Goal: Information Seeking & Learning: Compare options

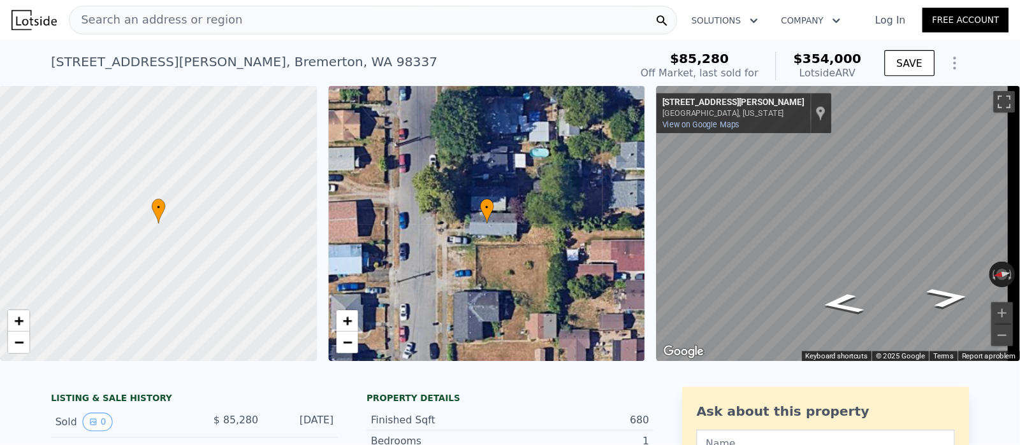
scroll to position [0, 5]
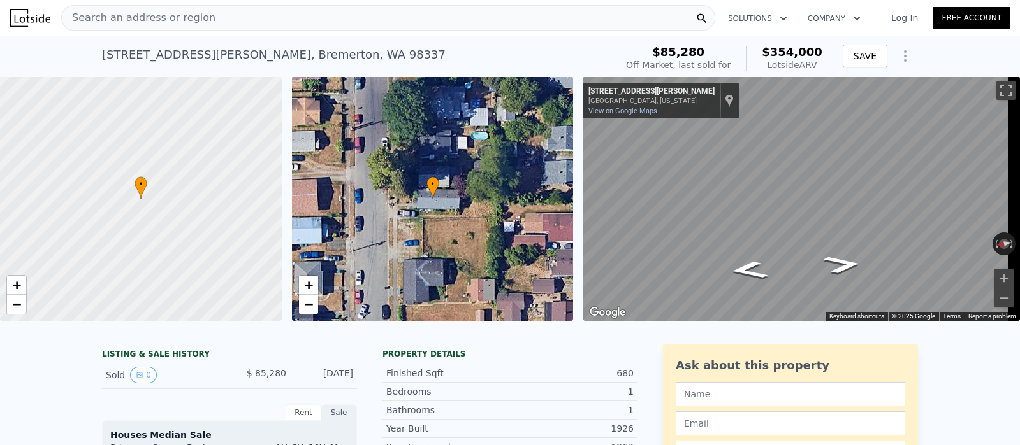
drag, startPoint x: 774, startPoint y: 23, endPoint x: 576, endPoint y: 52, distance: 199.7
click at [576, 52] on div "1122 Hewitt Ave , Bremerton , WA 98337 Sold Sep 2007 for $85,280 (~ARV $354k )" at bounding box center [356, 59] width 509 height 36
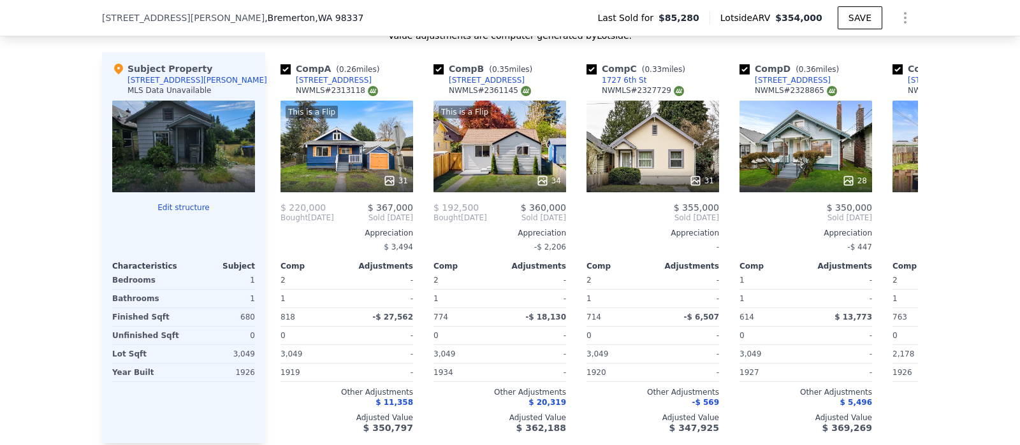
scroll to position [1298, 0]
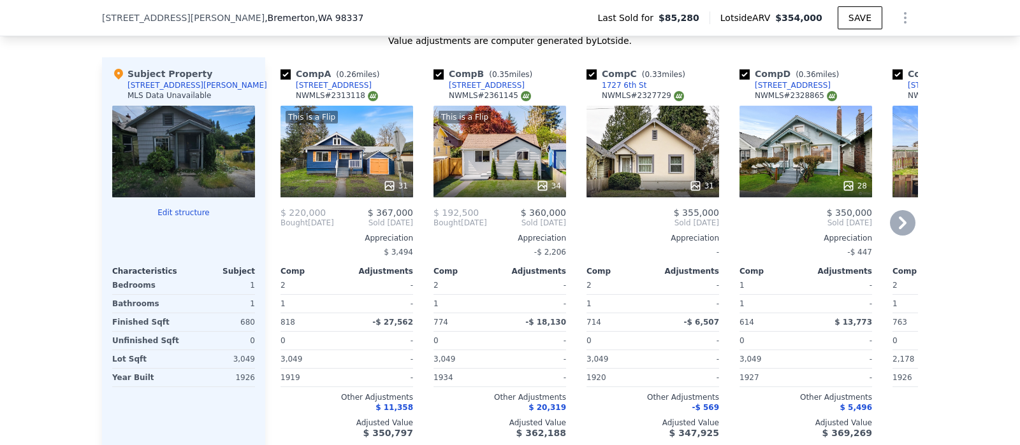
click at [815, 229] on icon at bounding box center [902, 222] width 25 height 25
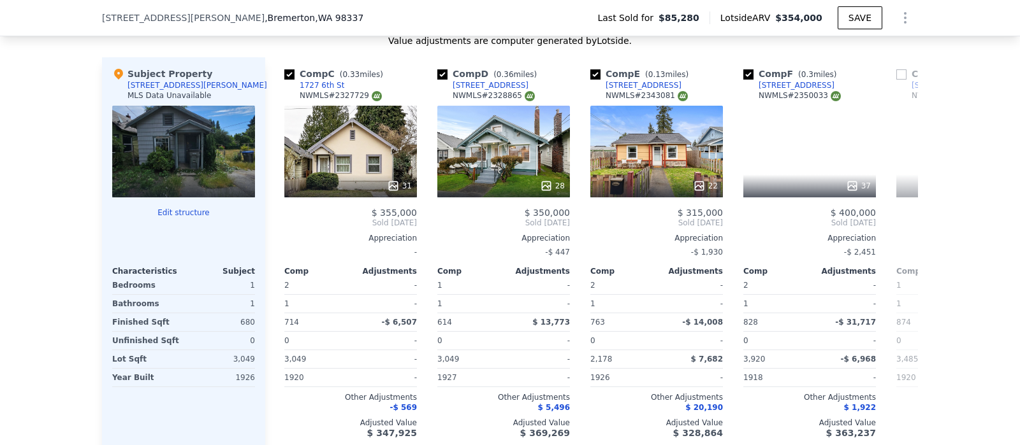
scroll to position [0, 305]
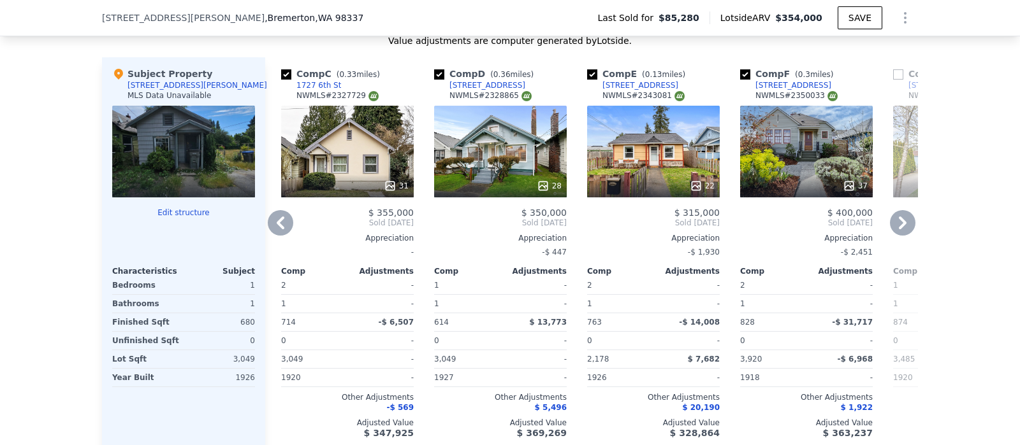
click at [270, 236] on icon at bounding box center [280, 222] width 25 height 25
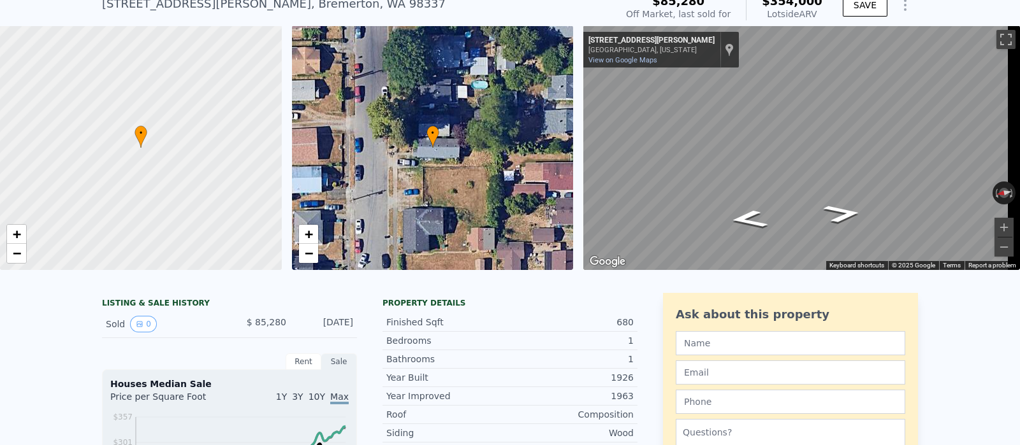
scroll to position [0, 0]
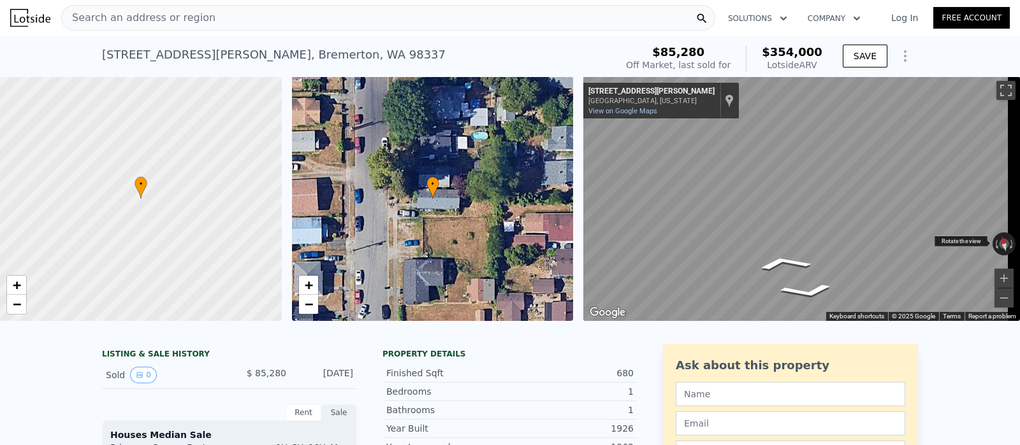
click at [815, 238] on div "← Move left → Move right ↑ Move up ↓ Move down + Zoom in - Zoom out 1123 Hewitt…" at bounding box center [801, 198] width 437 height 245
click at [815, 205] on div "Search an address or region Solutions Company Open main menu Log In Free Accoun…" at bounding box center [510, 222] width 1020 height 445
click at [305, 116] on div "• + − • + − ← Move left → Move right ↑ Move up ↓ Move down + Zoom in - Zoom out…" at bounding box center [510, 198] width 1020 height 245
click at [500, 113] on div "• + − • + − ← Move left → Move right ↑ Move up ↓ Move down + Zoom in - Zoom out…" at bounding box center [510, 198] width 1020 height 245
click at [815, 173] on div "Map" at bounding box center [801, 198] width 437 height 245
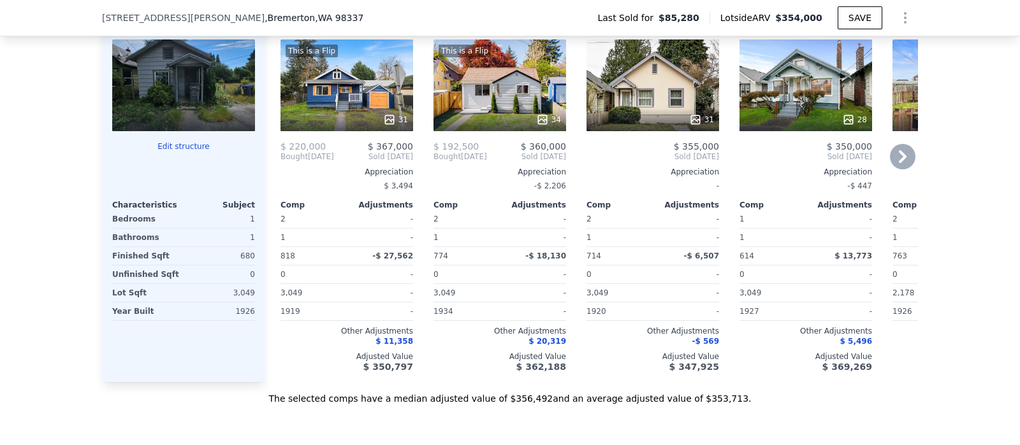
scroll to position [1375, 0]
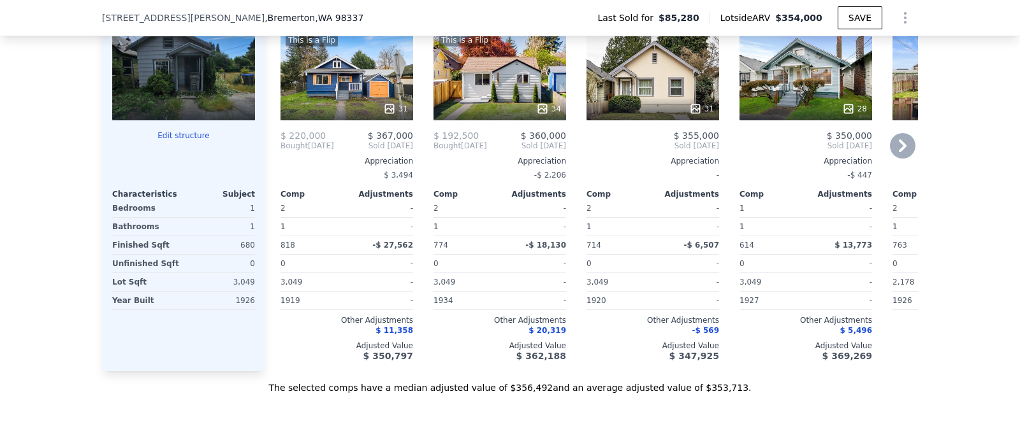
click at [815, 152] on icon at bounding box center [903, 146] width 8 height 13
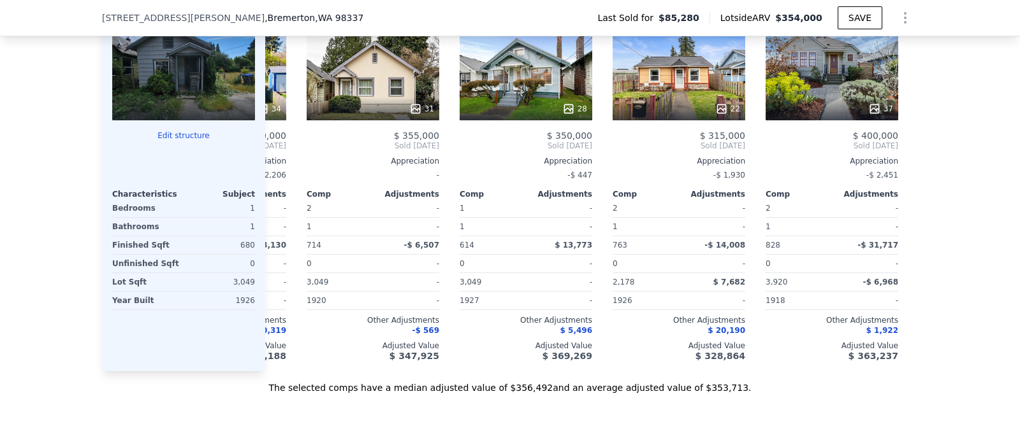
scroll to position [0, 305]
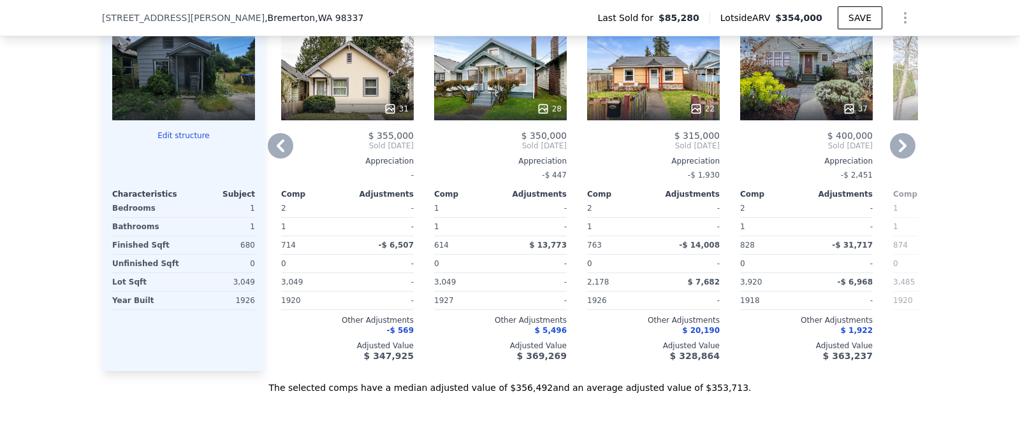
click at [815, 156] on div "Comp A ( 0.26 miles) 706 Roosevelt Ave NWMLS # 2313118 This is a Flip 31 $ 220,…" at bounding box center [591, 175] width 653 height 391
click at [815, 152] on icon at bounding box center [903, 146] width 8 height 13
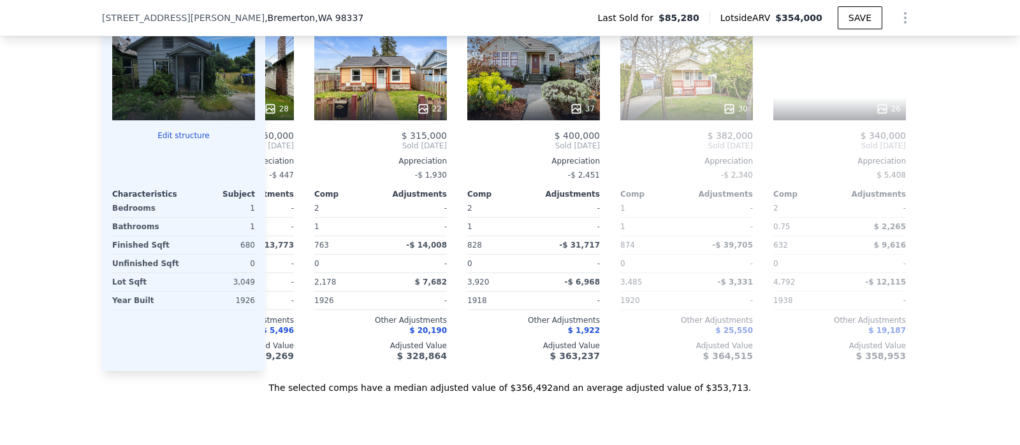
scroll to position [0, 611]
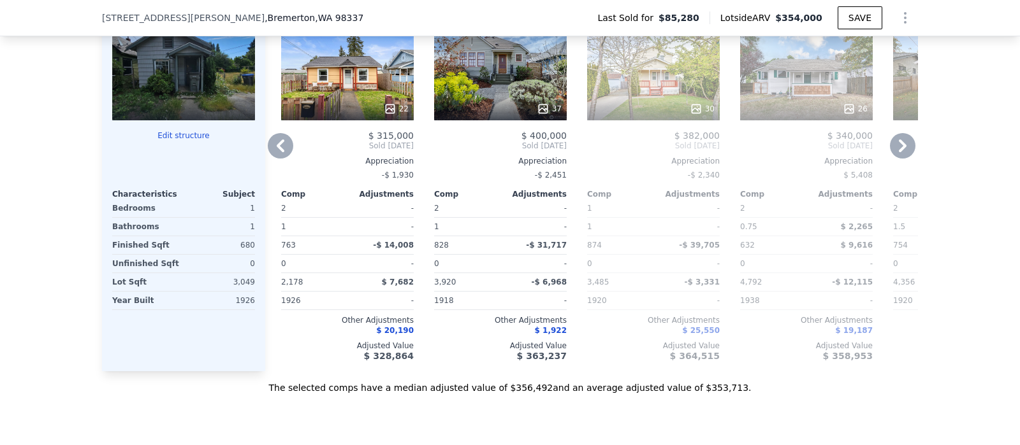
click at [815, 155] on icon at bounding box center [902, 145] width 25 height 25
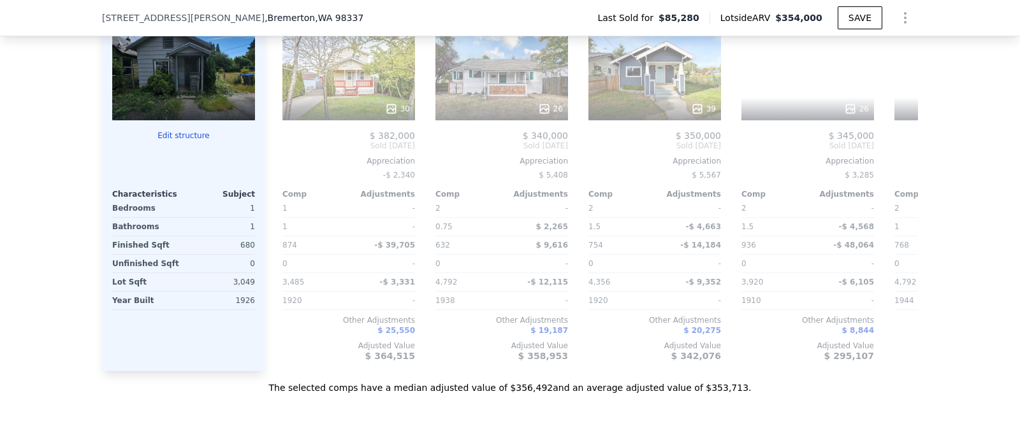
scroll to position [0, 918]
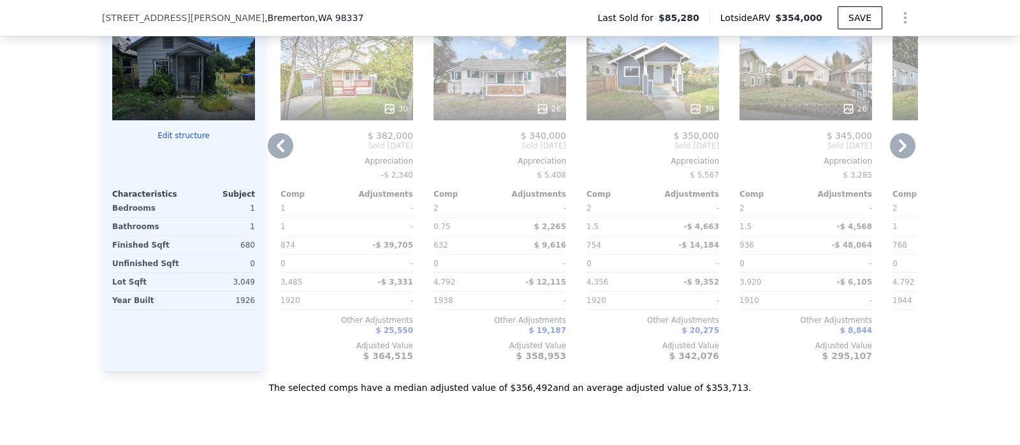
click at [815, 152] on icon at bounding box center [903, 146] width 8 height 13
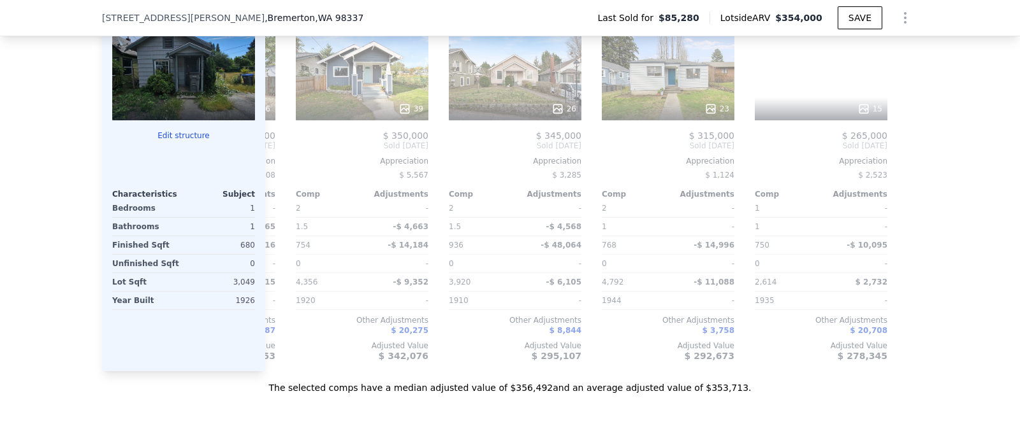
scroll to position [0, 1213]
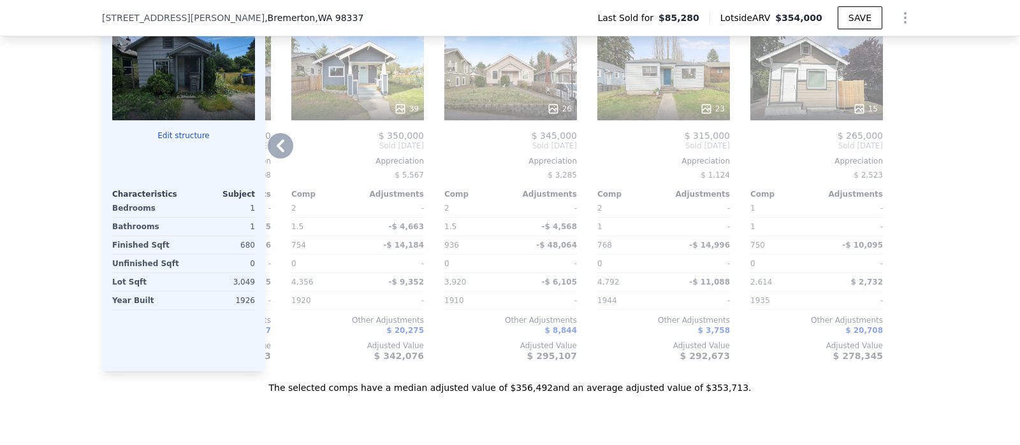
click at [271, 159] on icon at bounding box center [280, 145] width 25 height 25
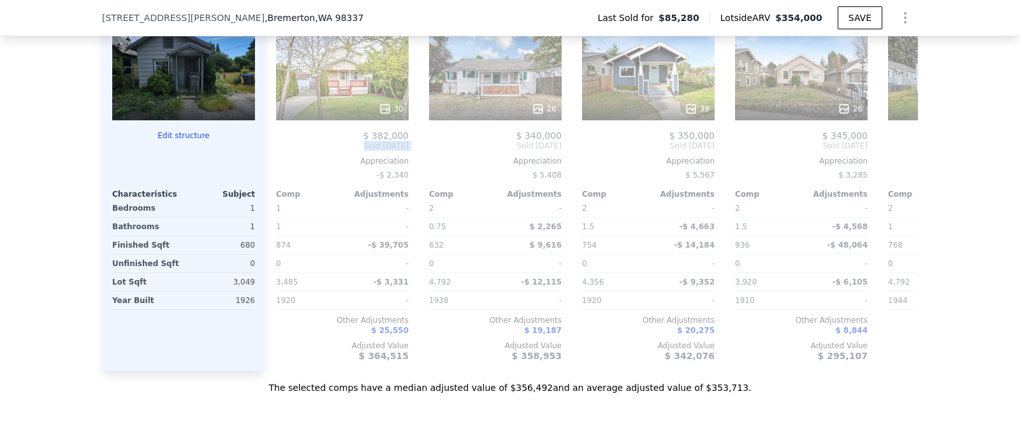
click at [271, 159] on div "Comp A ( 0.26 miles) 706 Roosevelt Ave NWMLS # 2313118 This is a Flip 31 $ 220,…" at bounding box center [591, 175] width 653 height 391
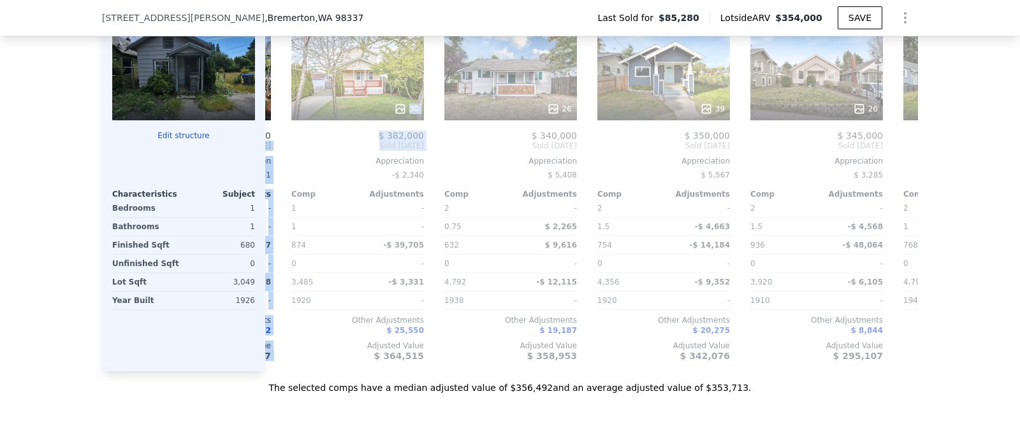
click at [271, 159] on div "Comp A ( 0.26 miles) 706 Roosevelt Ave NWMLS # 2313118 This is a Flip 31 $ 220,…" at bounding box center [591, 175] width 653 height 391
click at [271, 159] on icon at bounding box center [280, 145] width 25 height 25
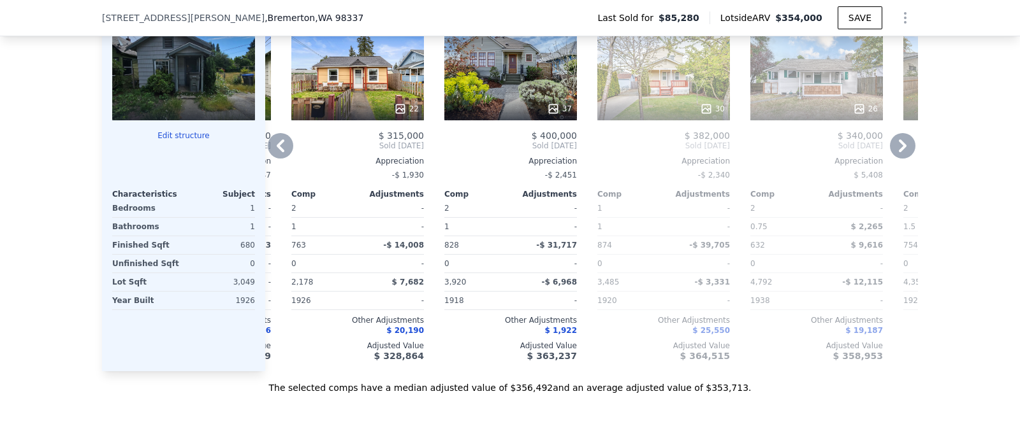
click at [271, 159] on icon at bounding box center [280, 145] width 25 height 25
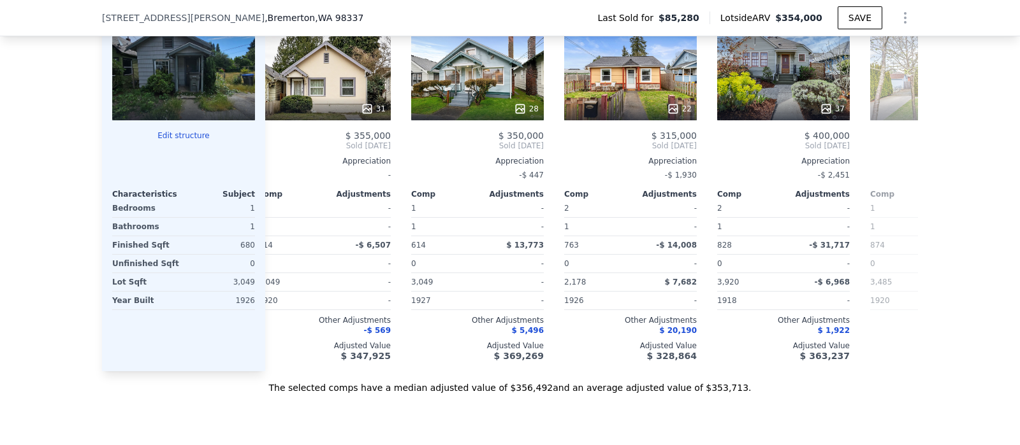
scroll to position [0, 295]
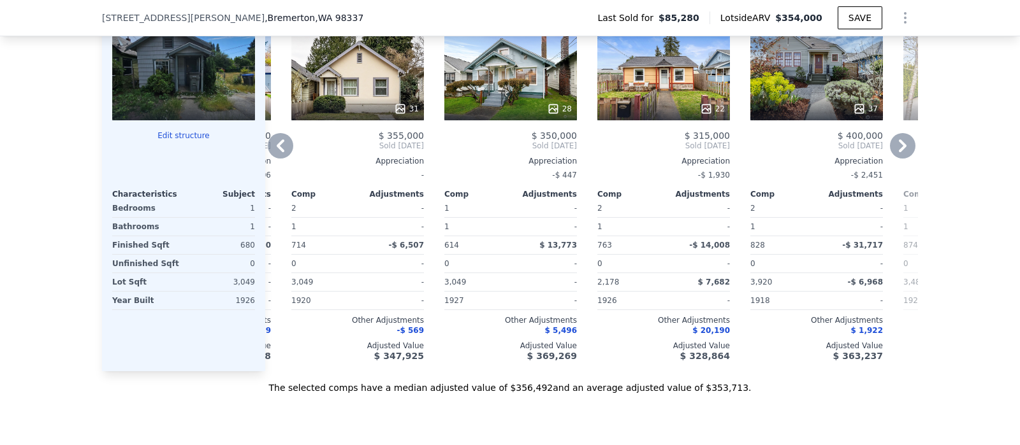
click at [271, 159] on icon at bounding box center [280, 145] width 25 height 25
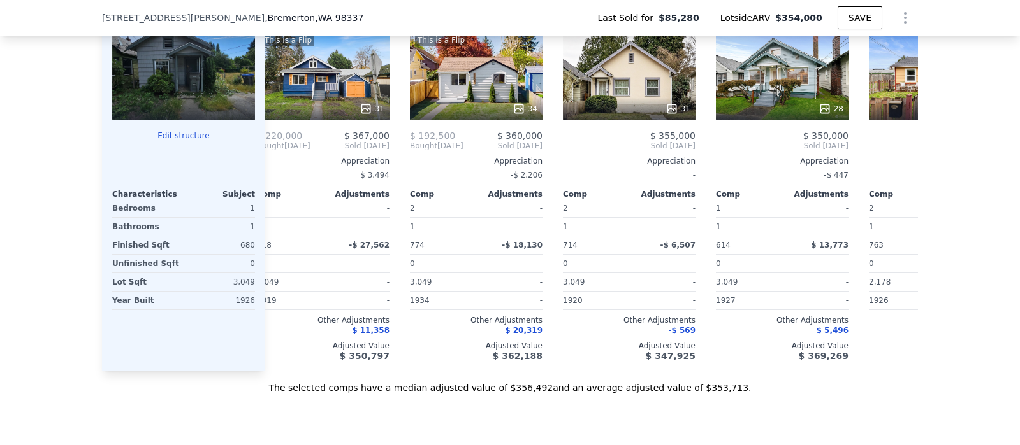
scroll to position [0, 0]
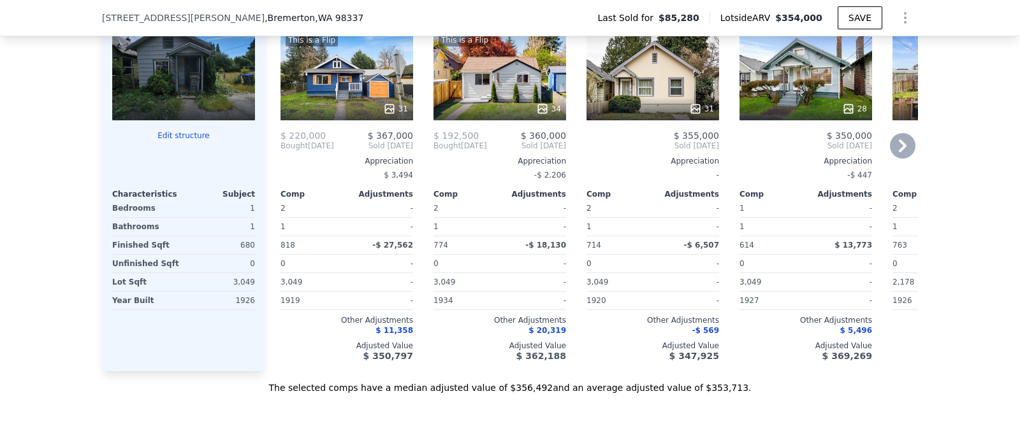
click at [275, 159] on div "Comp A ( 0.26 miles) 706 Roosevelt Ave NWMLS # 2313118 This is a Flip 31 $ 220,…" at bounding box center [346, 175] width 143 height 391
click at [815, 152] on icon at bounding box center [902, 145] width 25 height 25
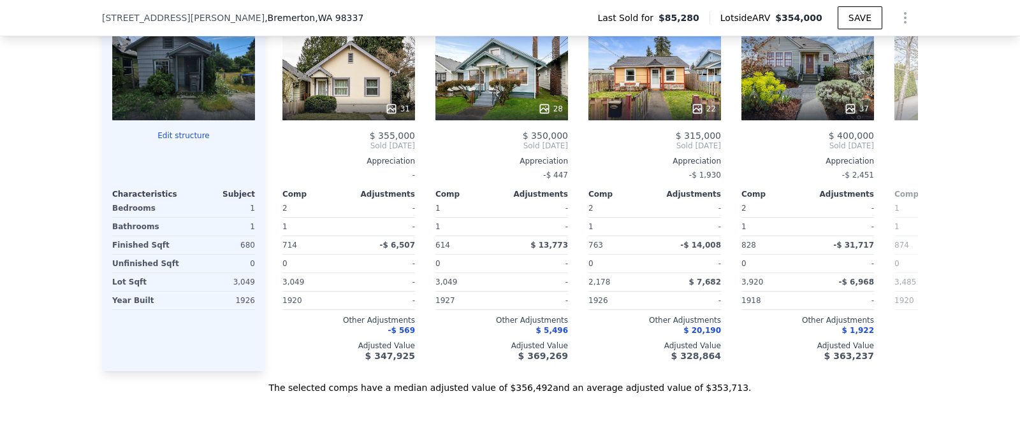
scroll to position [0, 305]
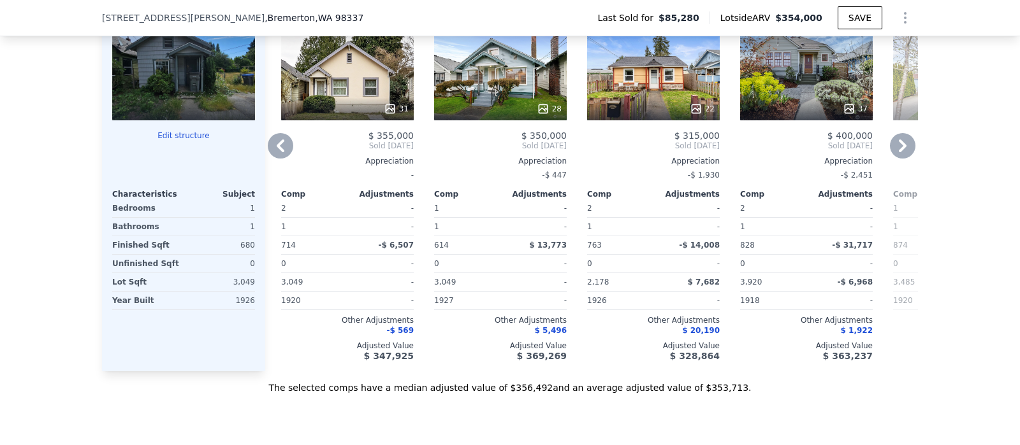
click at [277, 154] on icon at bounding box center [280, 145] width 25 height 25
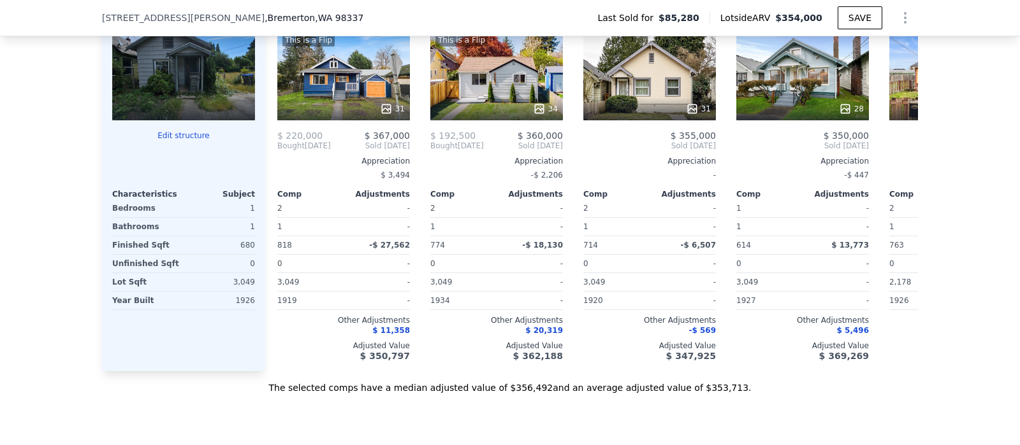
scroll to position [0, 0]
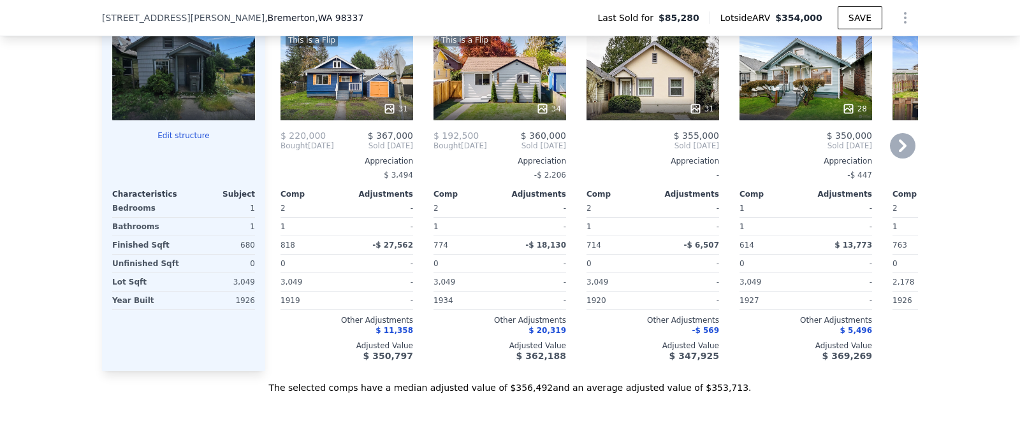
click at [815, 152] on icon at bounding box center [903, 146] width 8 height 13
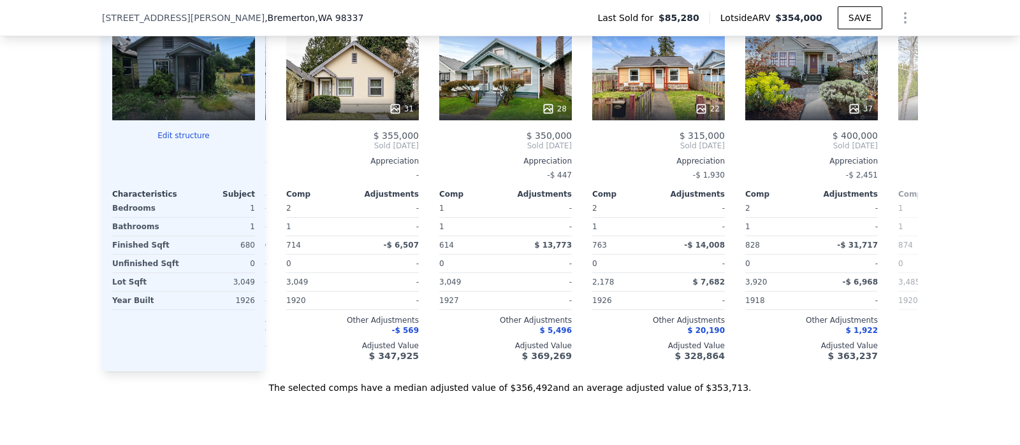
scroll to position [0, 305]
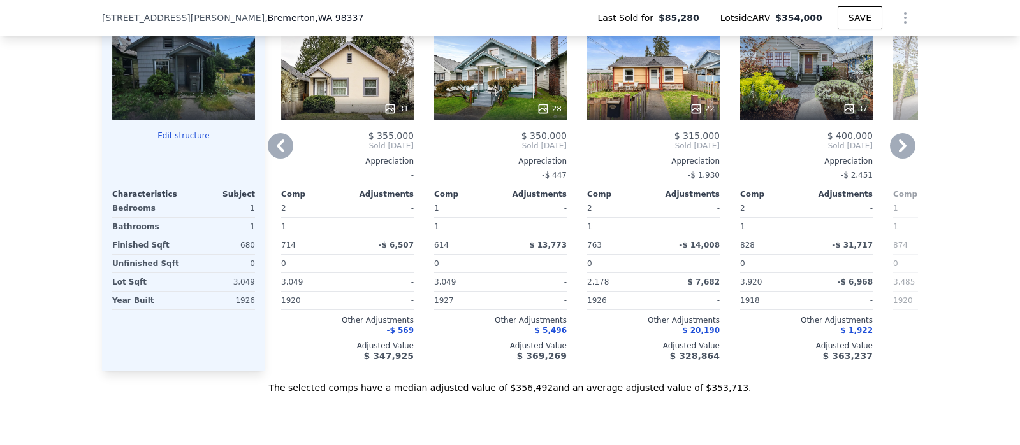
click at [815, 152] on icon at bounding box center [902, 145] width 25 height 25
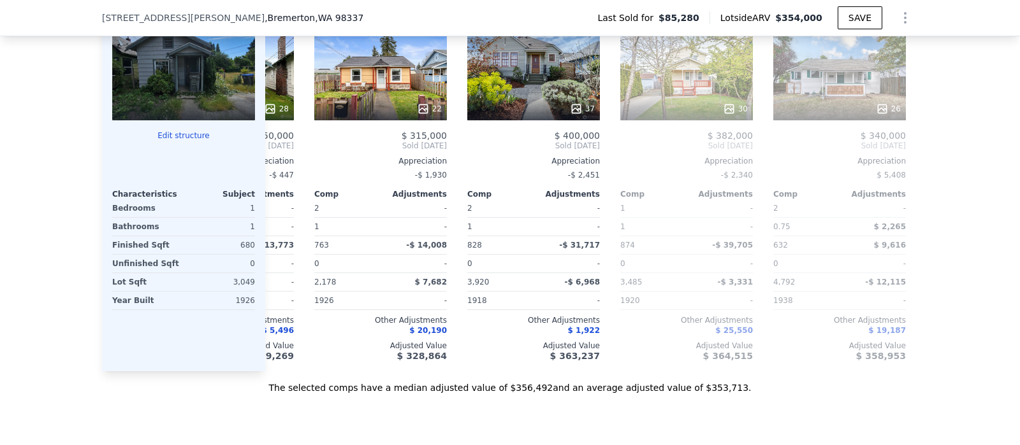
scroll to position [0, 611]
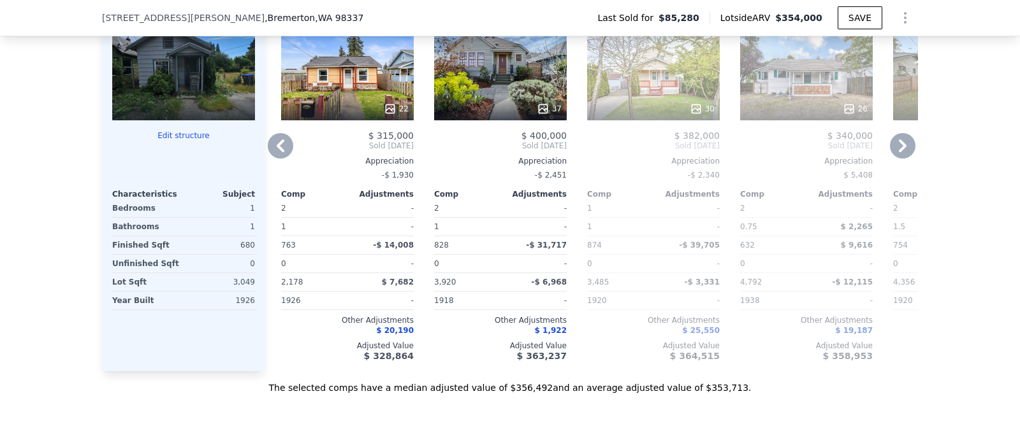
click at [815, 152] on icon at bounding box center [902, 145] width 25 height 25
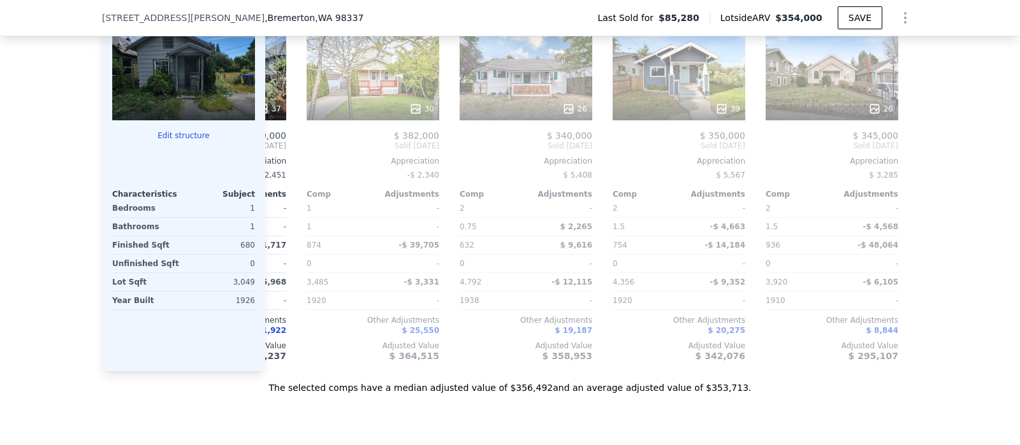
scroll to position [0, 918]
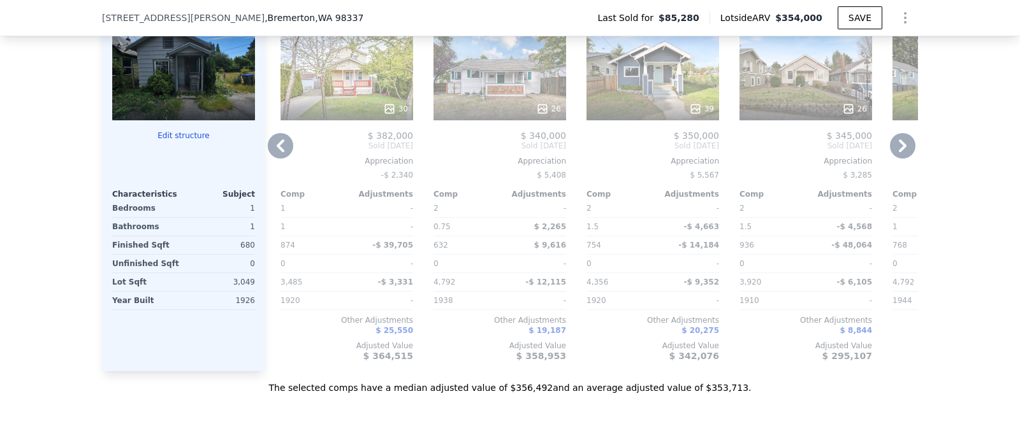
click at [271, 152] on icon at bounding box center [280, 145] width 25 height 25
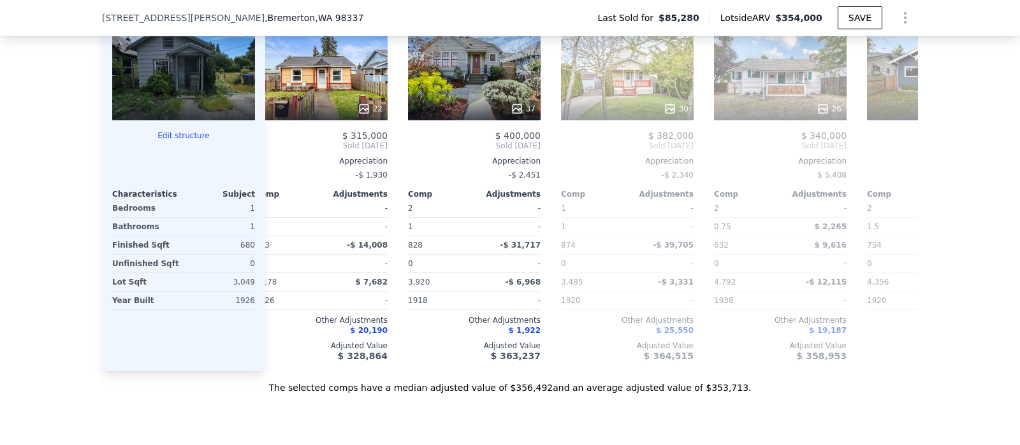
scroll to position [0, 611]
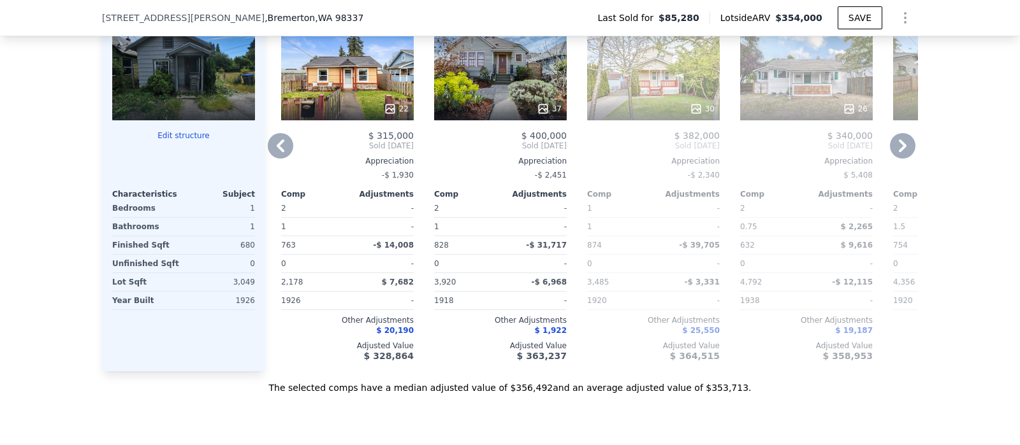
click at [271, 152] on icon at bounding box center [280, 145] width 25 height 25
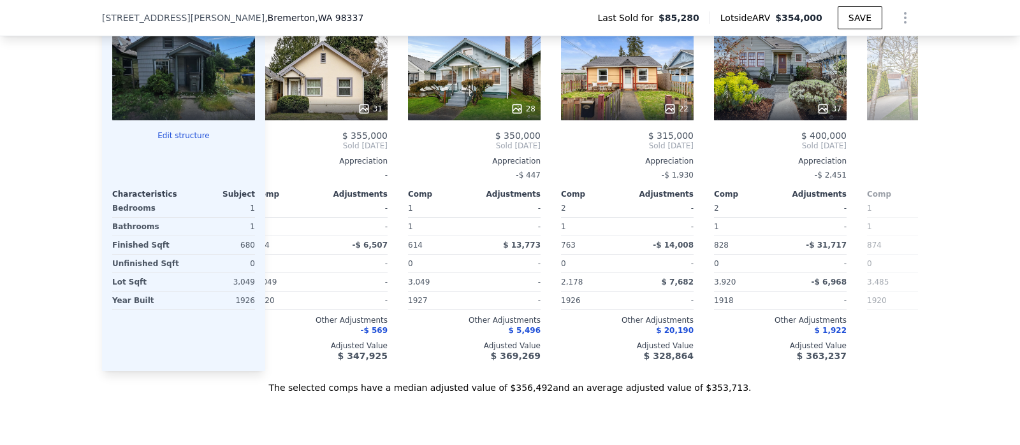
scroll to position [0, 305]
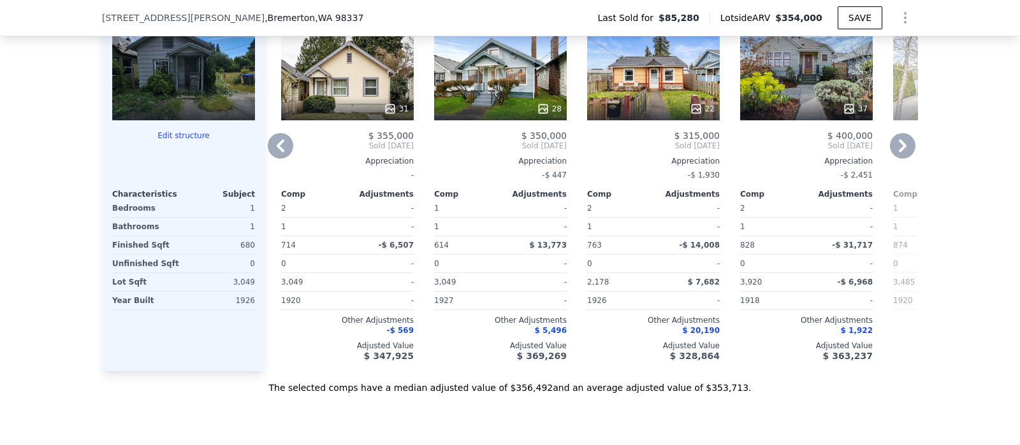
click at [271, 152] on icon at bounding box center [280, 145] width 25 height 25
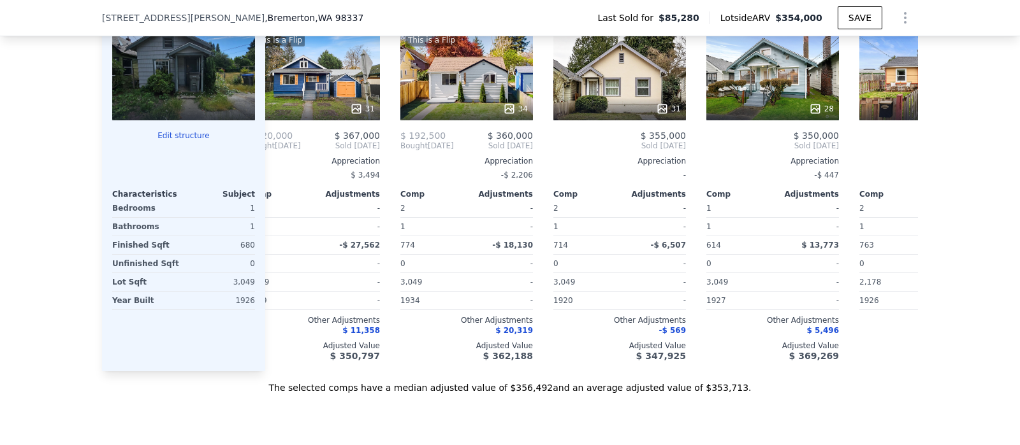
scroll to position [0, 0]
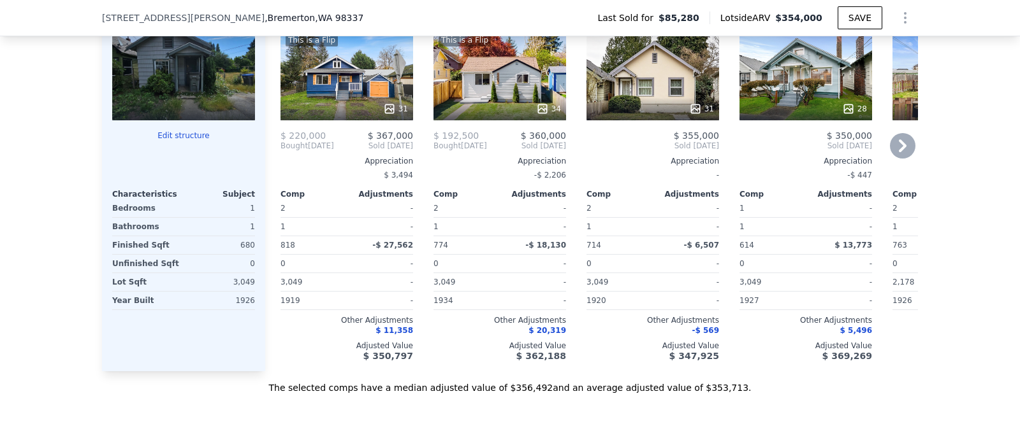
click at [815, 152] on icon at bounding box center [903, 146] width 8 height 13
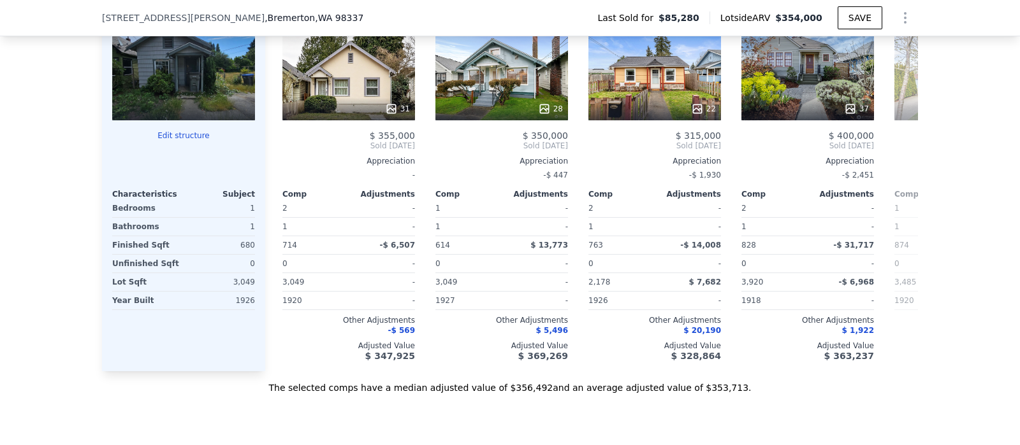
scroll to position [0, 305]
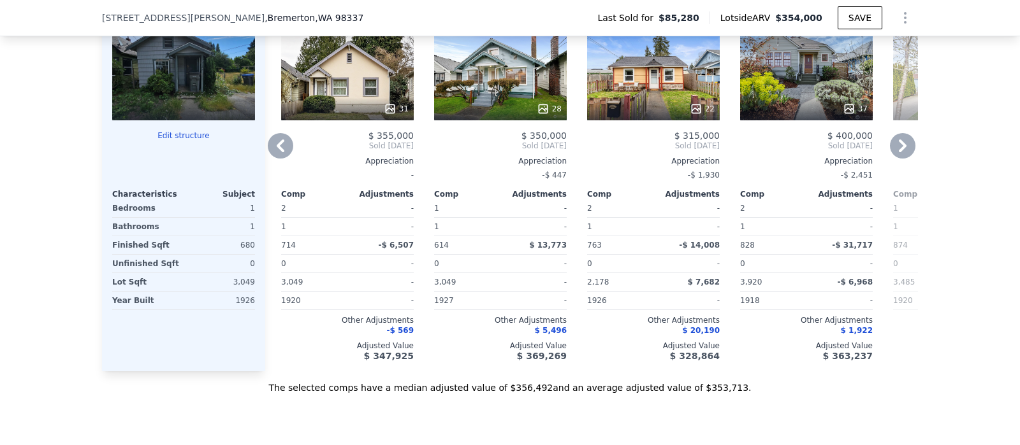
click at [277, 152] on icon at bounding box center [281, 146] width 8 height 13
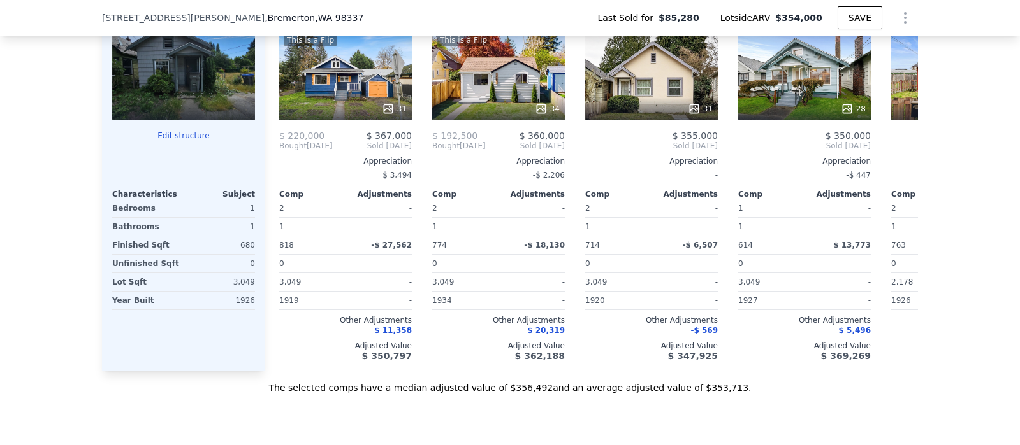
scroll to position [0, 0]
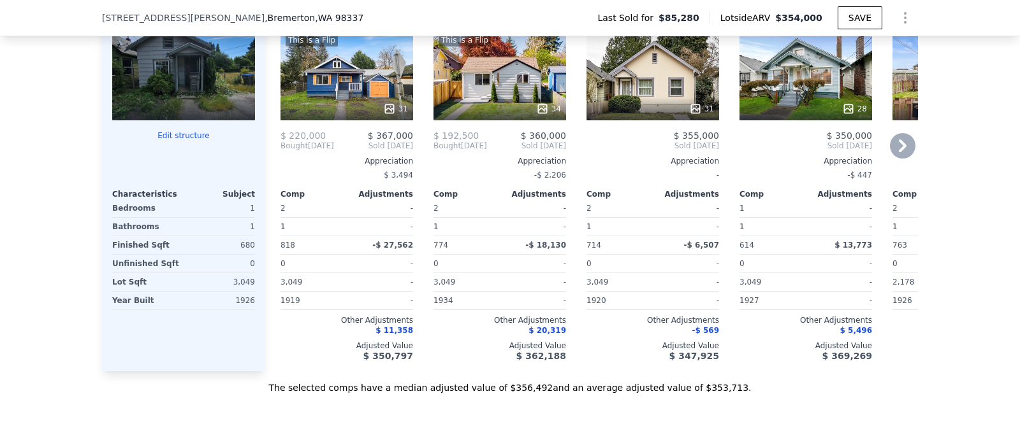
click at [815, 148] on icon at bounding box center [902, 145] width 25 height 25
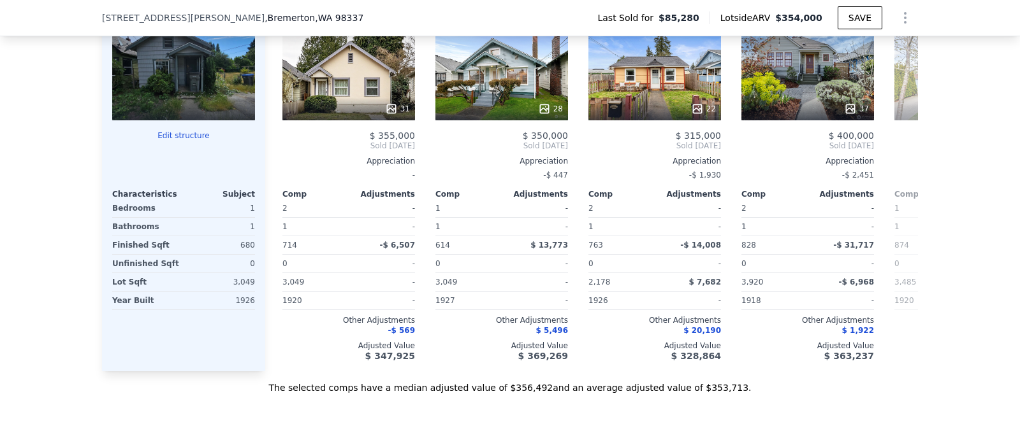
scroll to position [0, 305]
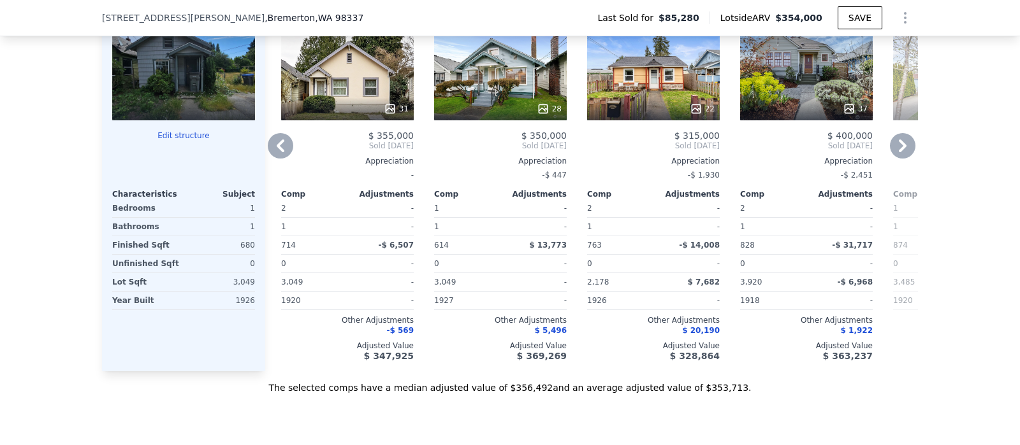
click at [815, 148] on icon at bounding box center [902, 145] width 25 height 25
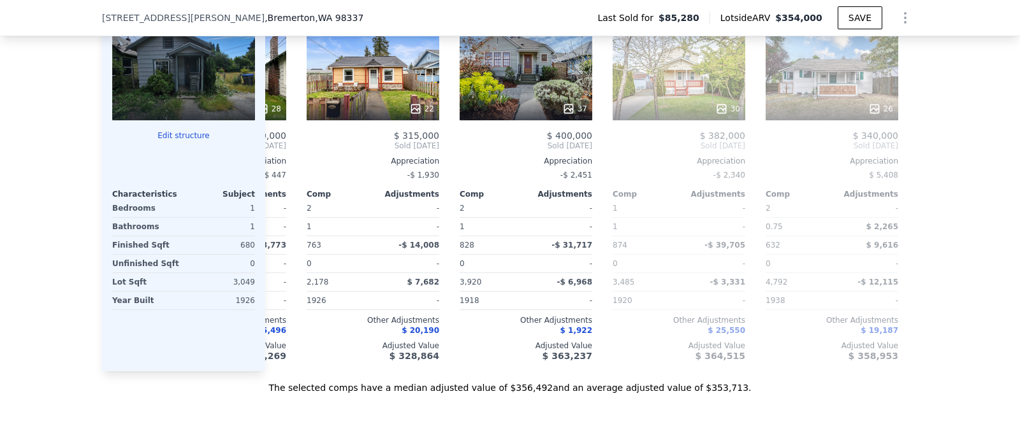
scroll to position [0, 611]
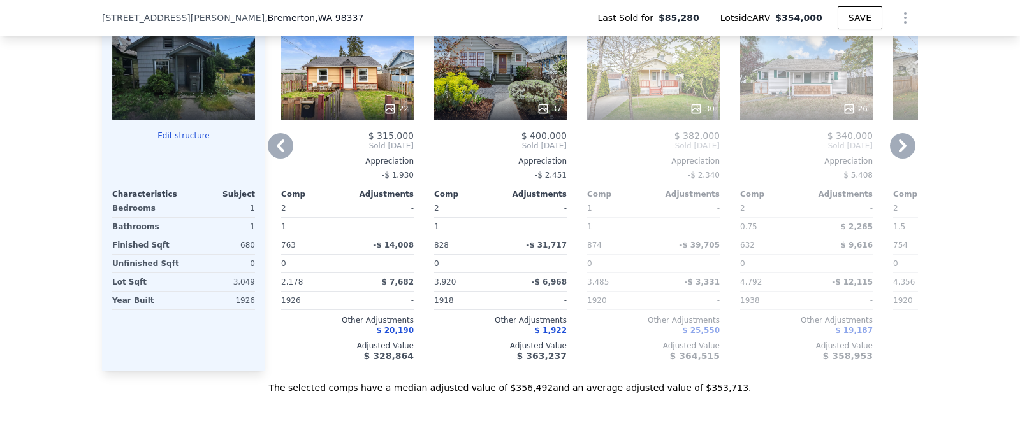
click at [271, 157] on icon at bounding box center [280, 145] width 25 height 25
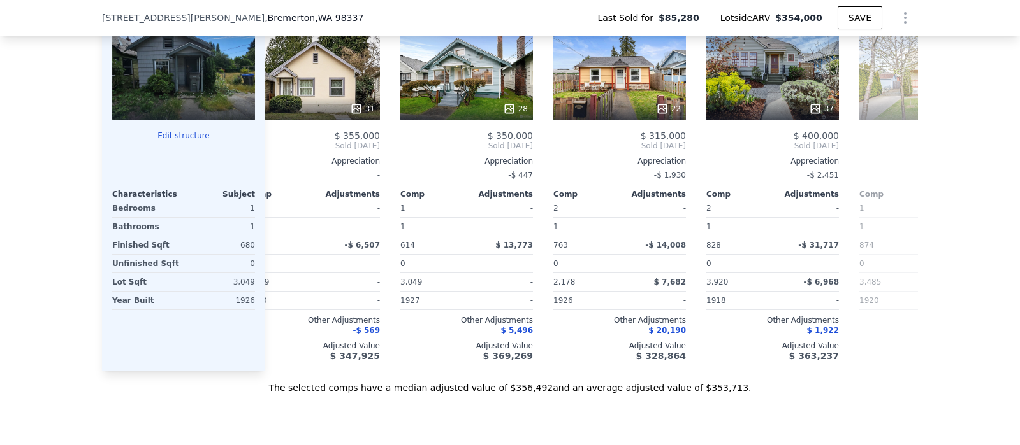
scroll to position [0, 305]
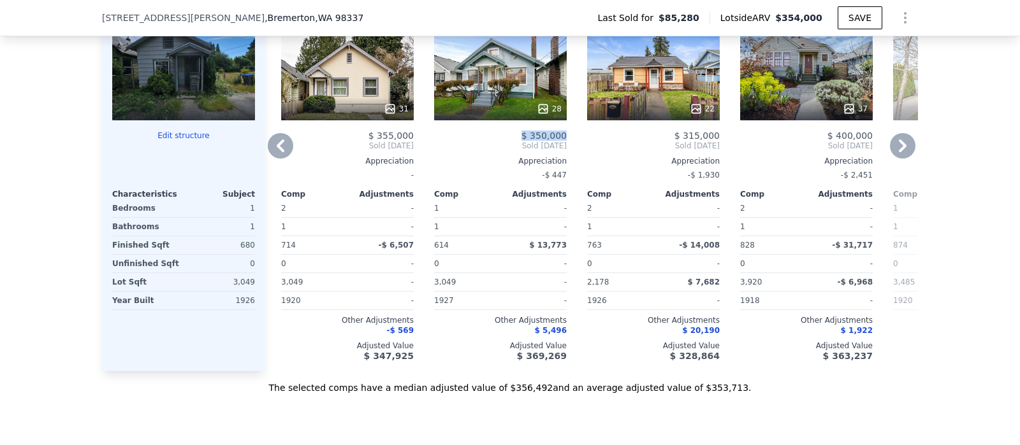
drag, startPoint x: 564, startPoint y: 143, endPoint x: 522, endPoint y: 141, distance: 42.1
click at [522, 141] on div "Comp D ( 0.36 miles) 1910 5th St NWMLS # 2328865 28 $ 350,000 Sold Mar 2025 App…" at bounding box center [500, 175] width 143 height 391
click at [522, 141] on span "$ 350,000" at bounding box center [543, 136] width 45 height 10
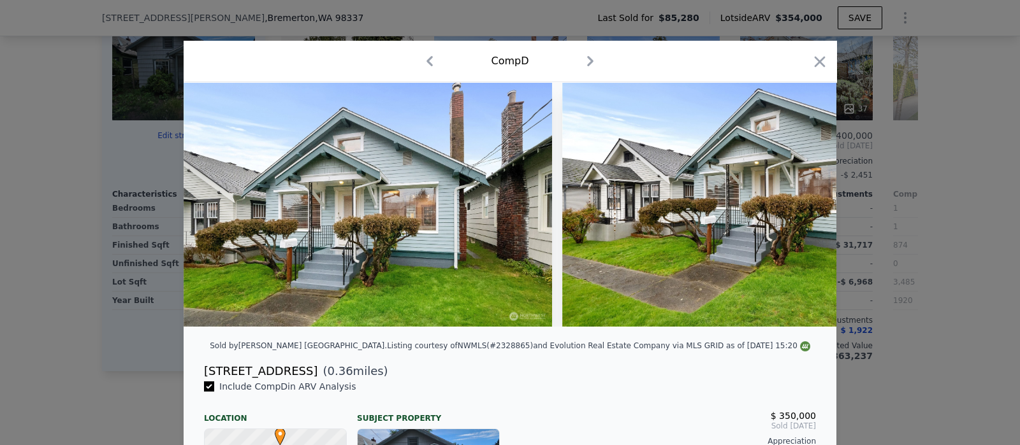
click at [815, 234] on div at bounding box center [510, 222] width 1020 height 445
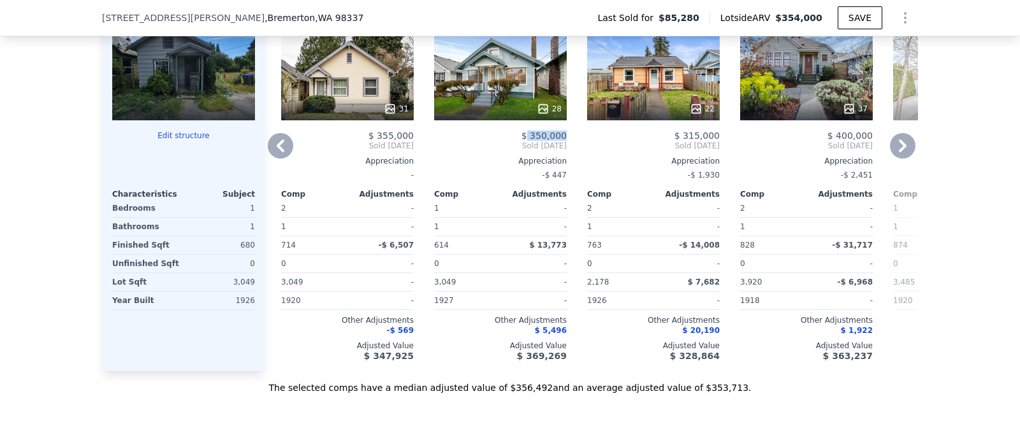
drag, startPoint x: 559, startPoint y: 146, endPoint x: 525, endPoint y: 143, distance: 33.9
click at [525, 141] on span "$ 350,000" at bounding box center [543, 136] width 45 height 10
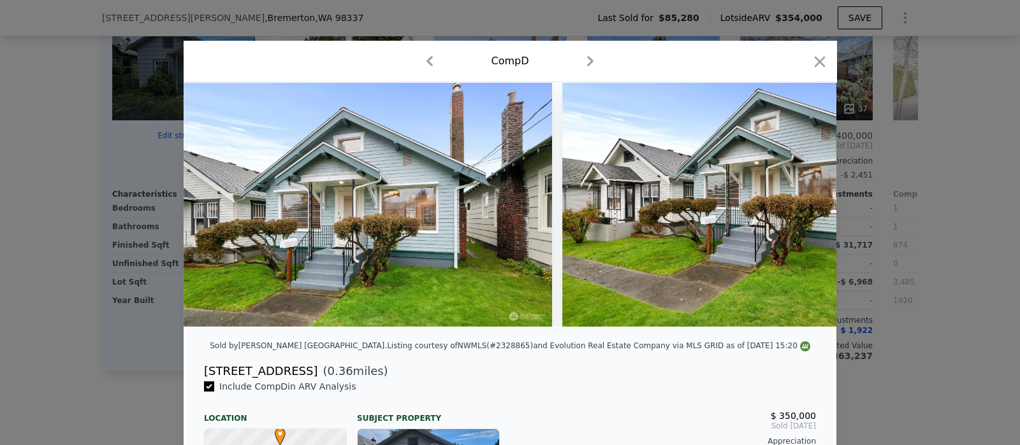
click at [815, 237] on div at bounding box center [510, 222] width 1020 height 445
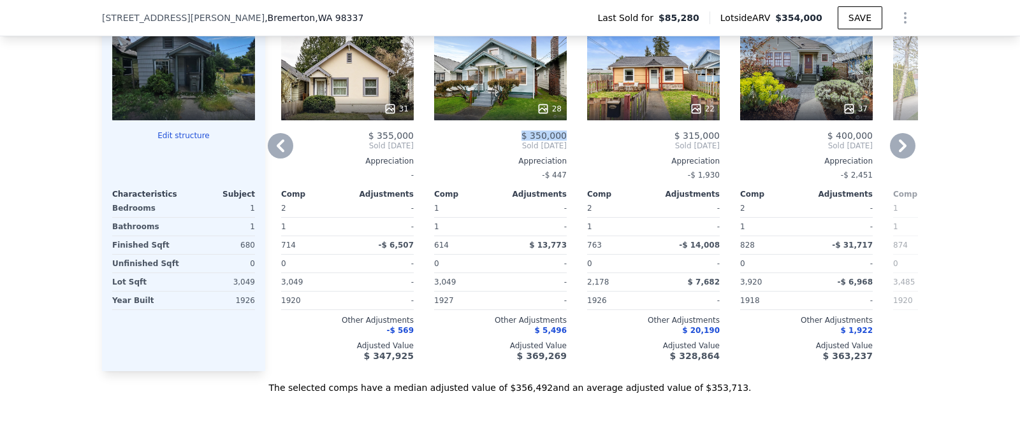
drag, startPoint x: 561, startPoint y: 144, endPoint x: 511, endPoint y: 144, distance: 49.7
click at [511, 144] on div "Comp D ( 0.36 miles) 1910 5th St NWMLS # 2328865 28 $ 350,000 Sold Mar 2025 App…" at bounding box center [500, 175] width 143 height 391
copy span "$ 350,000"
drag, startPoint x: 249, startPoint y: 287, endPoint x: 216, endPoint y: 287, distance: 32.5
click at [216, 287] on div "Subject Property 1122 Hewitt Ave MLS Data Unavailable Edit structure Characteri…" at bounding box center [183, 175] width 163 height 391
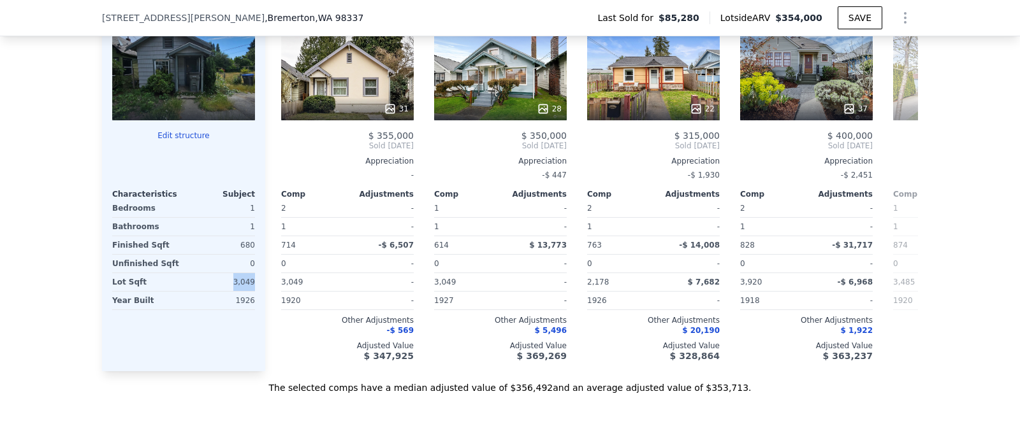
copy div "3,049"
click at [191, 291] on div "3,049" at bounding box center [220, 282] width 69 height 18
drag, startPoint x: 249, startPoint y: 254, endPoint x: 231, endPoint y: 250, distance: 17.5
click at [231, 250] on div "680" at bounding box center [220, 245] width 69 height 18
copy div "680"
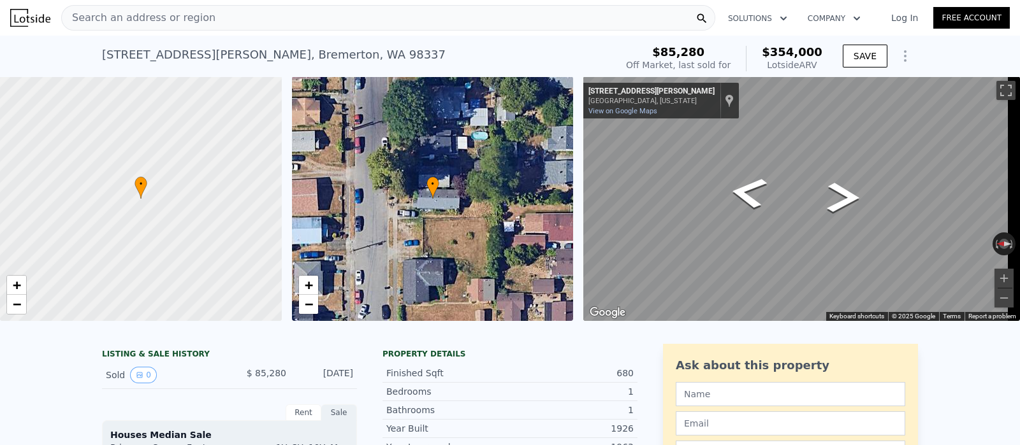
click at [326, 20] on div "Search an address or region" at bounding box center [388, 17] width 654 height 25
click at [815, 53] on div "1122 Hewitt Ave , Bremerton , WA 98337 Sold Sep 2007 for $85,280 (~ARV $354k ) …" at bounding box center [510, 56] width 1020 height 41
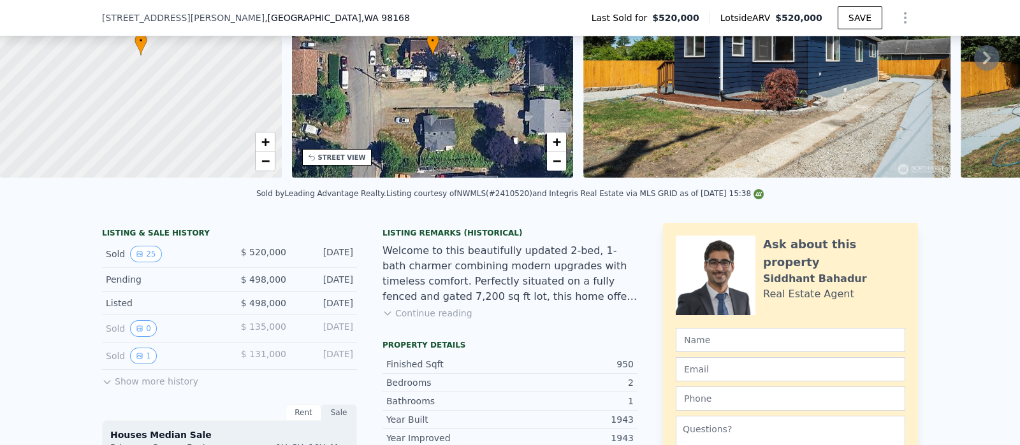
scroll to position [4, 0]
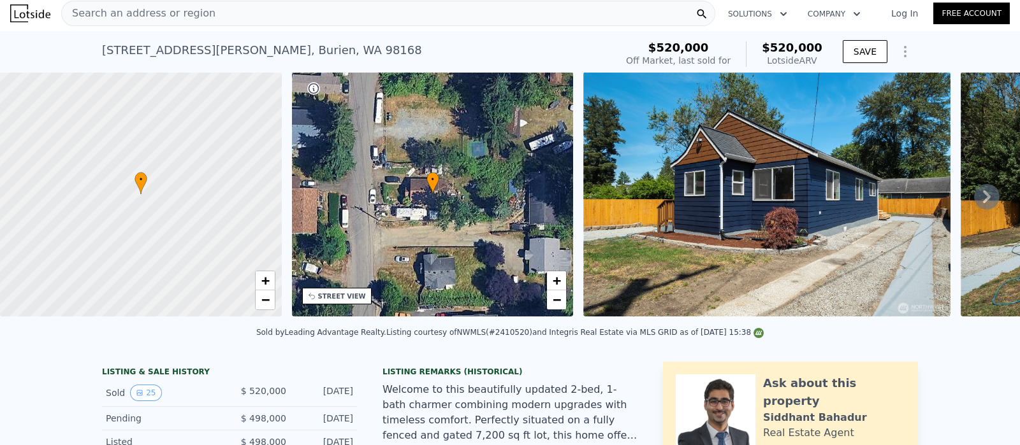
click at [974, 205] on icon at bounding box center [986, 196] width 25 height 25
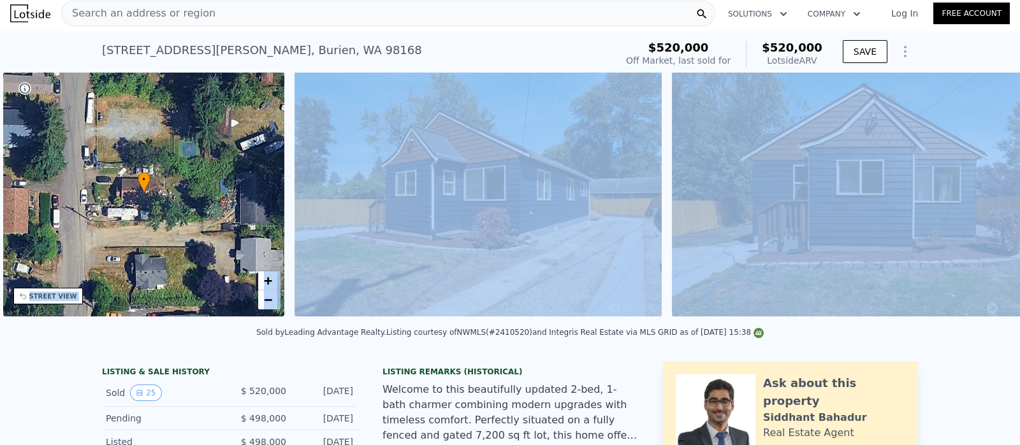
scroll to position [0, 296]
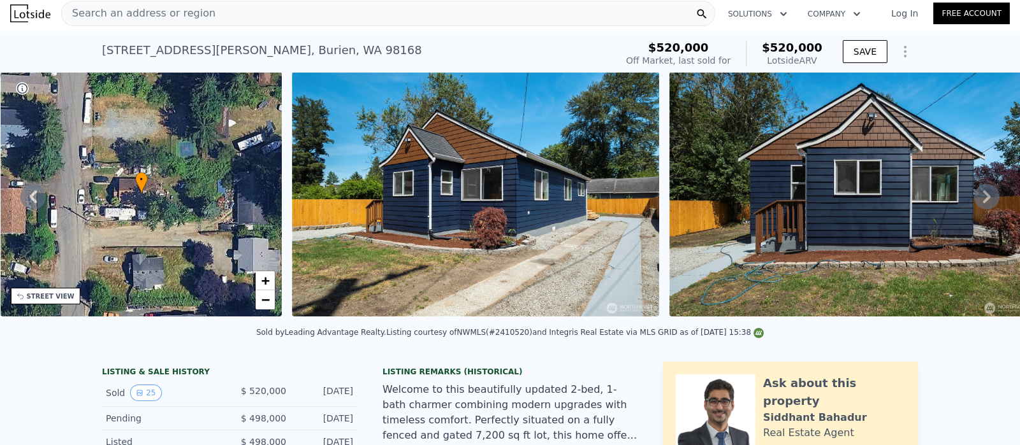
click at [610, 54] on div "12416 Roseberg Ave S , Burien , WA 98168 Sold Aug 2025 for $520k (~ARV $520k )" at bounding box center [356, 54] width 509 height 36
click at [40, 206] on icon at bounding box center [32, 196] width 25 height 25
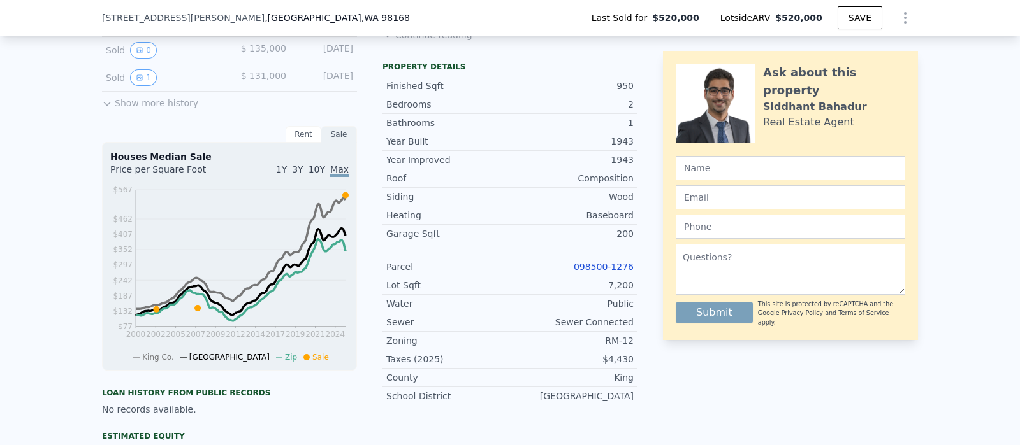
scroll to position [401, 0]
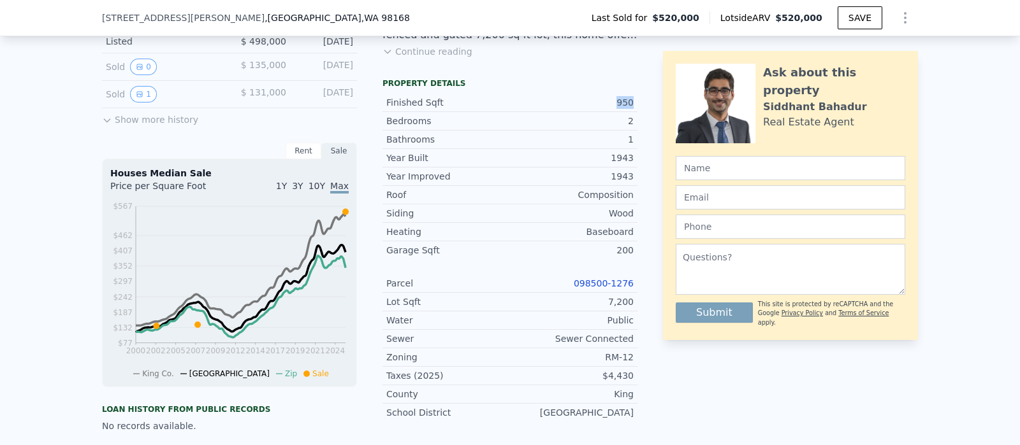
drag, startPoint x: 628, startPoint y: 116, endPoint x: 610, endPoint y: 114, distance: 18.6
click at [610, 112] on div "Finished Sqft 950" at bounding box center [509, 103] width 255 height 18
copy div "950"
click at [941, 113] on div "LISTING & SALE HISTORY Sold 25 $ 520,000 Aug 8, 2025 Pending $ 498,000 Jul 24, …" at bounding box center [510, 301] width 1020 height 701
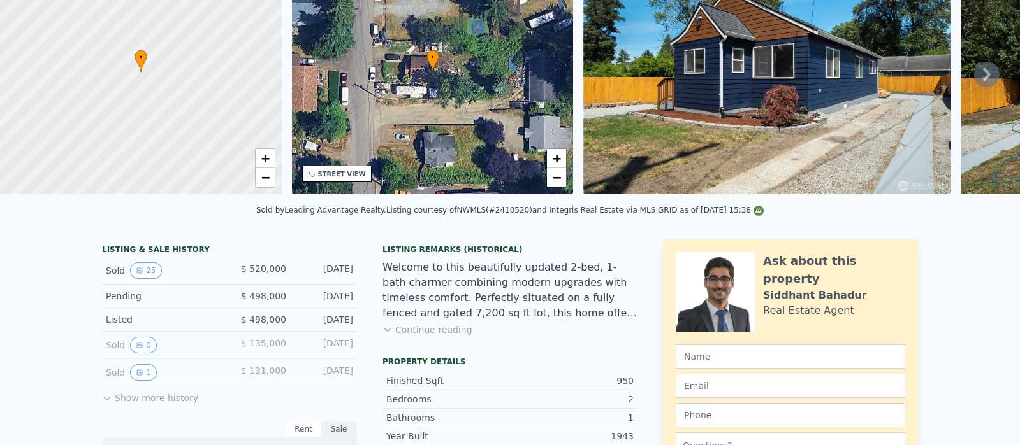
scroll to position [4, 0]
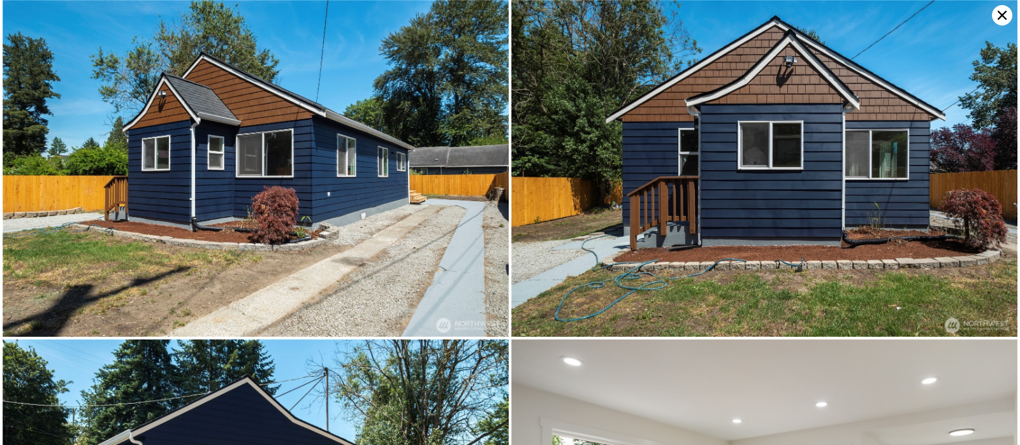
click at [995, 12] on icon at bounding box center [1002, 15] width 20 height 20
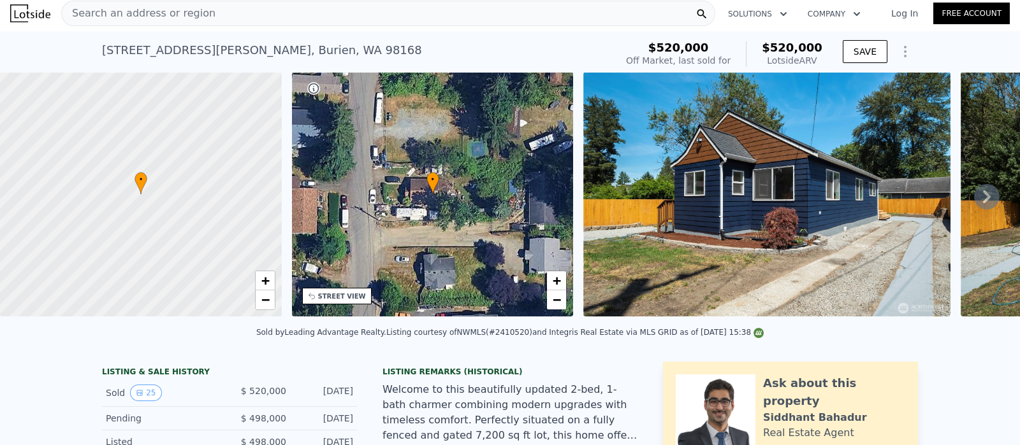
click at [975, 194] on icon at bounding box center [986, 196] width 25 height 25
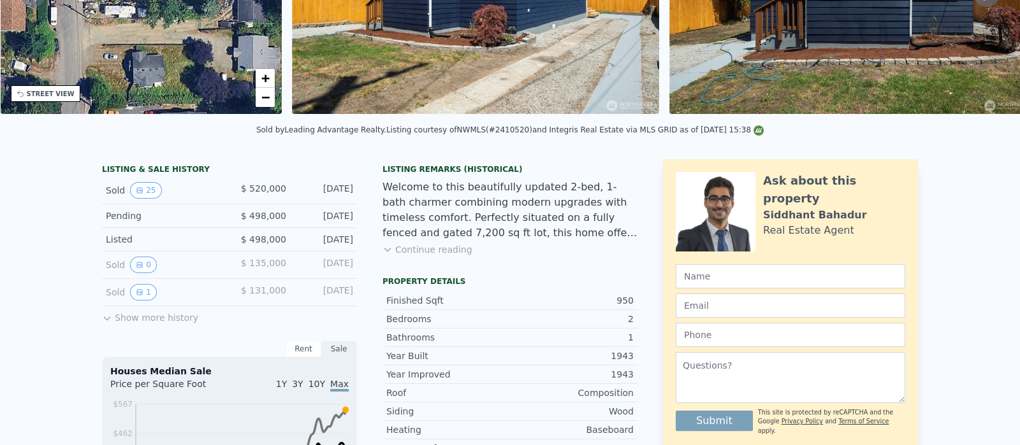
scroll to position [36, 0]
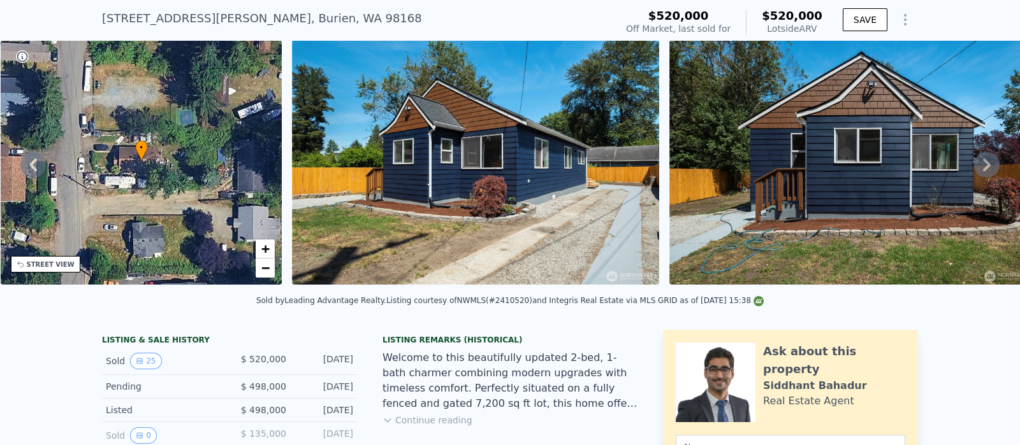
click at [43, 167] on icon at bounding box center [32, 164] width 25 height 25
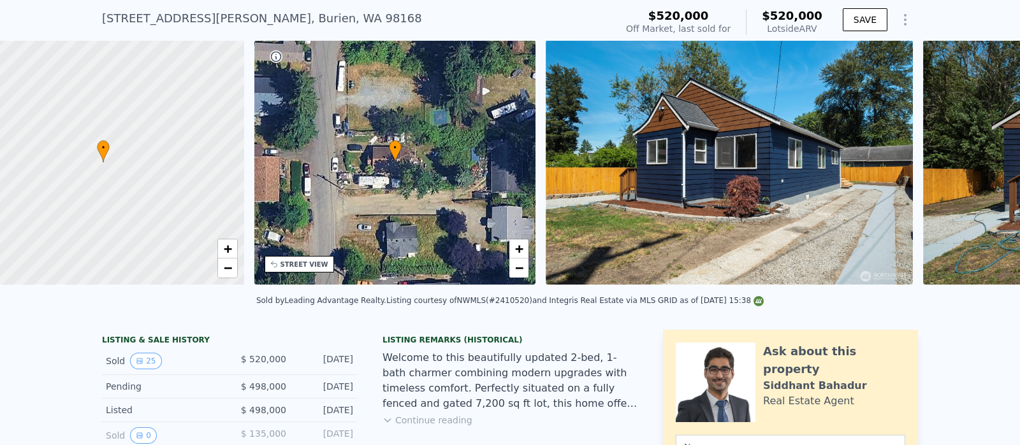
scroll to position [0, 5]
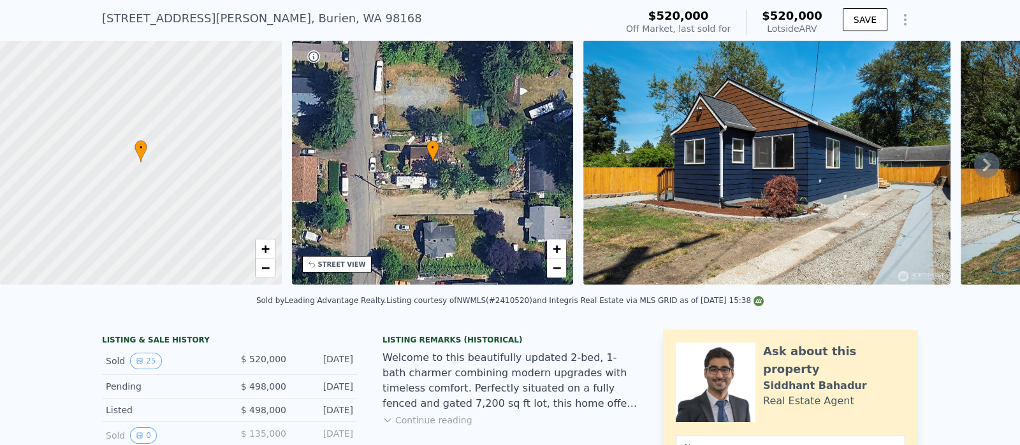
click at [461, 167] on div "• + −" at bounding box center [433, 162] width 282 height 245
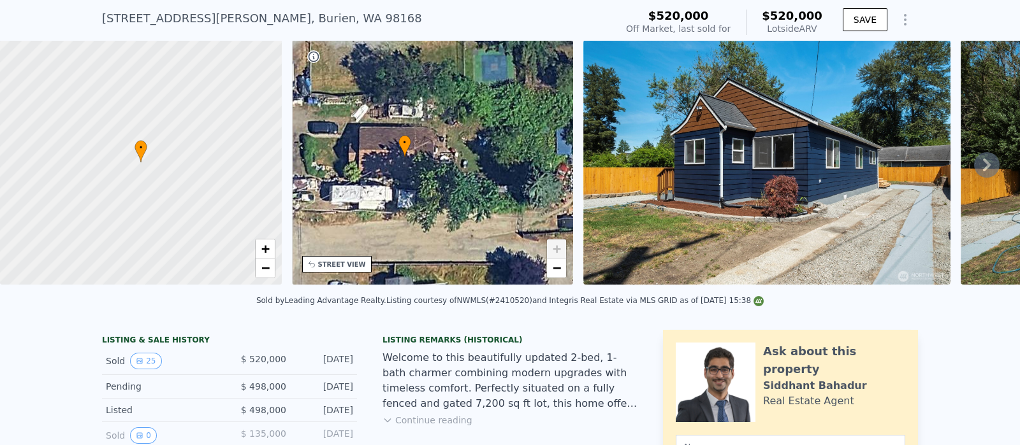
click at [461, 167] on div "• + −" at bounding box center [433, 162] width 282 height 245
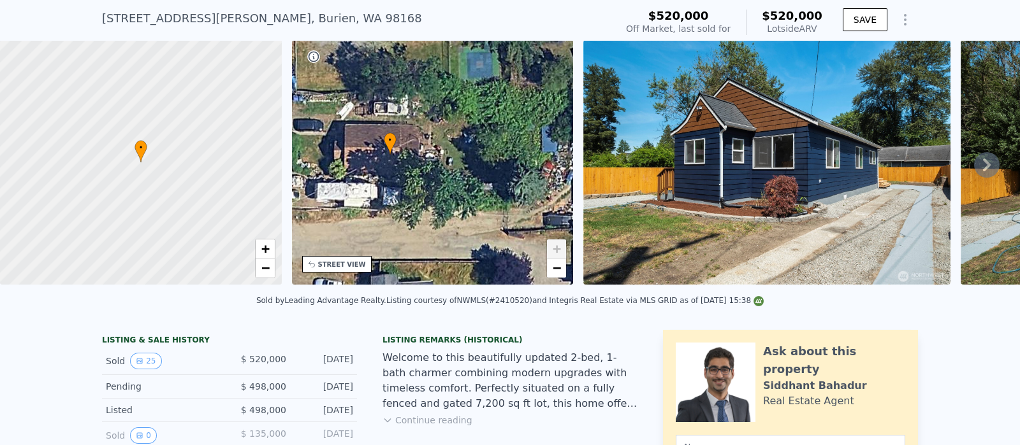
click at [490, 163] on div "• + −" at bounding box center [433, 162] width 282 height 245
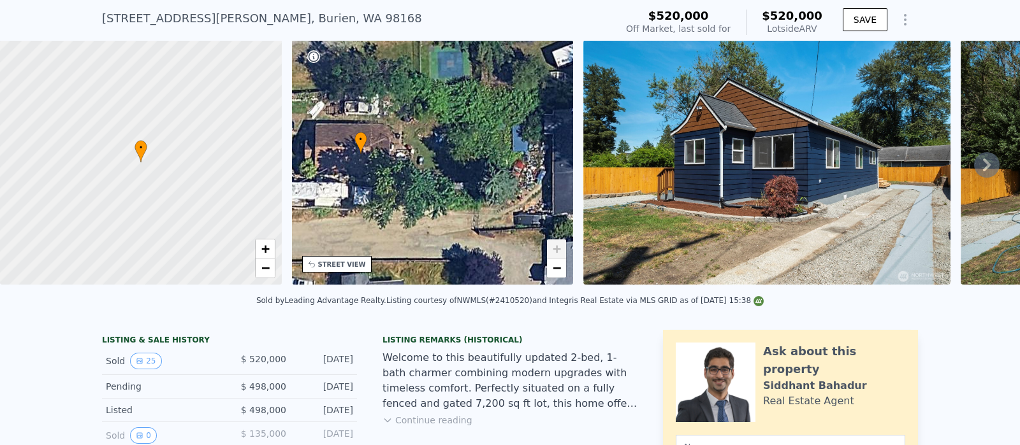
click at [338, 266] on div "STREET VIEW" at bounding box center [342, 265] width 48 height 10
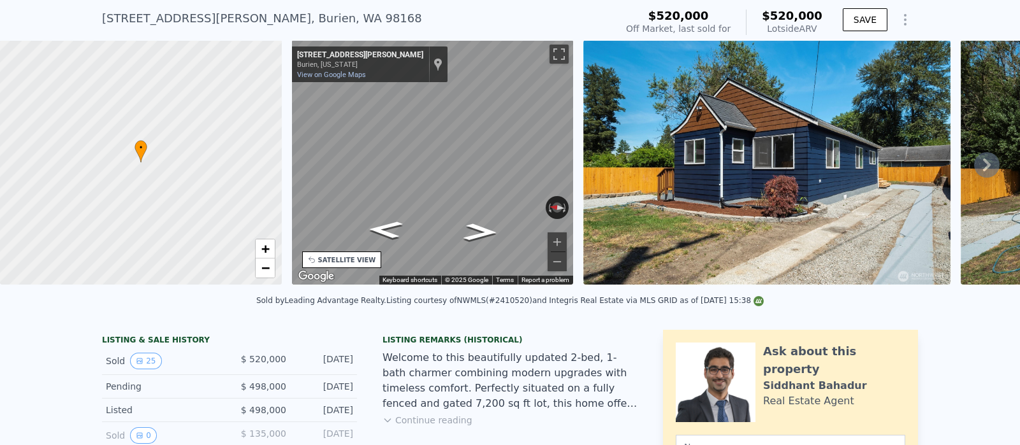
click at [974, 170] on icon at bounding box center [986, 164] width 25 height 25
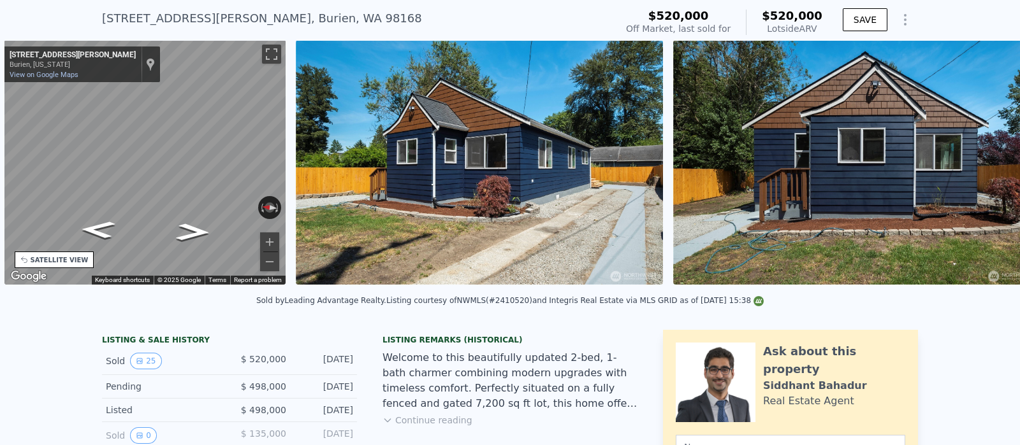
scroll to position [0, 296]
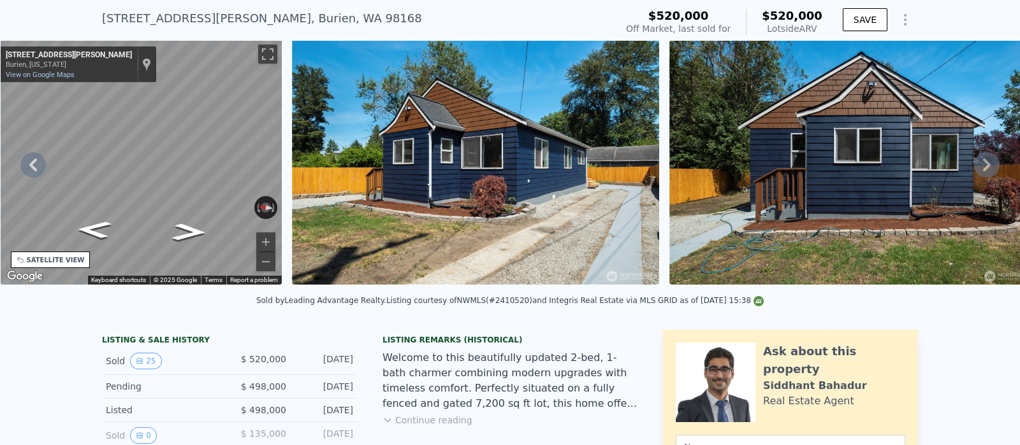
click at [967, 157] on img at bounding box center [852, 162] width 367 height 245
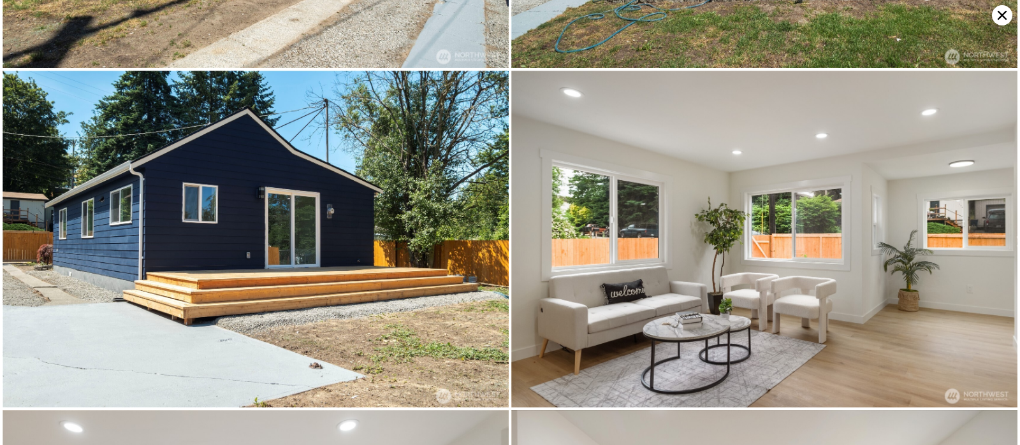
scroll to position [0, 0]
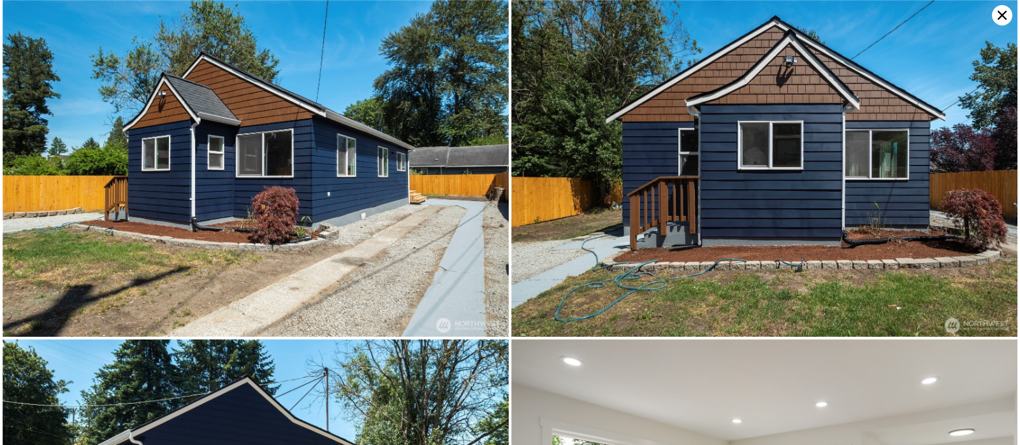
click at [999, 17] on icon at bounding box center [1001, 15] width 9 height 9
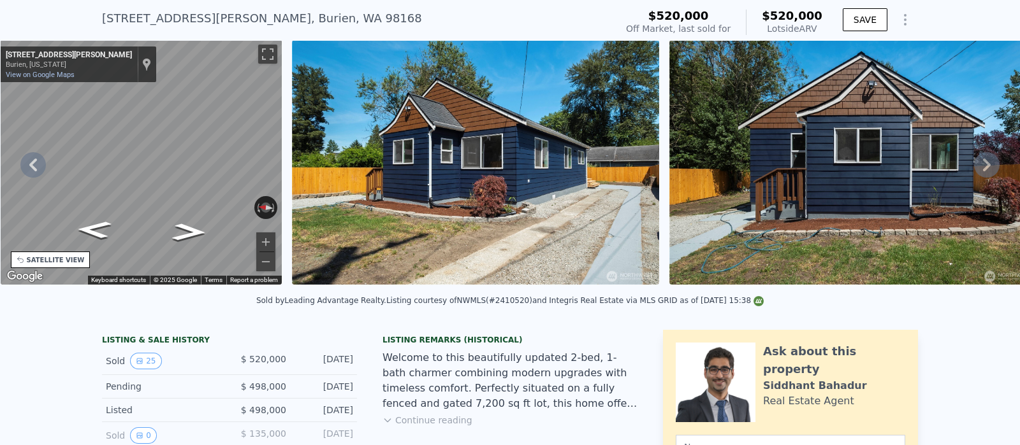
click at [33, 170] on icon at bounding box center [32, 164] width 25 height 25
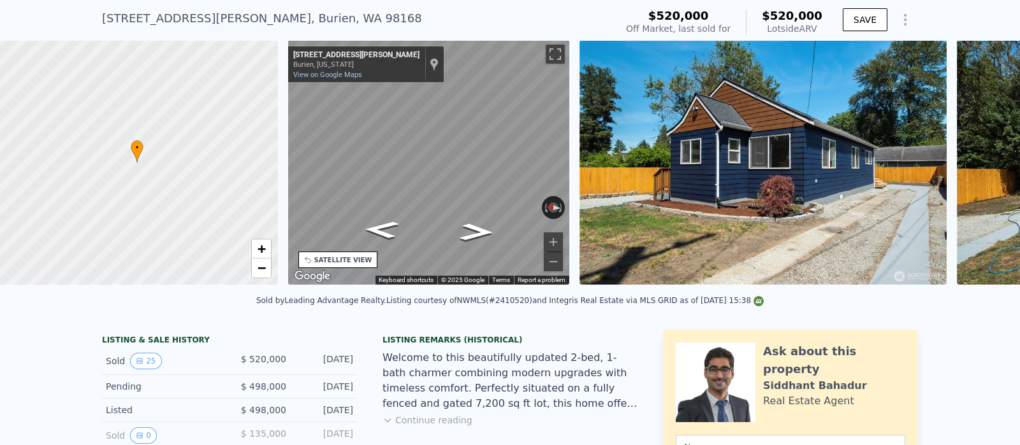
scroll to position [0, 5]
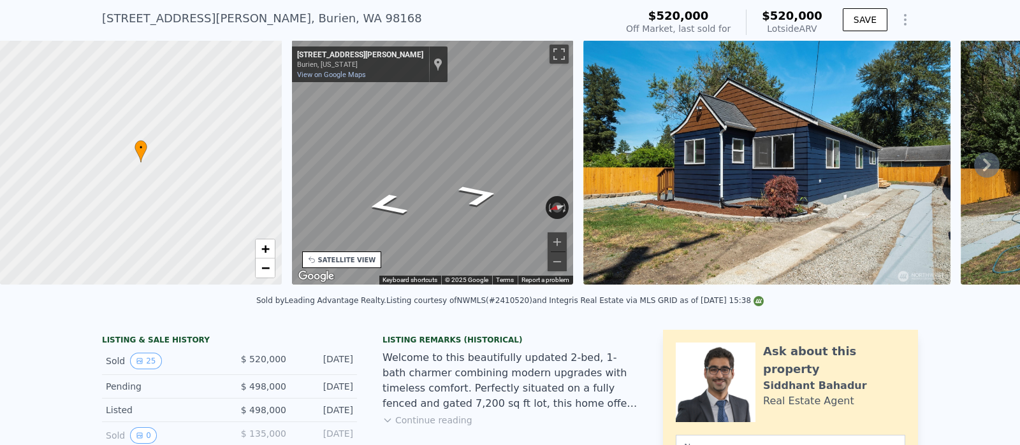
click at [651, 146] on div "• + − • + − STREET VIEW ← Move left → Move right ↑ Move up ↓ Move down + Zoom i…" at bounding box center [510, 164] width 1020 height 249
click at [851, 145] on div "• + − • + − STREET VIEW ← Move left → Move right ↑ Move up ↓ Move down + Zoom i…" at bounding box center [510, 164] width 1020 height 249
click at [619, 145] on div "• + − • + − STREET VIEW ← Move left → Move right ↑ Move up ↓ Move down + Zoom i…" at bounding box center [510, 164] width 1020 height 249
click at [136, 202] on div "• + − • + − STREET VIEW ← Move left → Move right ↑ Move up ↓ Move down + Zoom i…" at bounding box center [510, 164] width 1020 height 249
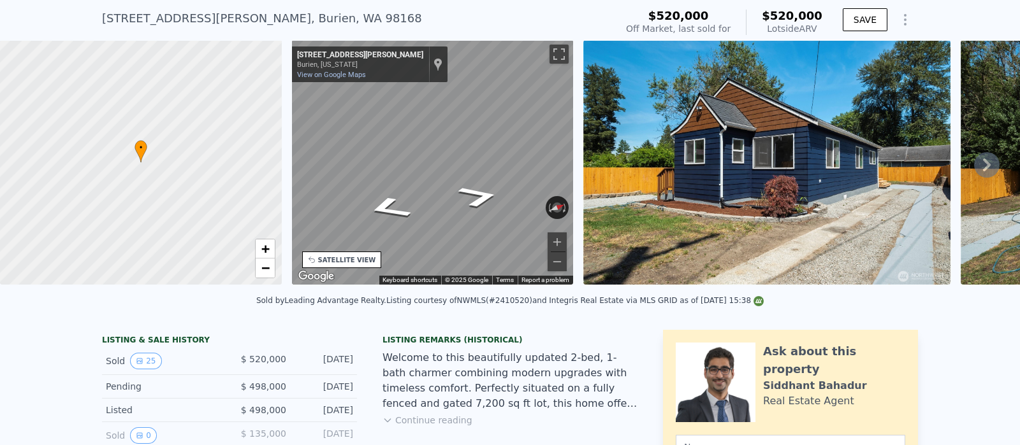
click at [290, 160] on div "← Move left → Move right ↑ Move up ↓ Move down + Zoom in - Zoom out 12405 Roseb…" at bounding box center [433, 164] width 292 height 249
click at [284, 119] on div "• + − • + − STREET VIEW ← Move left → Move right ↑ Move up ↓ Move down + Zoom i…" at bounding box center [510, 164] width 1020 height 249
click at [76, 149] on div "• + − • + − STREET VIEW ← Move left → Move right ↑ Move up ↓ Move down + Zoom i…" at bounding box center [510, 164] width 1020 height 249
click at [226, 145] on div "• + − • + − STREET VIEW ← Move left → Move right ↑ Move up ↓ Move down + Zoom i…" at bounding box center [510, 164] width 1020 height 249
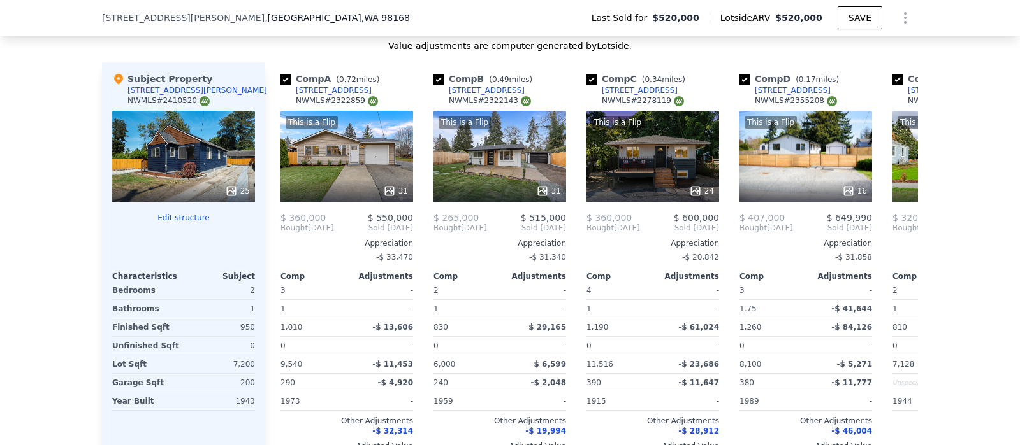
scroll to position [1408, 0]
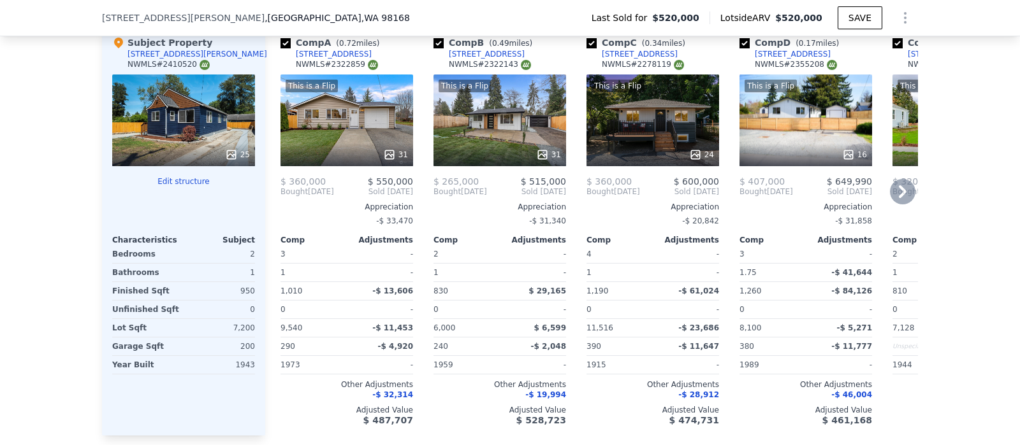
click at [899, 199] on icon at bounding box center [902, 191] width 25 height 25
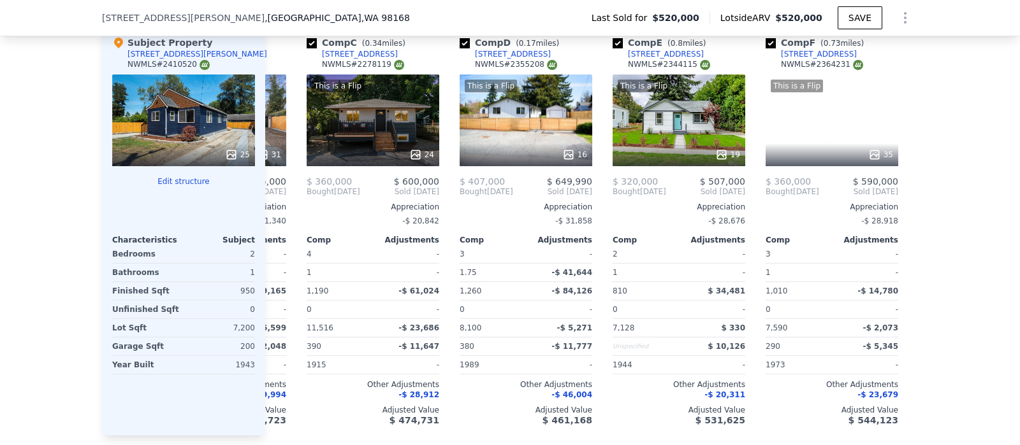
scroll to position [0, 305]
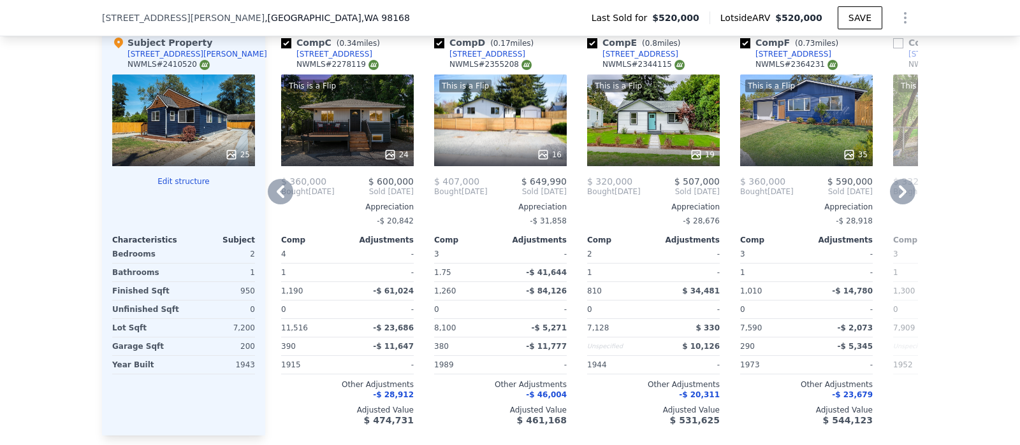
click at [890, 196] on icon at bounding box center [902, 191] width 25 height 25
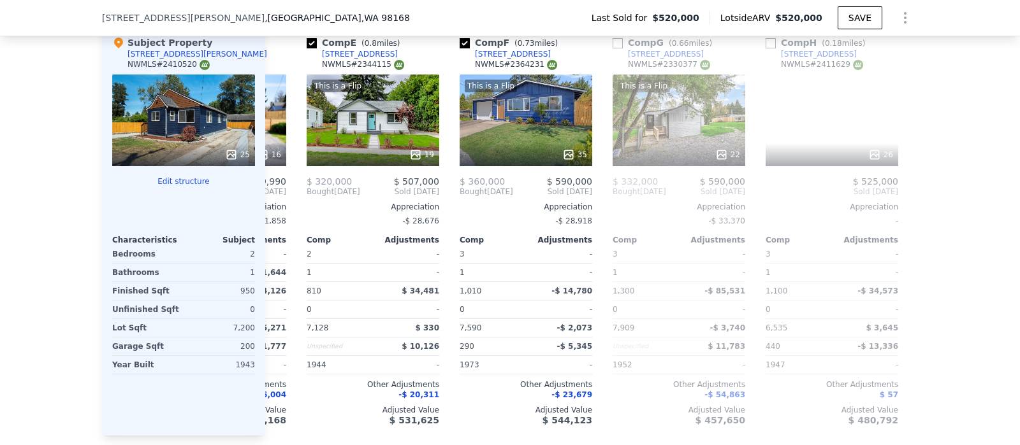
scroll to position [0, 611]
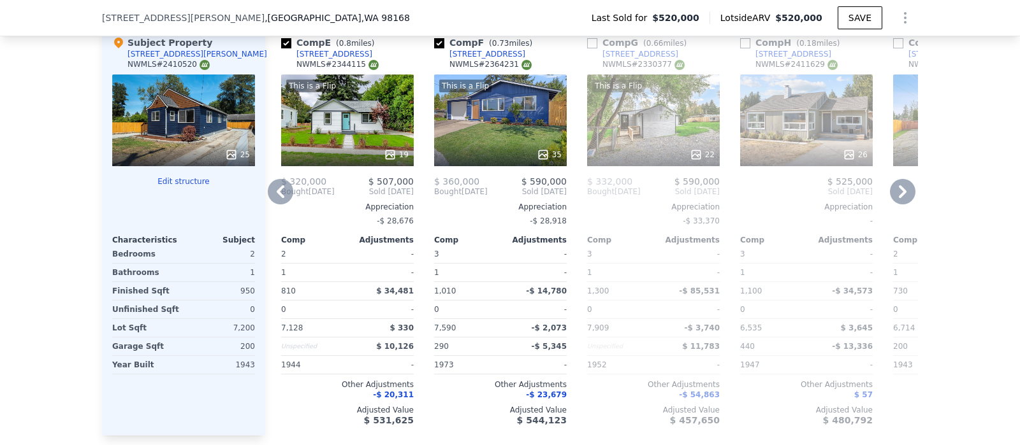
click at [890, 196] on icon at bounding box center [902, 191] width 25 height 25
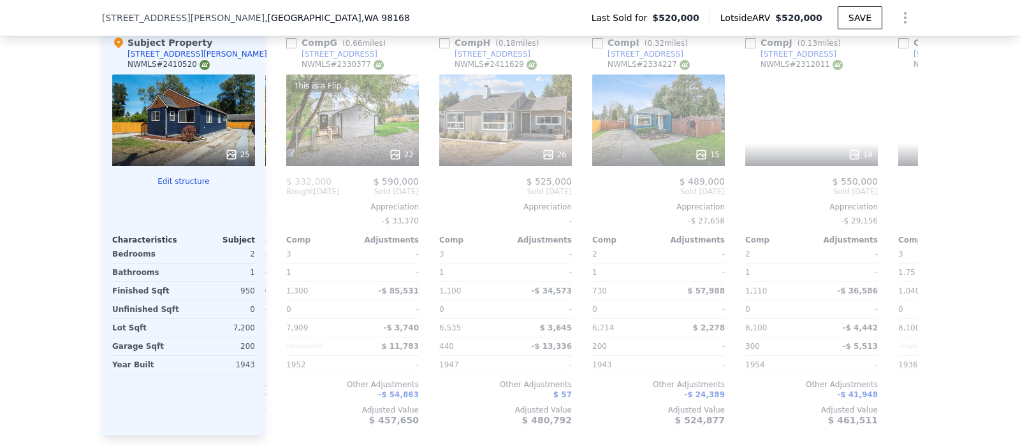
scroll to position [0, 918]
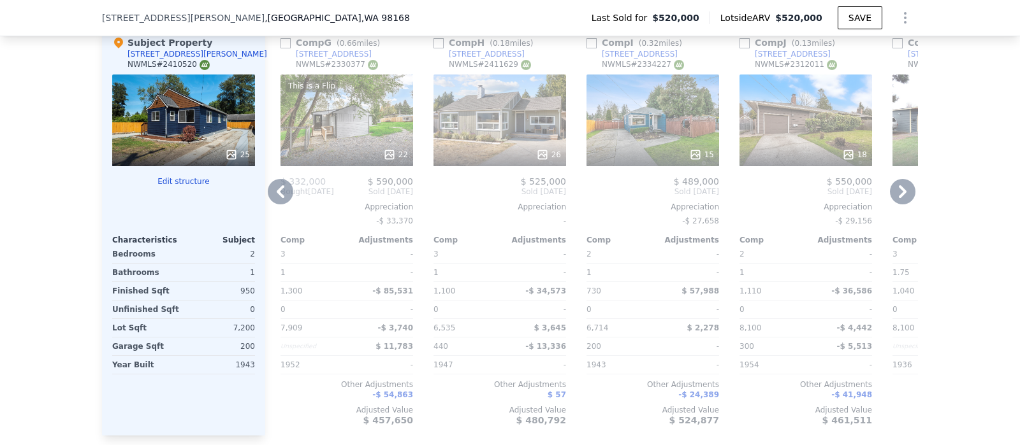
click at [899, 198] on icon at bounding box center [903, 191] width 8 height 13
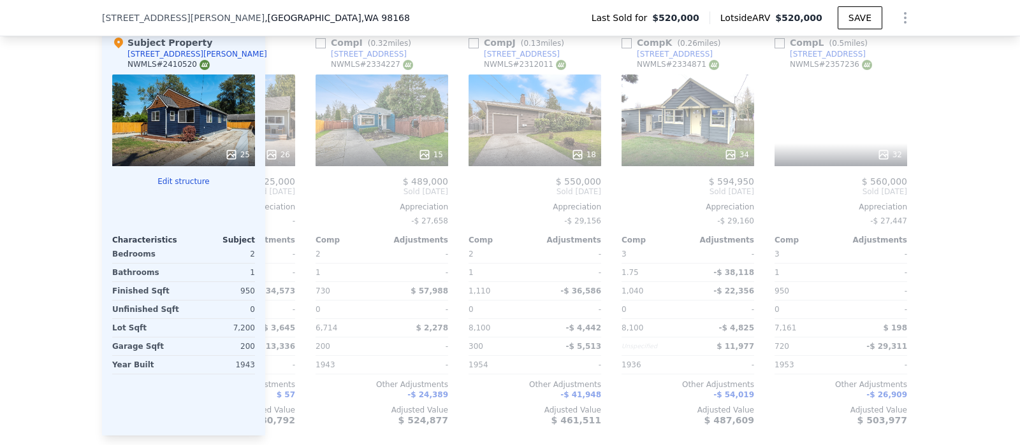
scroll to position [0, 1213]
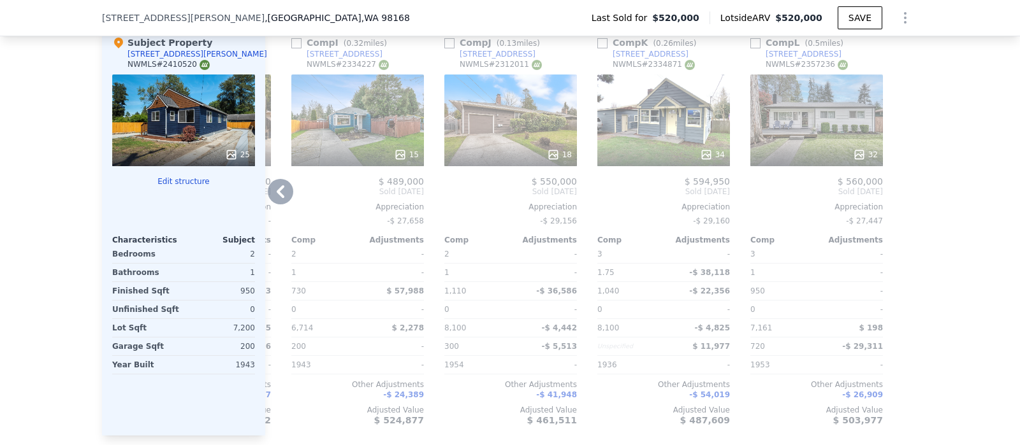
click at [268, 197] on icon at bounding box center [280, 191] width 25 height 25
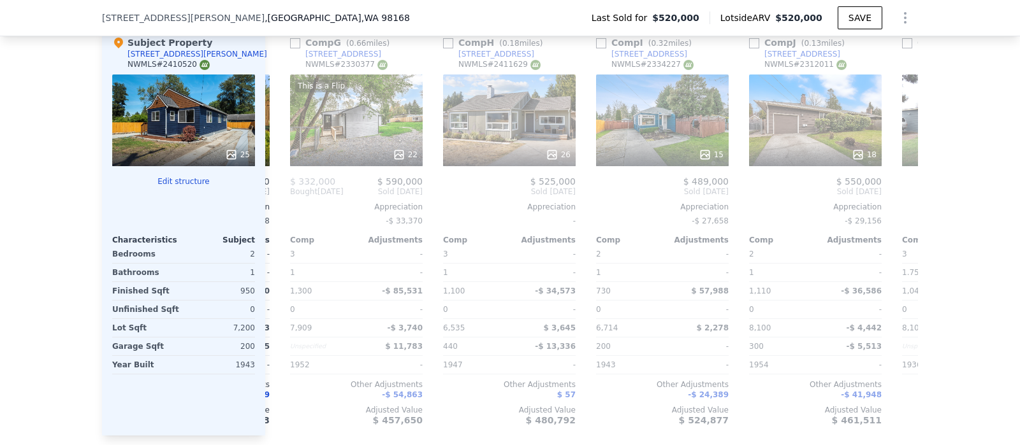
scroll to position [0, 907]
click at [268, 196] on icon at bounding box center [280, 191] width 25 height 25
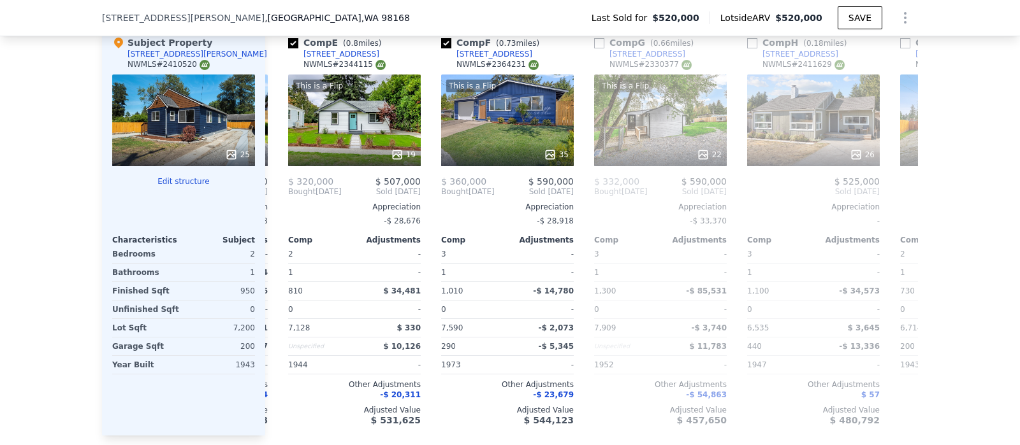
scroll to position [0, 601]
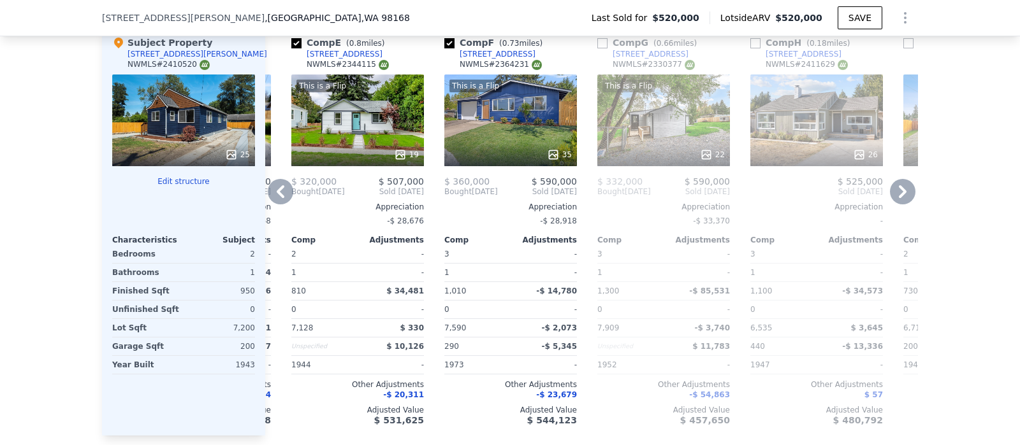
click at [274, 205] on icon at bounding box center [280, 191] width 25 height 25
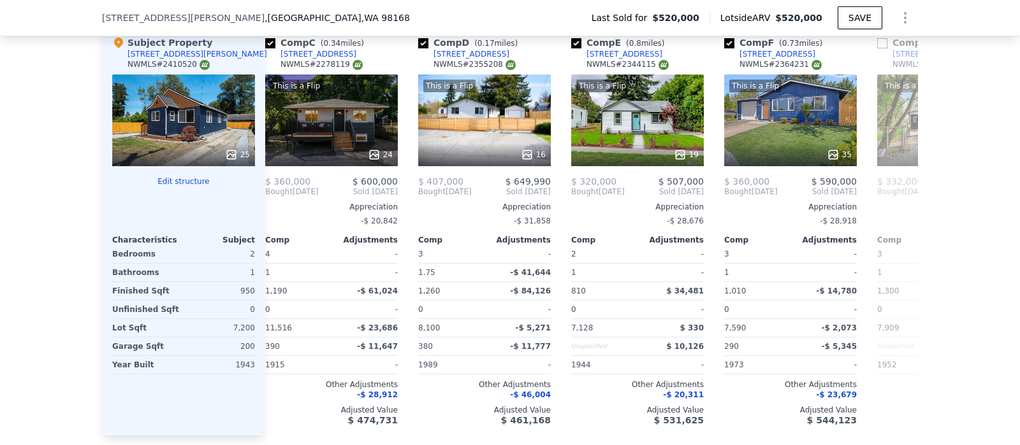
scroll to position [0, 295]
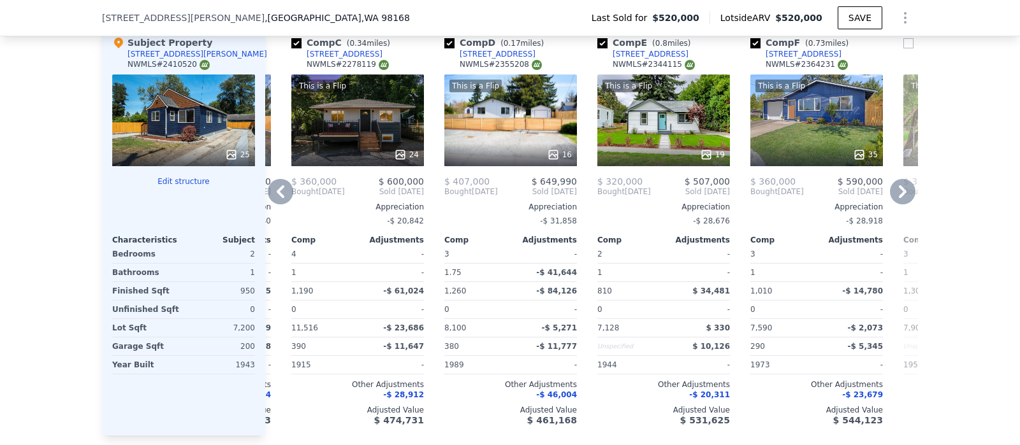
click at [899, 198] on icon at bounding box center [903, 191] width 8 height 13
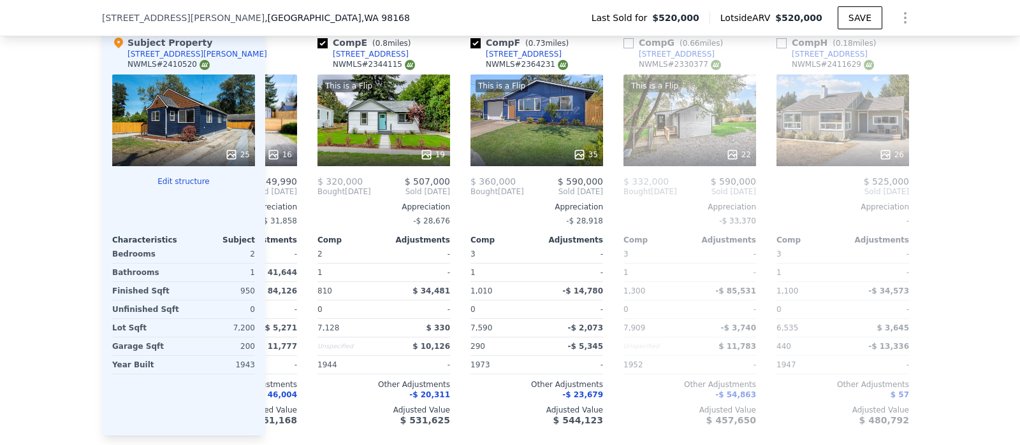
scroll to position [0, 601]
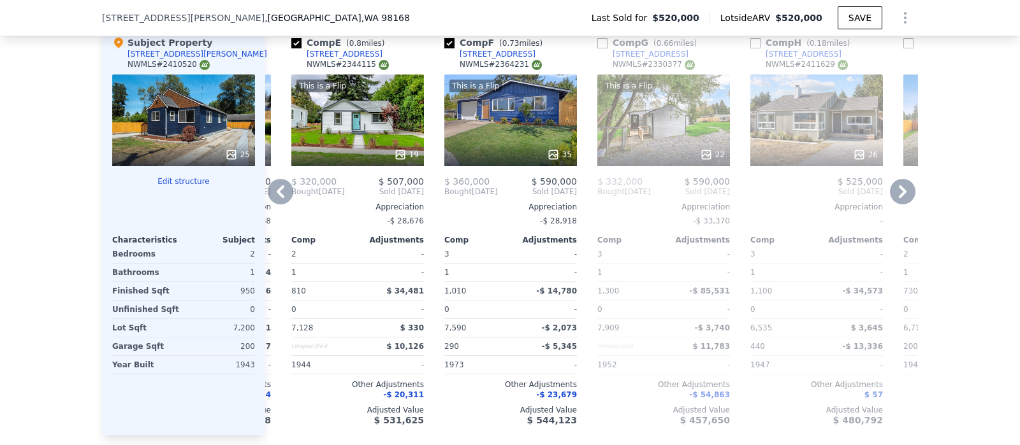
click at [899, 198] on icon at bounding box center [903, 191] width 8 height 13
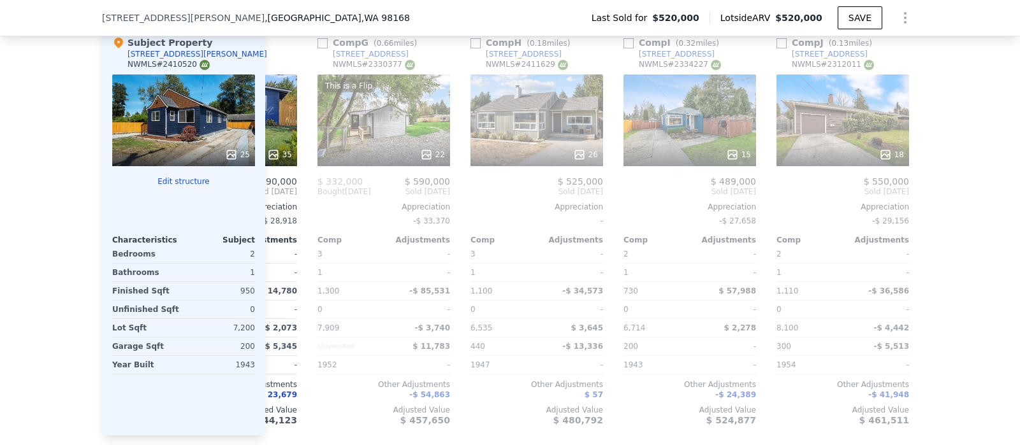
scroll to position [0, 907]
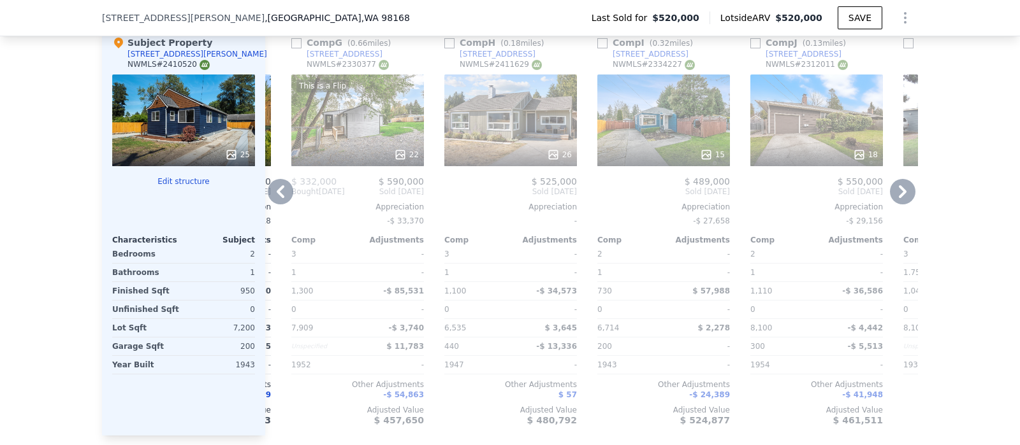
click at [899, 198] on icon at bounding box center [903, 191] width 8 height 13
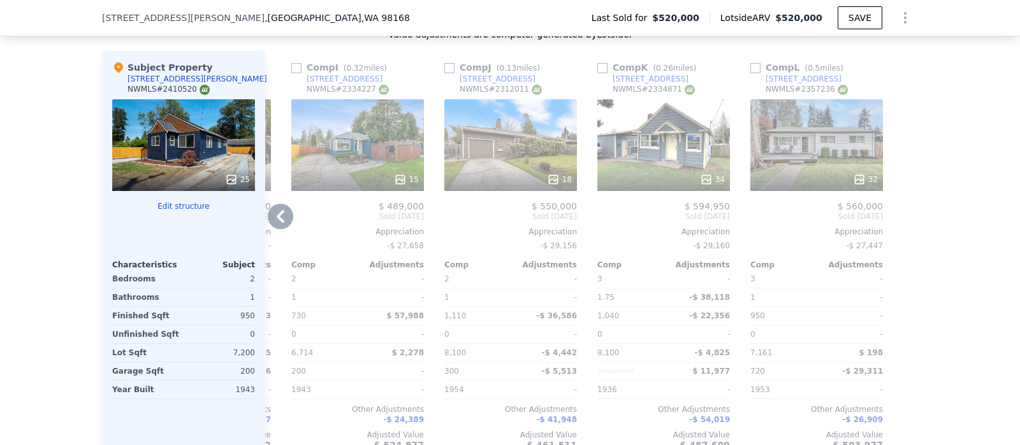
scroll to position [1355, 0]
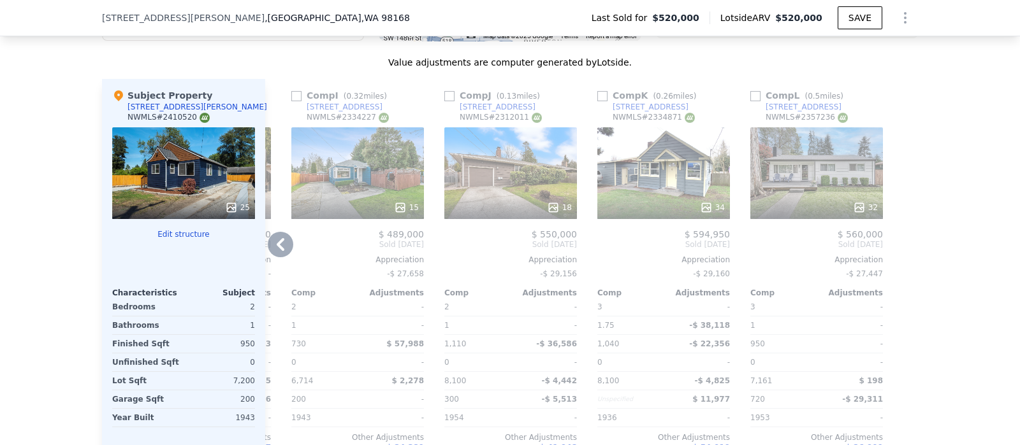
click at [269, 257] on icon at bounding box center [280, 244] width 25 height 25
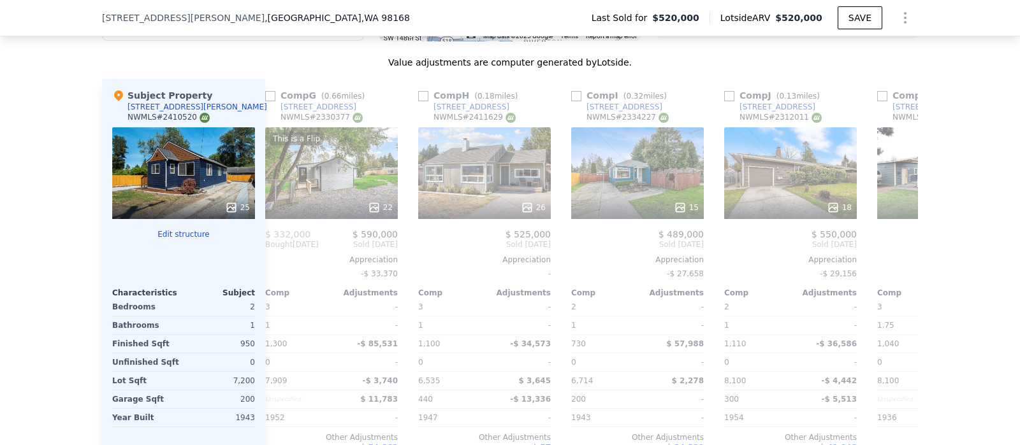
scroll to position [0, 907]
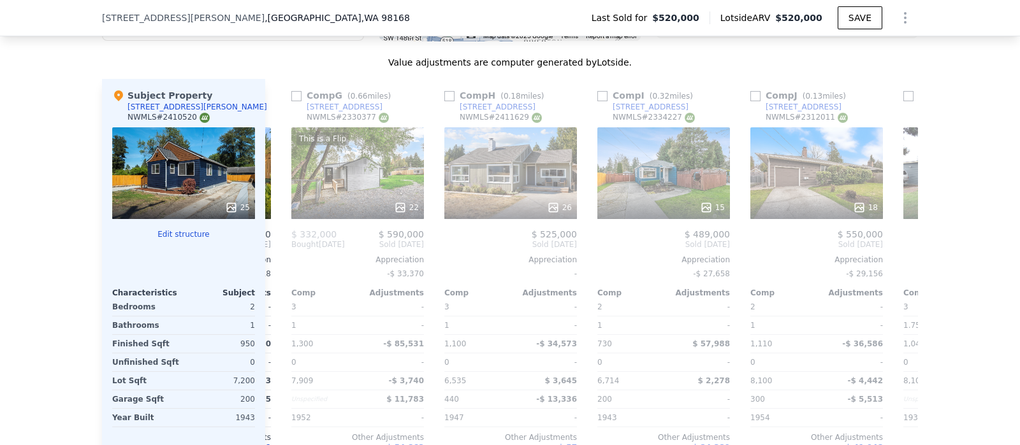
click at [269, 260] on div "Comp A ( 0.72 miles) 13405 25th Pl S NWMLS # 2322859 This is a Flip 31 $ 360,00…" at bounding box center [591, 284] width 653 height 410
click at [269, 257] on icon at bounding box center [280, 244] width 25 height 25
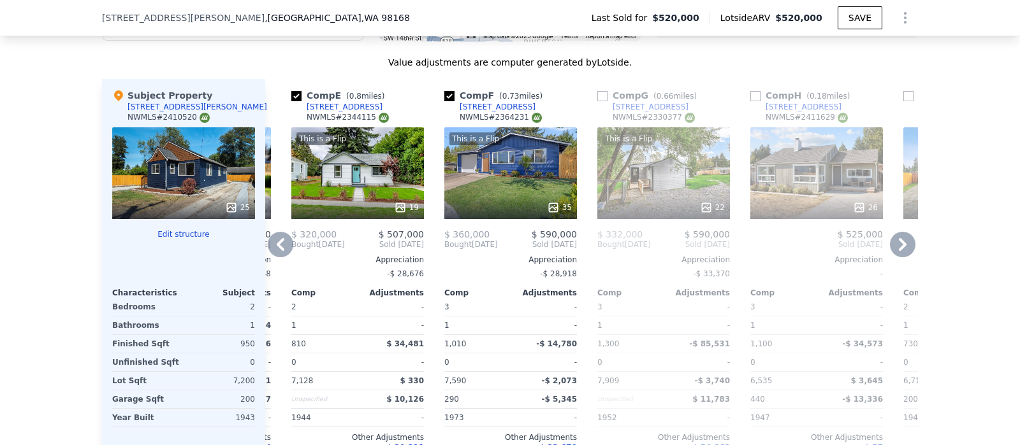
click at [269, 257] on icon at bounding box center [280, 244] width 25 height 25
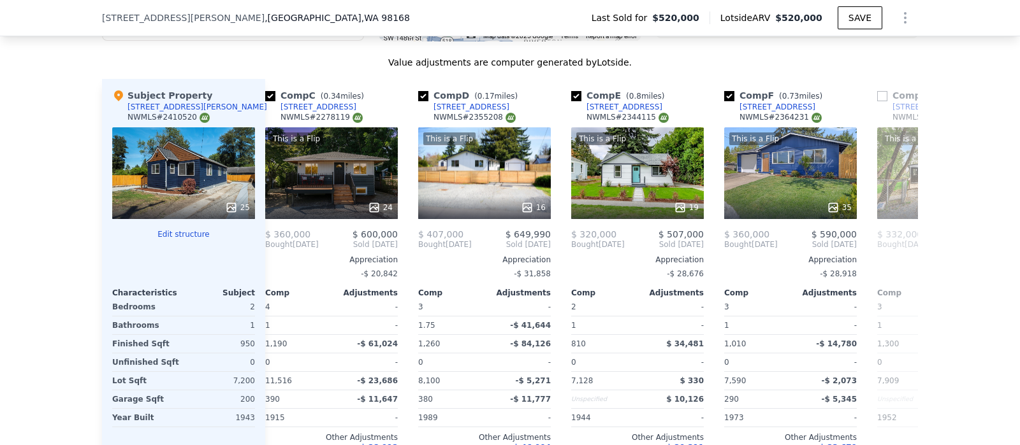
scroll to position [0, 295]
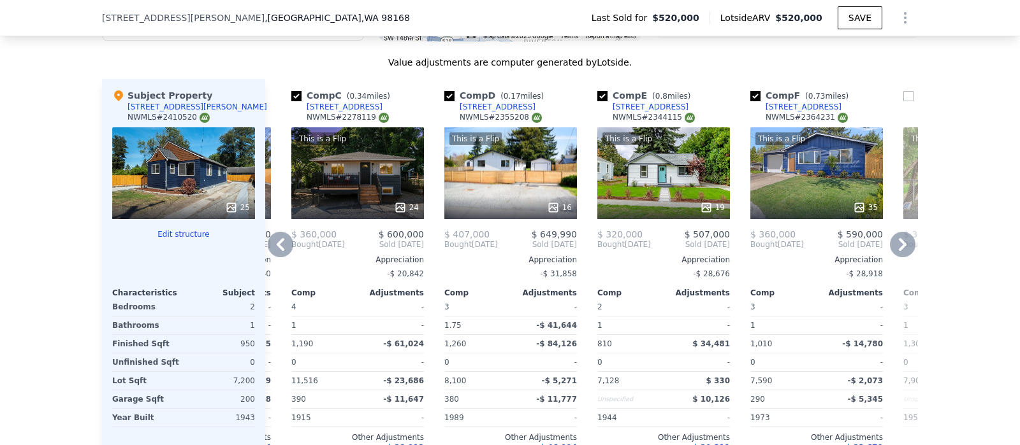
click at [269, 257] on icon at bounding box center [280, 244] width 25 height 25
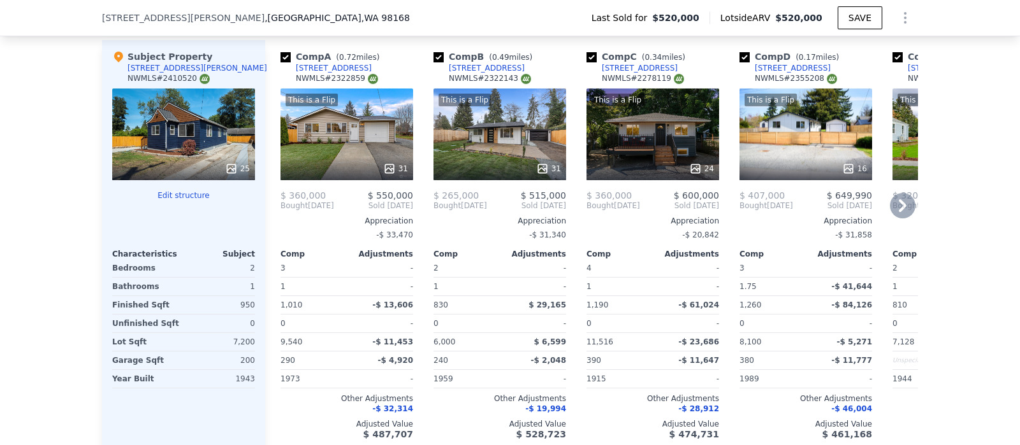
scroll to position [1399, 0]
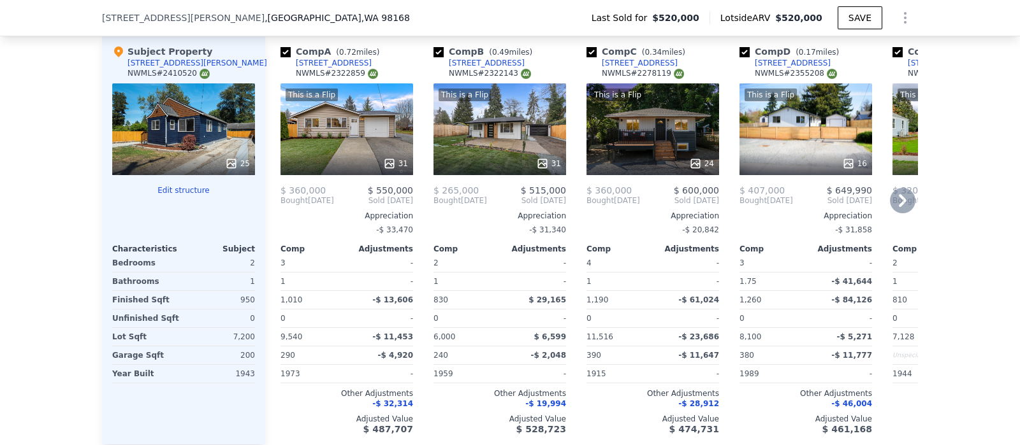
click at [892, 208] on icon at bounding box center [902, 200] width 25 height 25
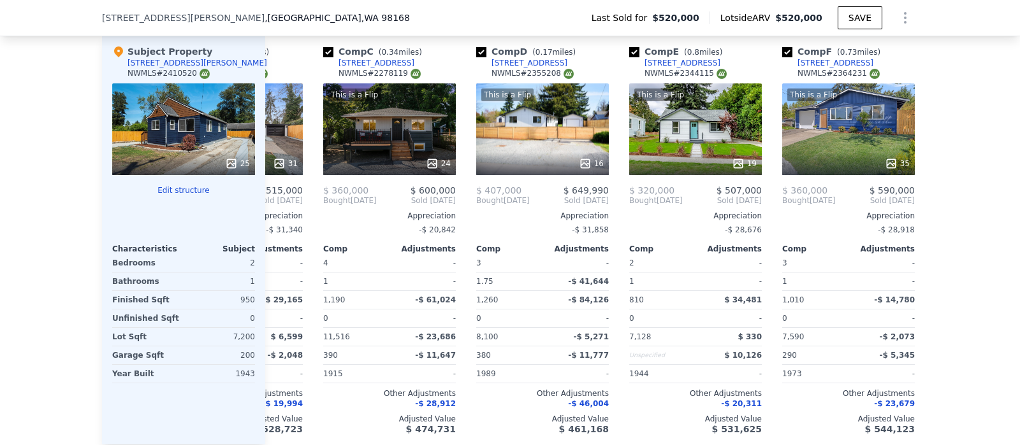
scroll to position [0, 305]
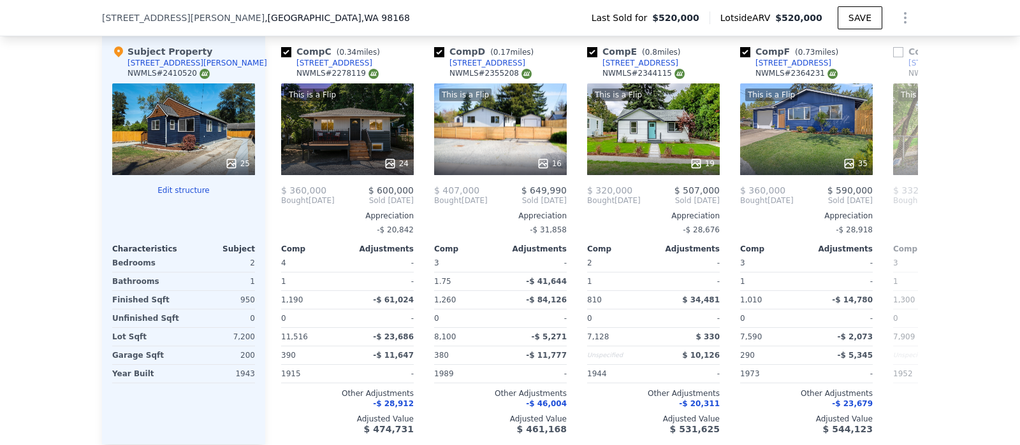
click at [892, 208] on div "Comp A ( 0.72 miles) 13405 25th Pl S NWMLS # 2322859 This is a Flip 31 $ 360,00…" at bounding box center [591, 240] width 653 height 410
click at [892, 208] on icon at bounding box center [902, 200] width 25 height 25
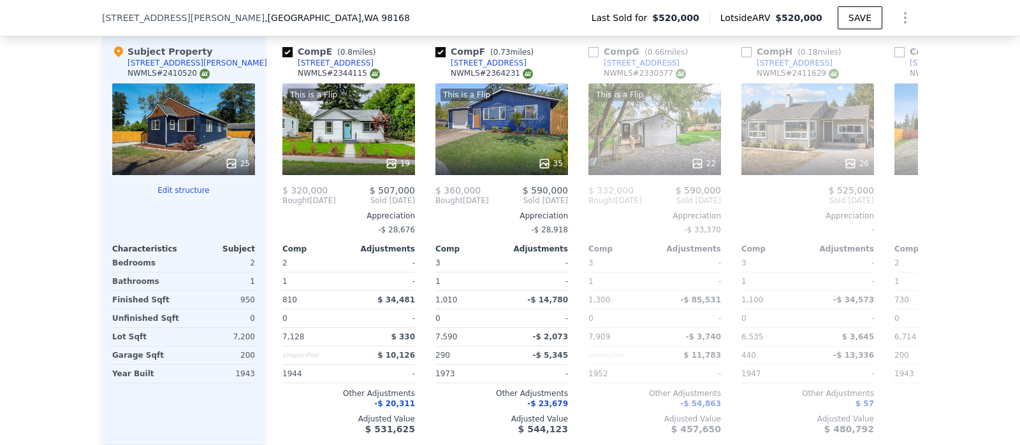
scroll to position [0, 611]
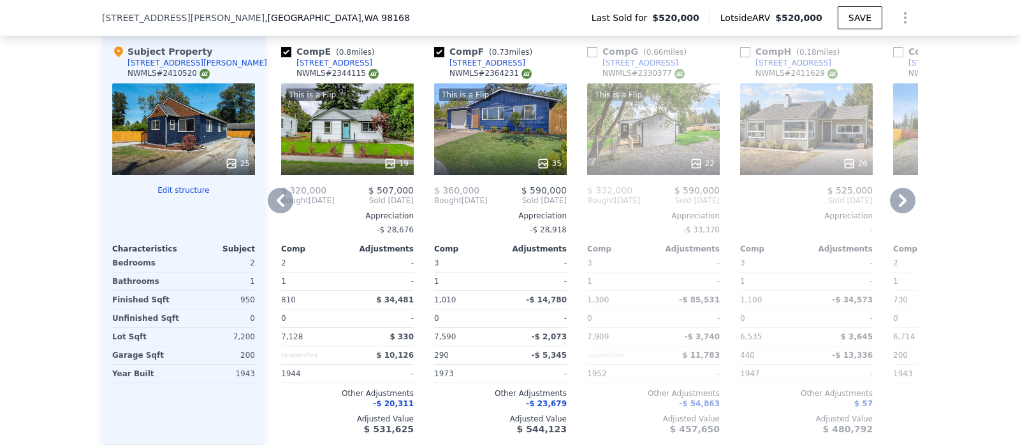
click at [892, 208] on icon at bounding box center [902, 200] width 25 height 25
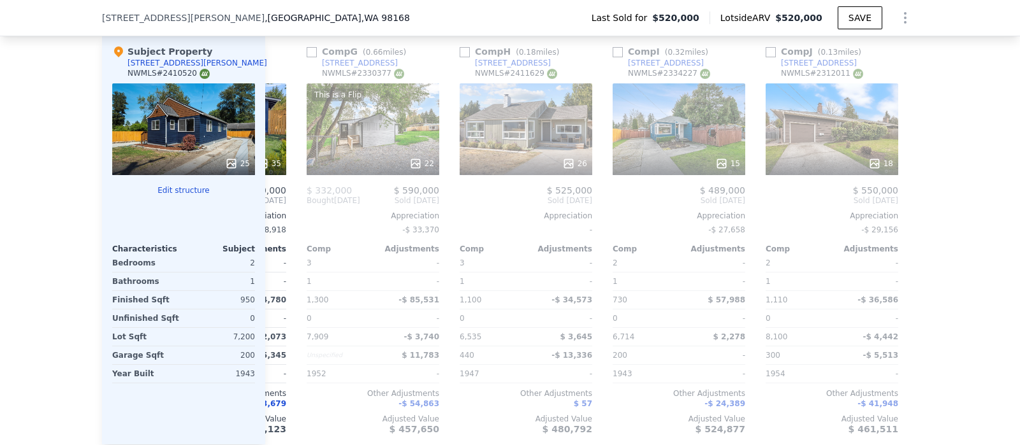
scroll to position [0, 918]
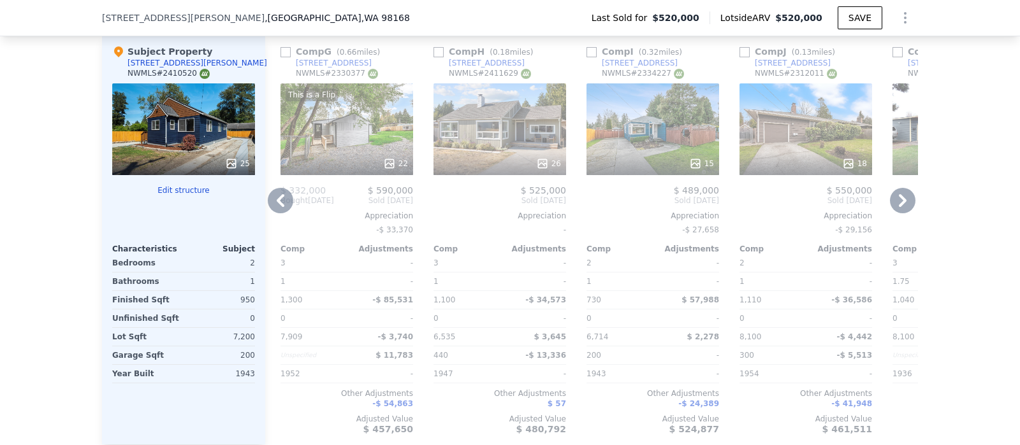
click at [892, 208] on icon at bounding box center [902, 200] width 25 height 25
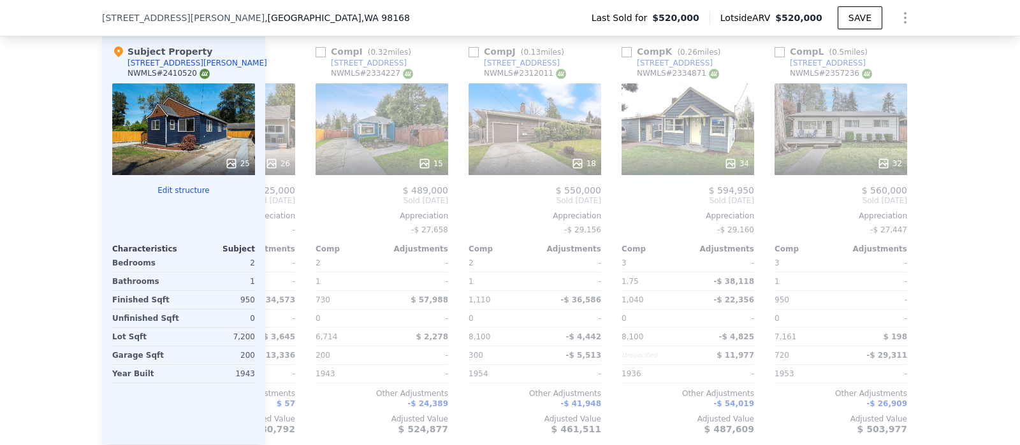
scroll to position [0, 1213]
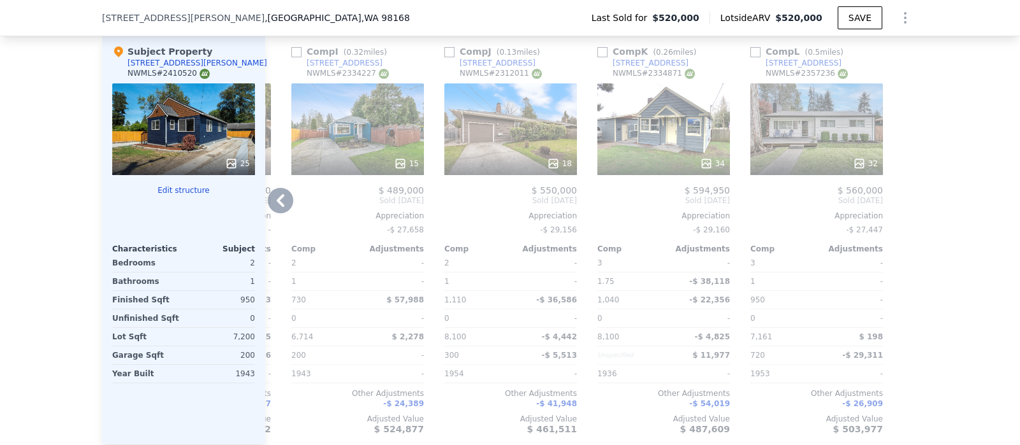
click at [270, 213] on icon at bounding box center [280, 200] width 25 height 25
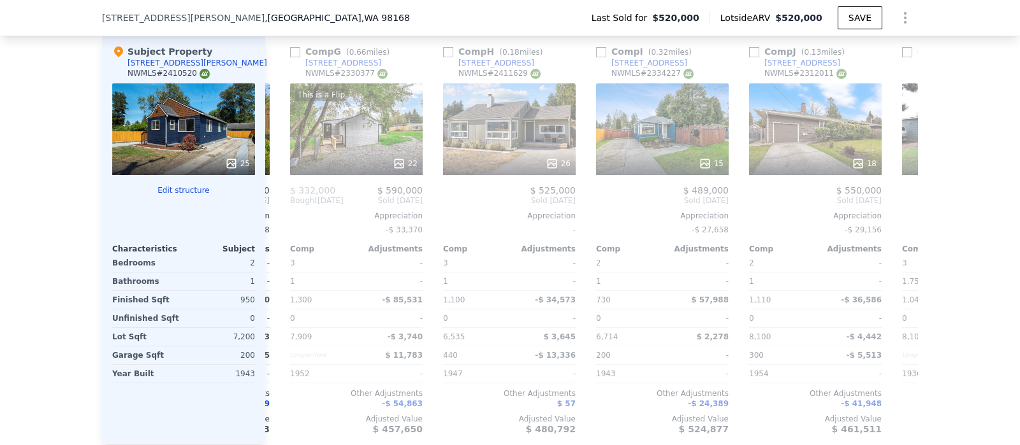
scroll to position [0, 907]
click at [270, 213] on icon at bounding box center [280, 200] width 25 height 25
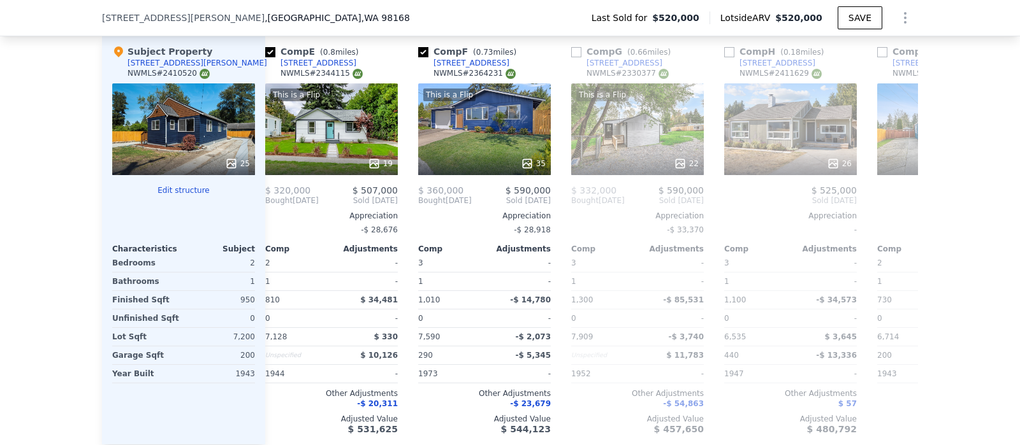
scroll to position [0, 601]
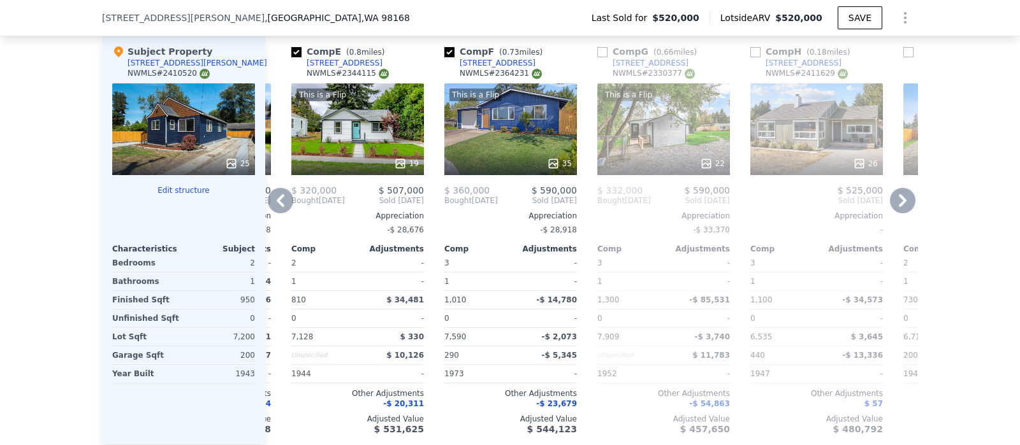
click at [270, 213] on icon at bounding box center [280, 200] width 25 height 25
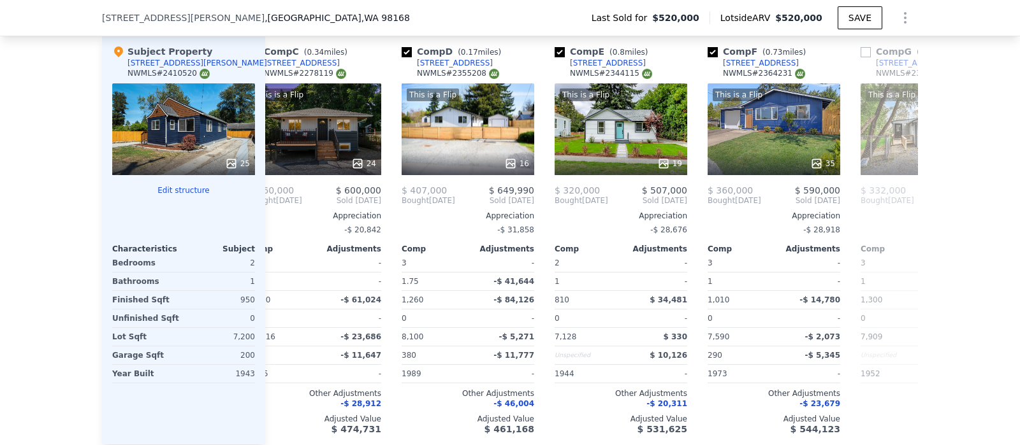
scroll to position [0, 295]
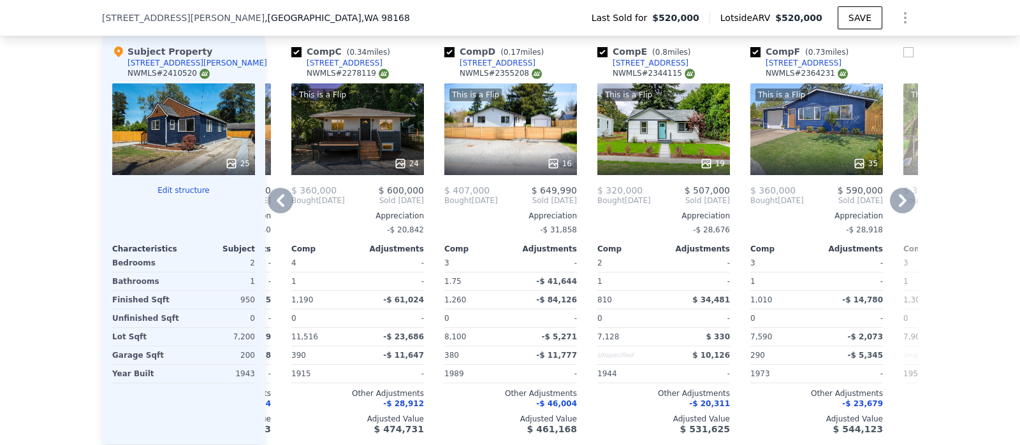
click at [270, 213] on icon at bounding box center [280, 200] width 25 height 25
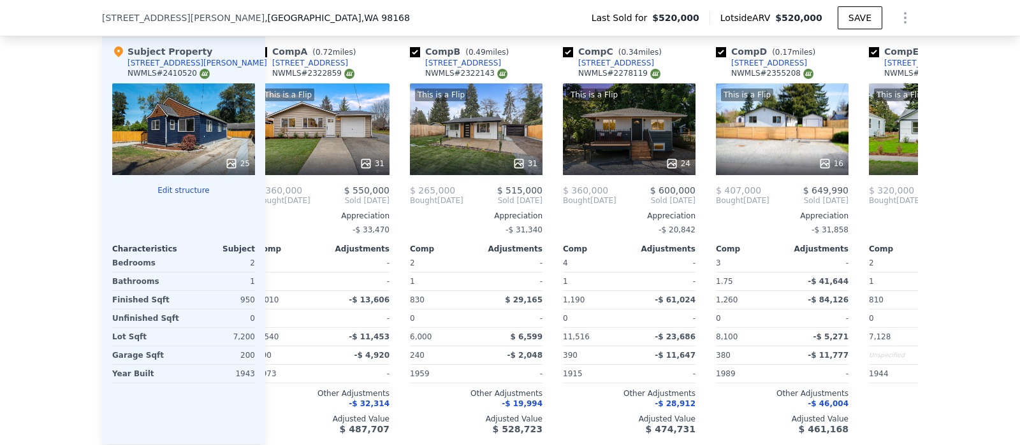
scroll to position [0, 0]
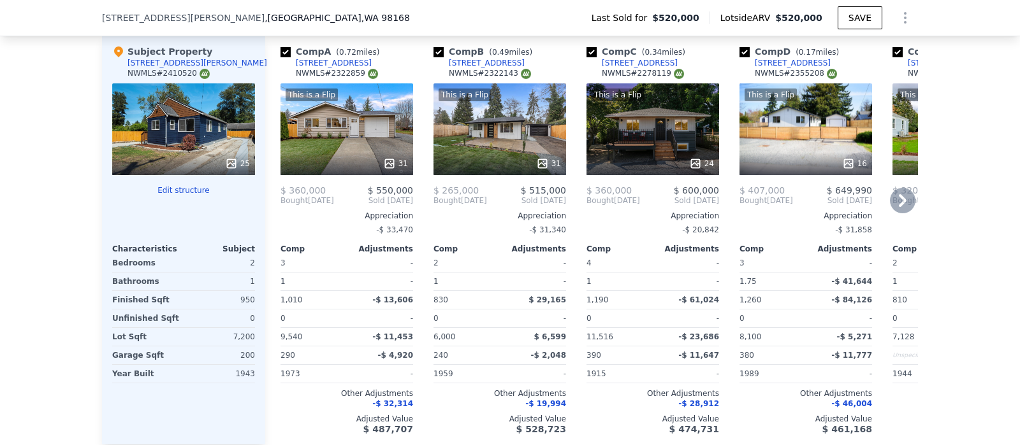
click at [275, 216] on div "Comp A ( 0.72 miles) 13405 25th Pl S NWMLS # 2322859 This is a Flip 31 $ 360,00…" at bounding box center [346, 240] width 143 height 410
click at [560, 197] on div "Comp B ( 0.49 miles) 12440 10th Ave S NWMLS # 2322143 This is a Flip 31 $ 265,0…" at bounding box center [499, 240] width 143 height 410
click at [890, 205] on icon at bounding box center [902, 200] width 25 height 25
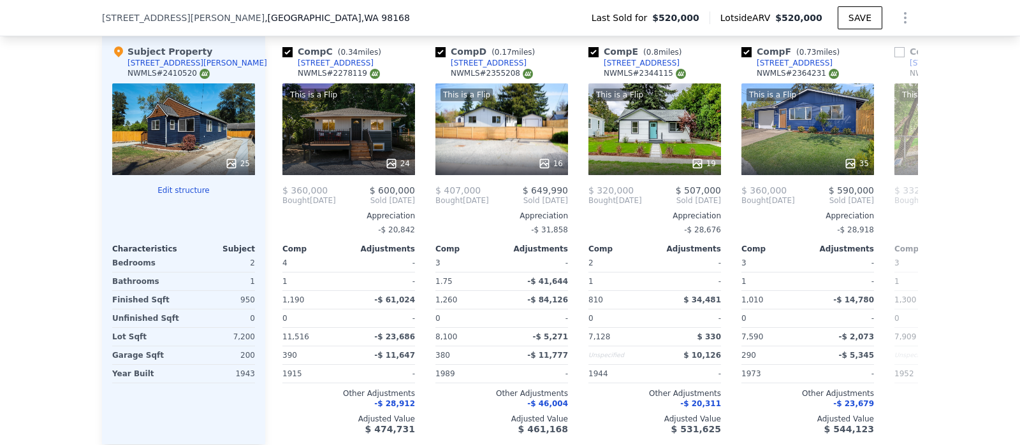
scroll to position [0, 305]
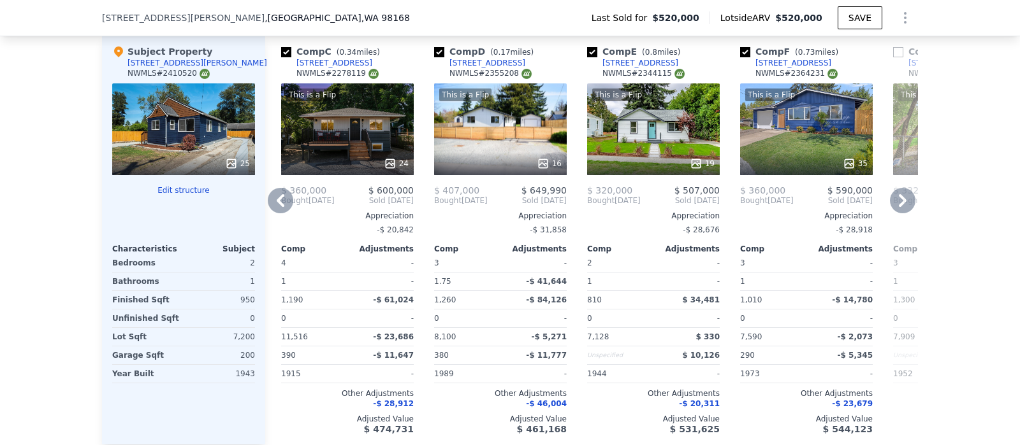
click at [268, 207] on icon at bounding box center [280, 200] width 25 height 25
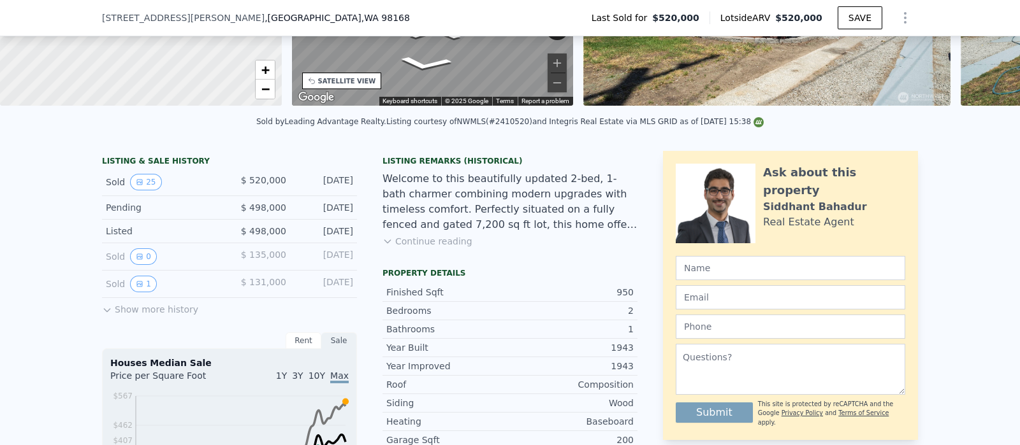
scroll to position [0, 0]
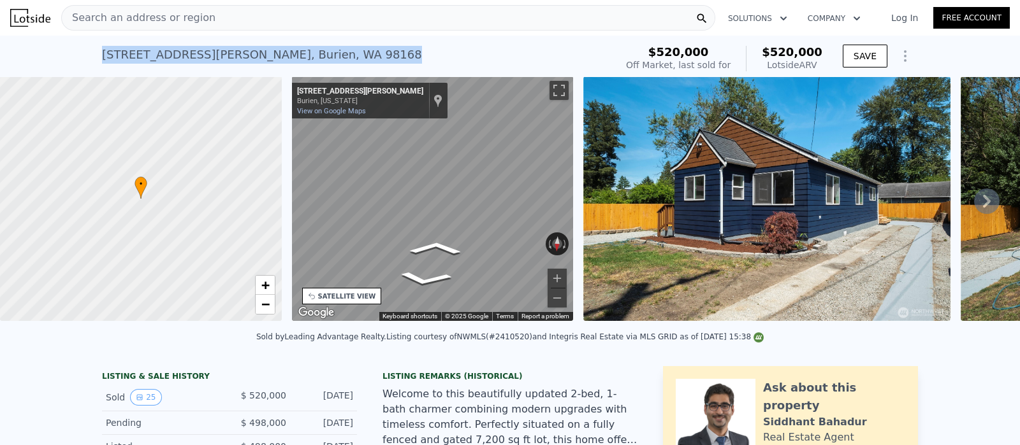
drag, startPoint x: 304, startPoint y: 54, endPoint x: 92, endPoint y: 66, distance: 211.9
click at [92, 66] on div "12416 Roseberg Ave S , Burien , WA 98168 Sold Aug 2025 for $520k (~ARV $520k ) …" at bounding box center [510, 56] width 1020 height 41
copy div "12416 Roseberg Ave S , Burien , WA 98168"
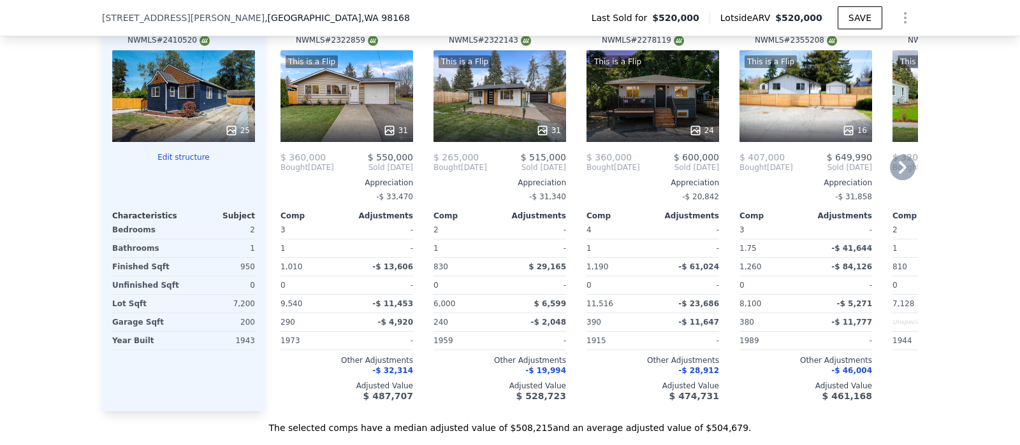
scroll to position [1443, 0]
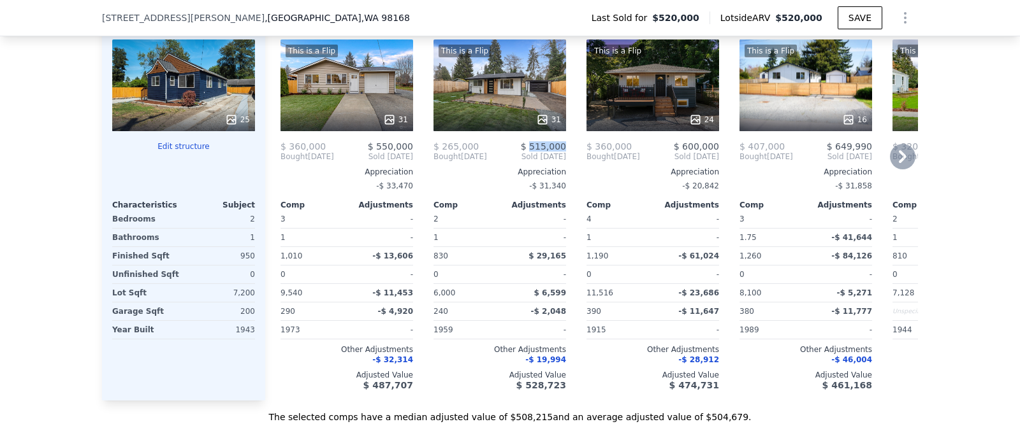
drag, startPoint x: 561, startPoint y: 157, endPoint x: 529, endPoint y: 155, distance: 32.0
click at [529, 155] on div "Comp B ( 0.49 miles) 12440 10th Ave S NWMLS # 2322143 This is a Flip 31 $ 265,0…" at bounding box center [499, 196] width 143 height 410
copy span "515,000"
drag, startPoint x: 249, startPoint y: 267, endPoint x: 236, endPoint y: 268, distance: 13.4
click at [236, 268] on div "Subject Property 12416 Roseberg Ave S NWMLS # 2410520 25 Edit structure Charact…" at bounding box center [183, 196] width 163 height 410
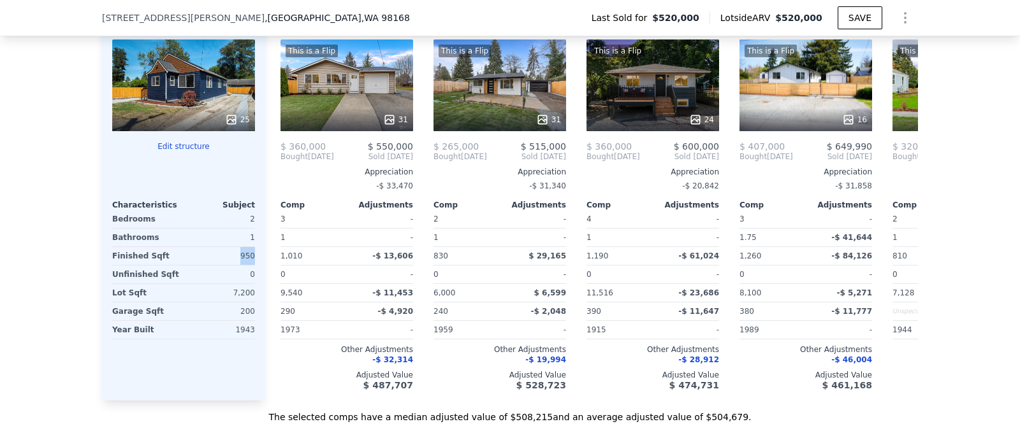
copy div "950"
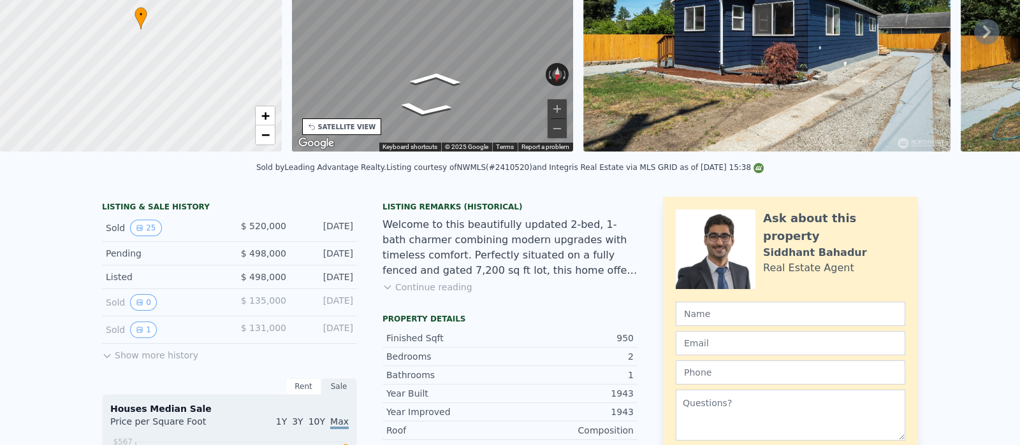
scroll to position [0, 0]
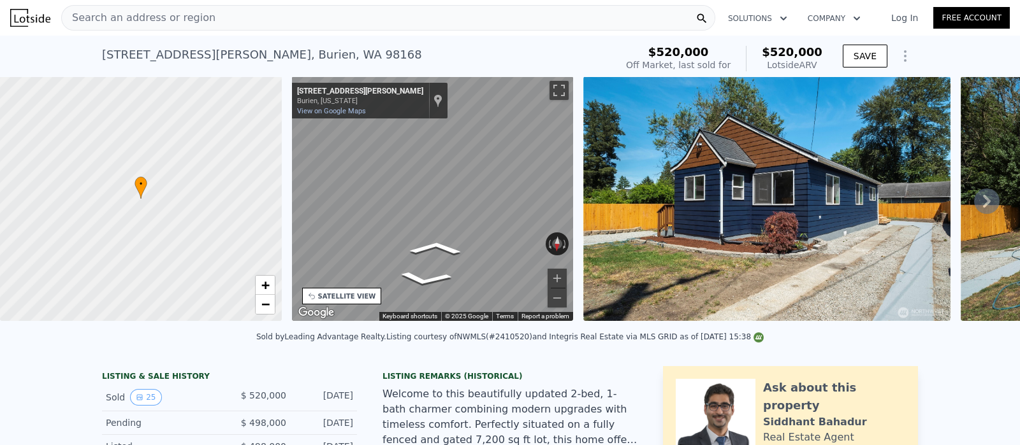
click at [974, 208] on icon at bounding box center [986, 201] width 25 height 25
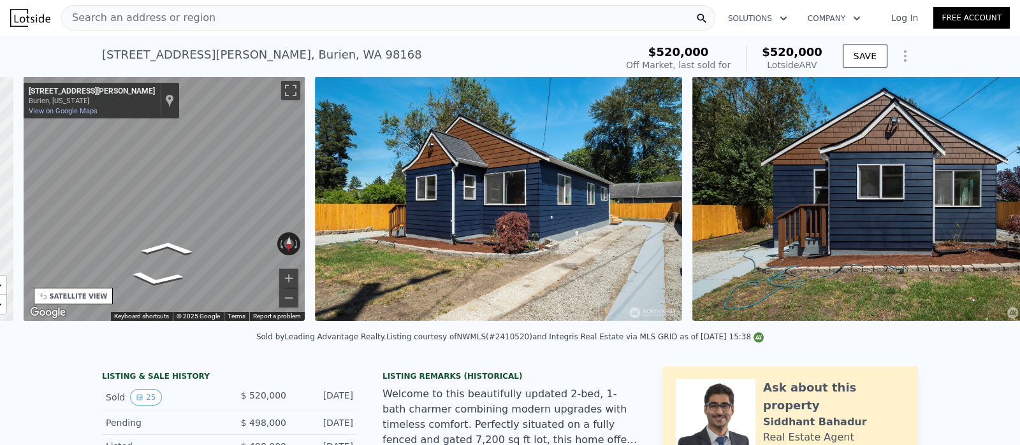
scroll to position [0, 296]
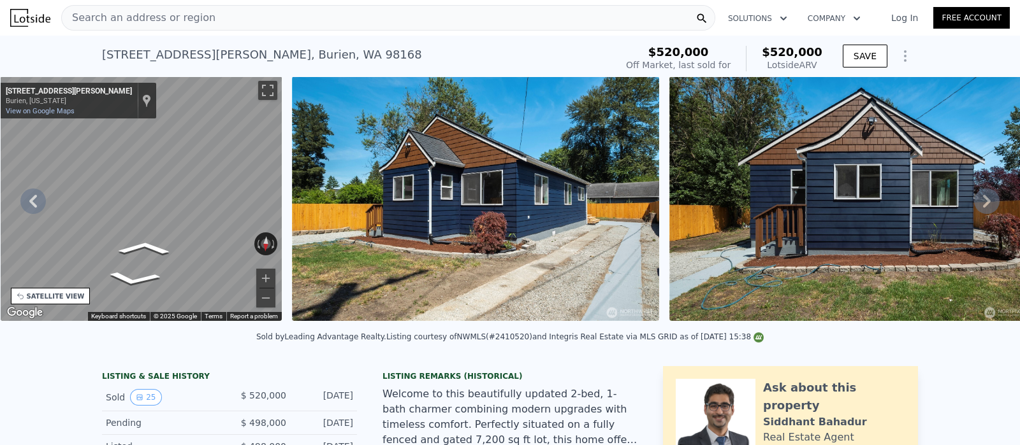
click at [974, 208] on icon at bounding box center [986, 201] width 25 height 25
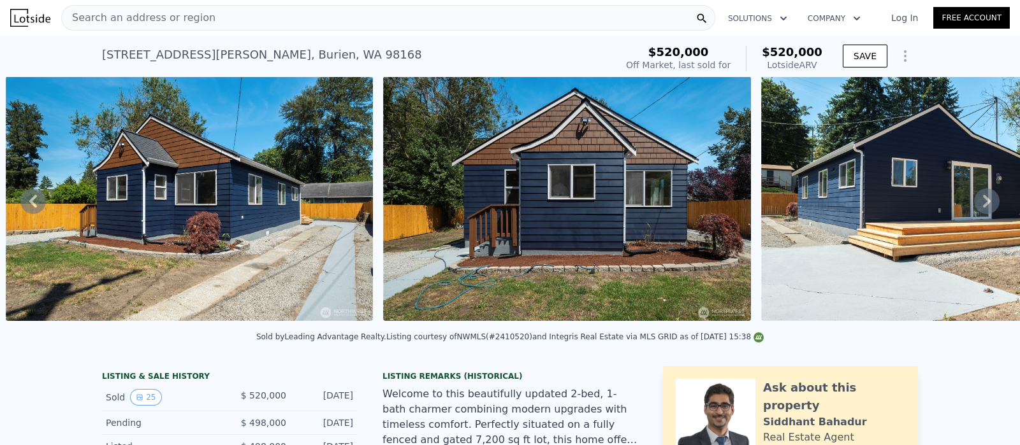
click at [974, 208] on icon at bounding box center [986, 201] width 25 height 25
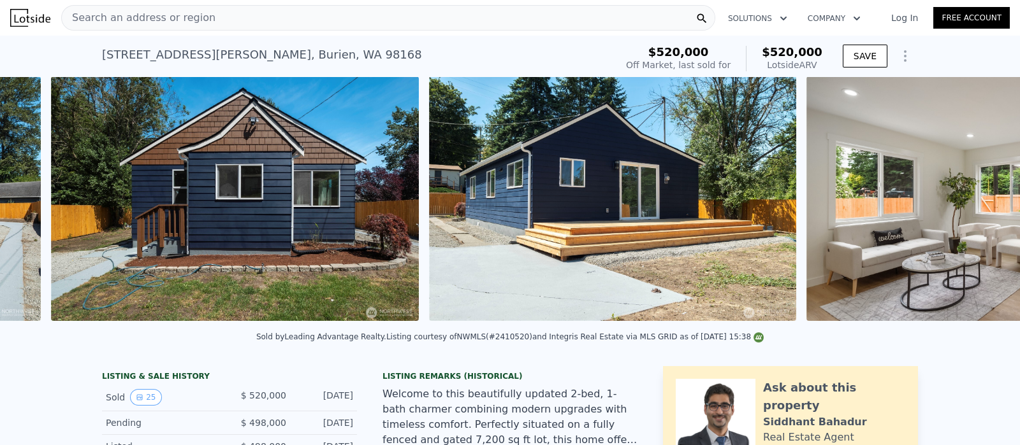
scroll to position [0, 960]
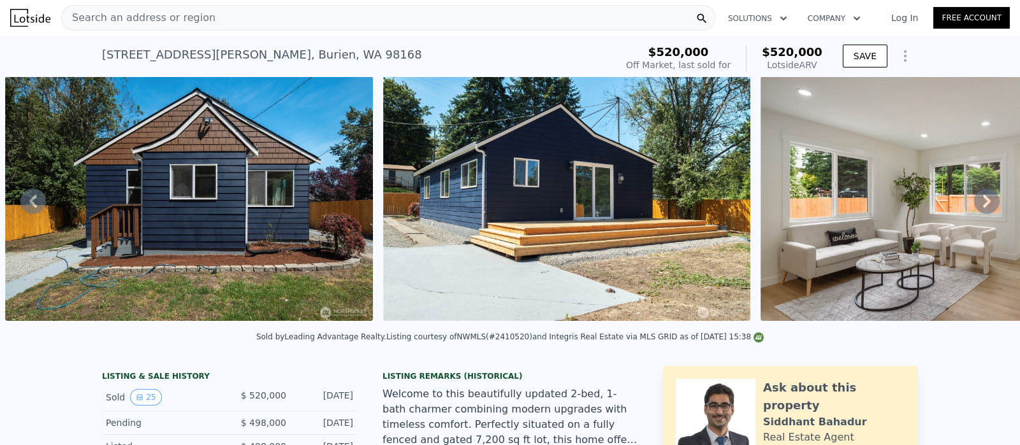
click at [974, 208] on icon at bounding box center [986, 201] width 25 height 25
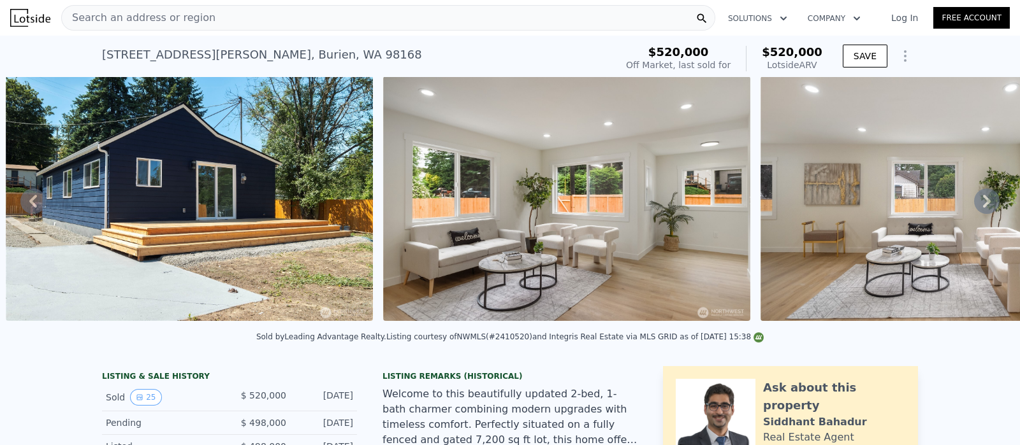
click at [974, 208] on icon at bounding box center [986, 201] width 25 height 25
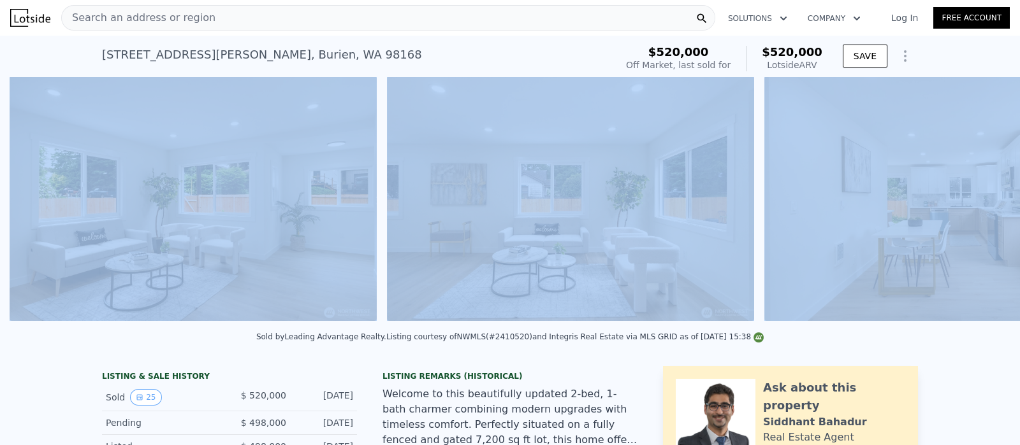
scroll to position [0, 1715]
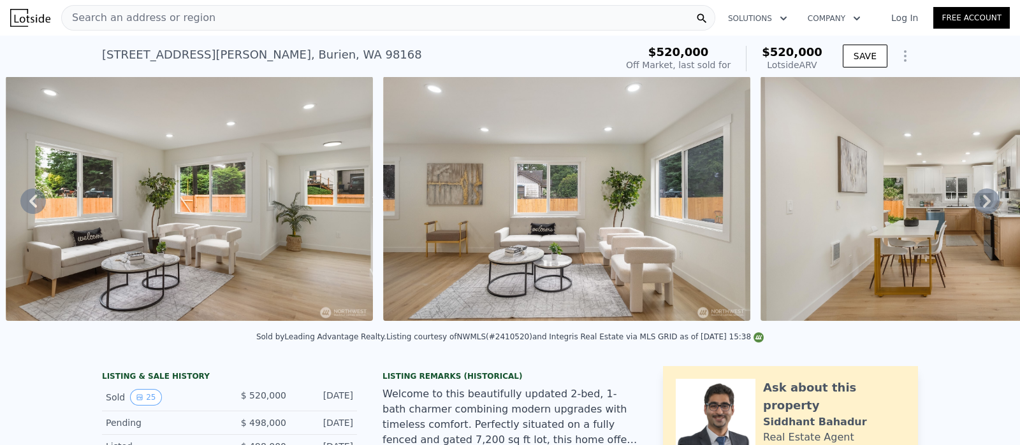
click at [939, 52] on div "12416 Roseberg Ave S , Burien , WA 98168 Sold Aug 2025 for $520k (~ARV $520k ) …" at bounding box center [510, 56] width 1020 height 41
click at [974, 184] on img at bounding box center [943, 198] width 367 height 245
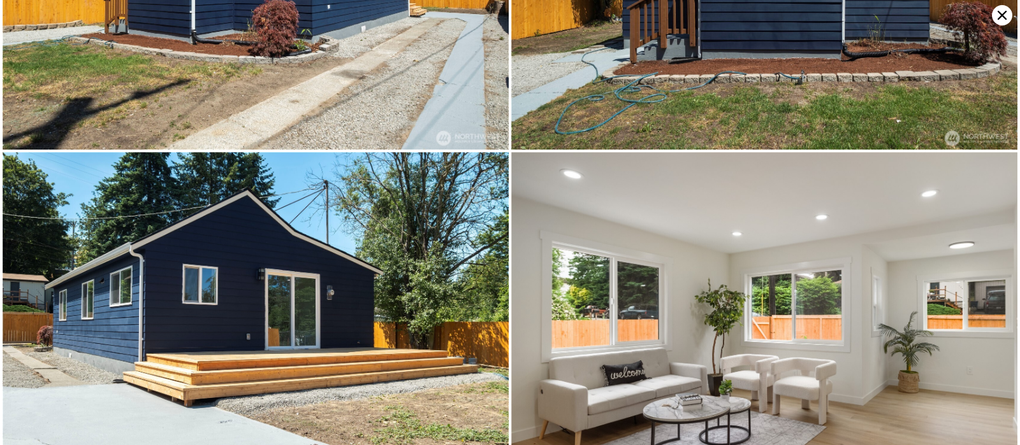
scroll to position [0, 0]
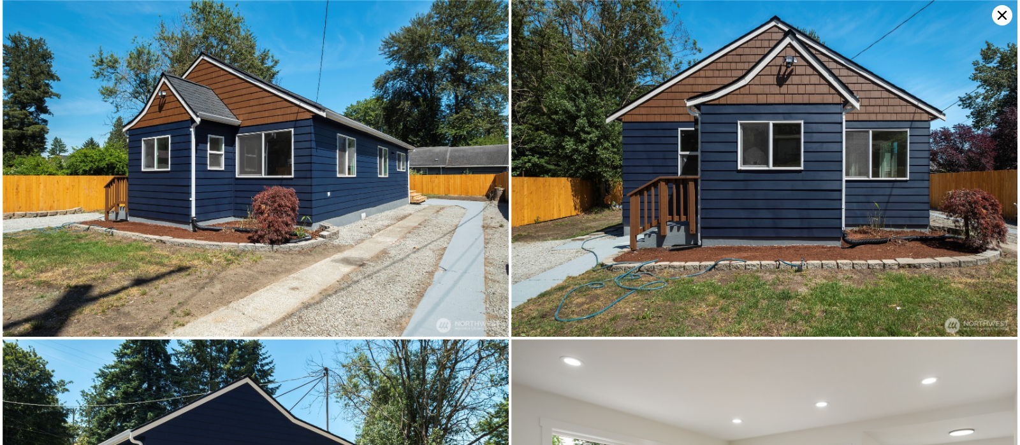
click at [999, 11] on icon at bounding box center [1001, 15] width 9 height 9
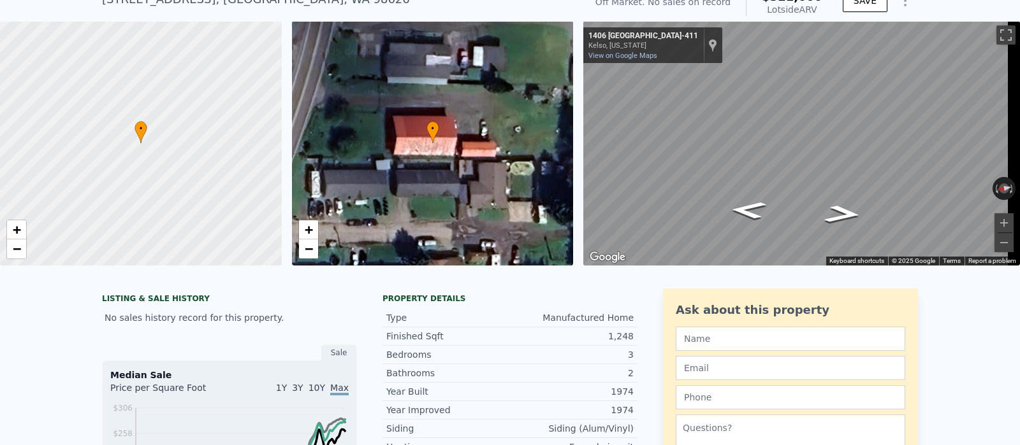
scroll to position [35, 0]
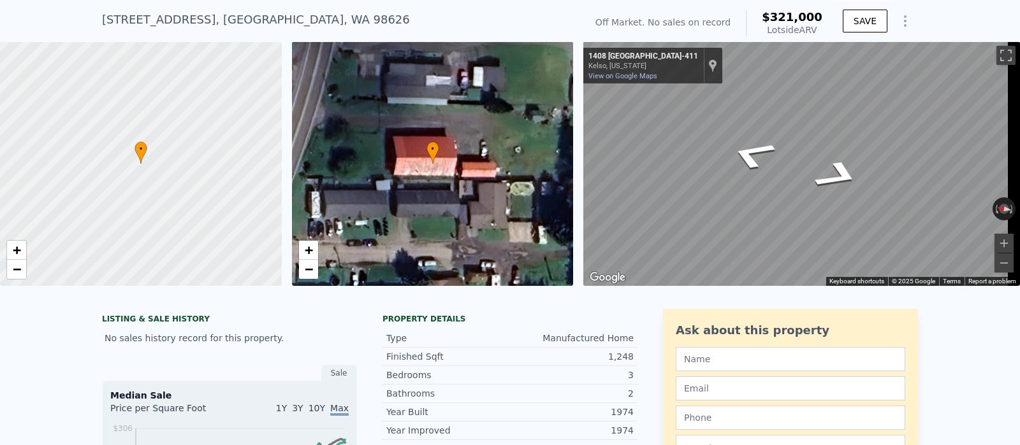
click at [1019, 54] on div "Search an address or region Solutions Company Open main menu Log In Free Accoun…" at bounding box center [510, 222] width 1020 height 445
click at [765, 104] on div "Map" at bounding box center [801, 163] width 437 height 245
drag, startPoint x: 730, startPoint y: 151, endPoint x: 548, endPoint y: 113, distance: 185.6
click at [548, 113] on div "• + − • + − ← Move left → Move right ↑ Move up ↓ Move down + Zoom in - Zoom out…" at bounding box center [510, 163] width 1020 height 245
click at [561, 159] on div "• + − • + − ← Move left → Move right ↑ Move up ↓ Move down + Zoom in - Zoom out…" at bounding box center [510, 163] width 1020 height 245
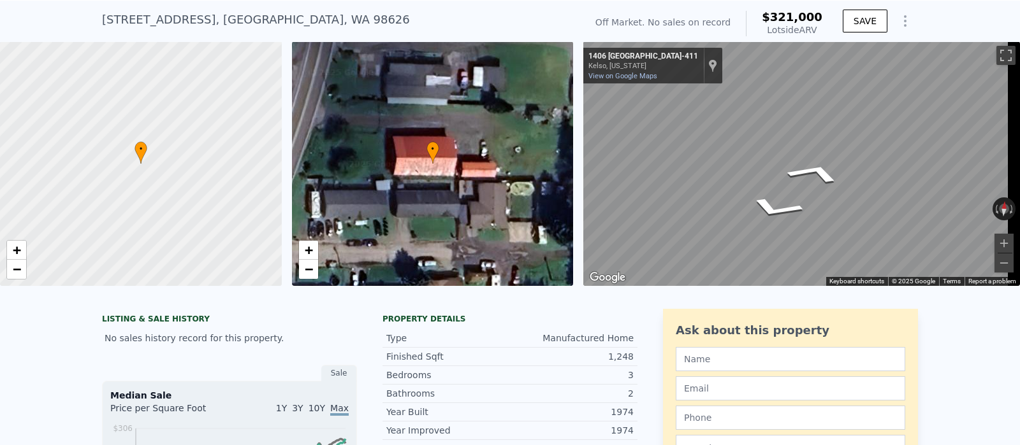
click at [597, 0] on html "Search an address or region Solutions Company Open main menu Log In Free Accoun…" at bounding box center [510, 222] width 1020 height 445
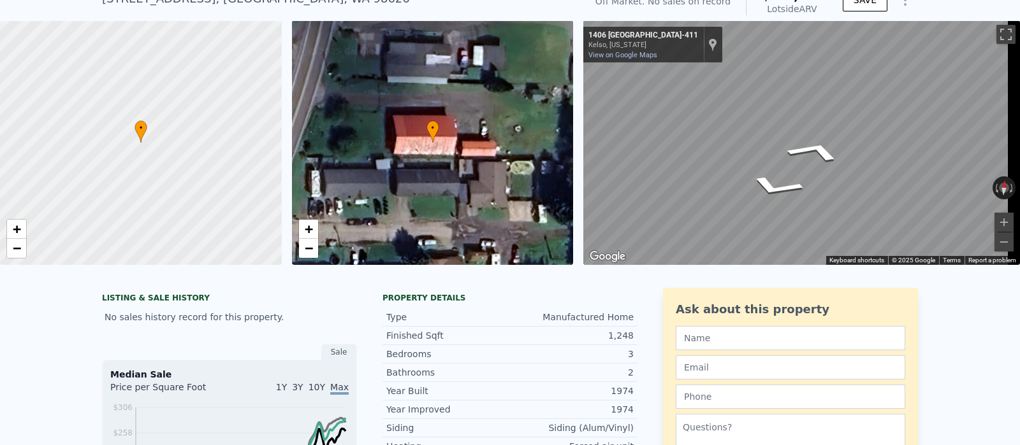
scroll to position [4, 0]
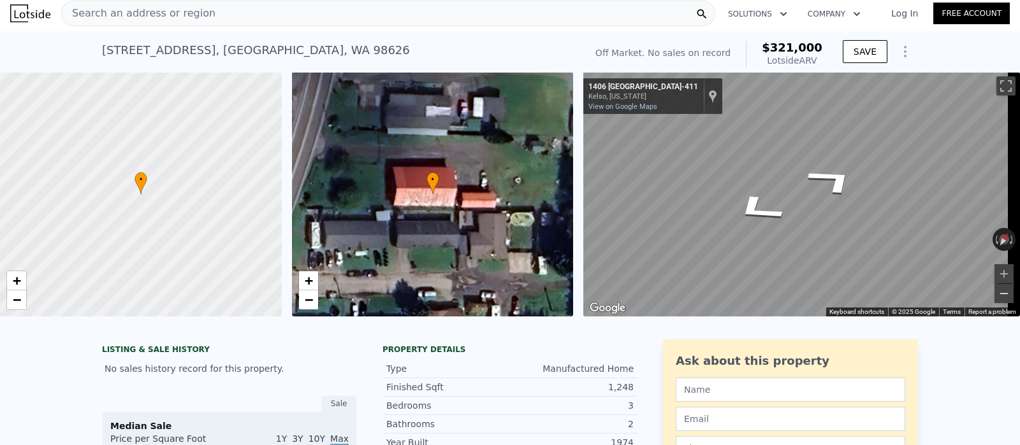
click at [994, 292] on button "Zoom out" at bounding box center [1003, 293] width 19 height 19
click at [544, 243] on div "• + − • + − ← Move left → Move right ↑ Move up ↓ Move down + Zoom in - Zoom out…" at bounding box center [510, 194] width 1020 height 245
click at [1019, 89] on div "Search an address or region Solutions Company Open main menu Log In Free Accoun…" at bounding box center [510, 222] width 1020 height 445
click at [1018, 176] on div "Search an address or region Solutions Company Open main menu Log In Free Accoun…" at bounding box center [510, 222] width 1020 height 445
click at [1014, 119] on div "Search an address or region Solutions Company Open main menu Log In Free Accoun…" at bounding box center [510, 222] width 1020 height 445
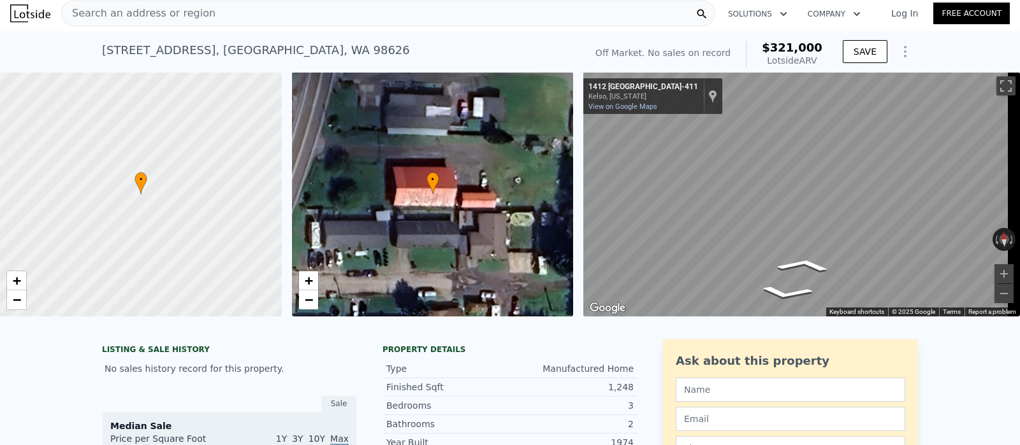
click at [1019, 207] on div "Search an address or region Solutions Company Open main menu Log In Free Accoun…" at bounding box center [510, 222] width 1020 height 445
click at [305, 298] on span "−" at bounding box center [308, 300] width 8 height 16
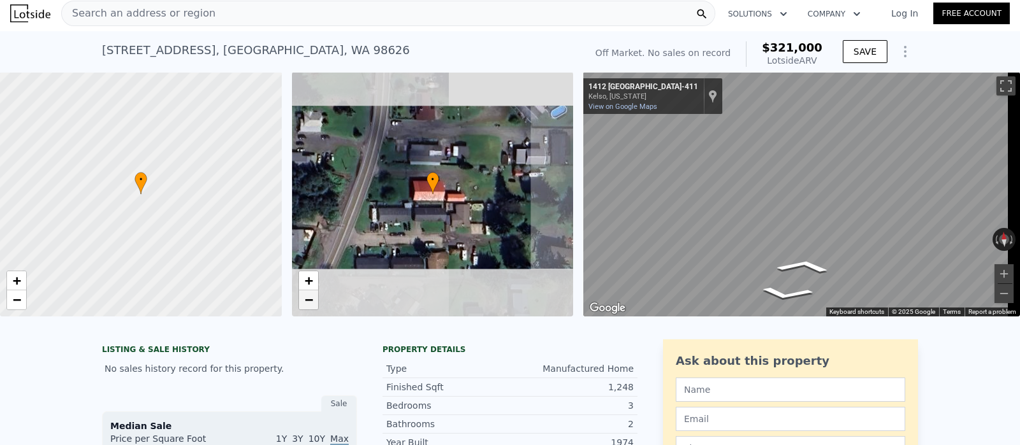
click at [305, 298] on span "−" at bounding box center [308, 300] width 8 height 16
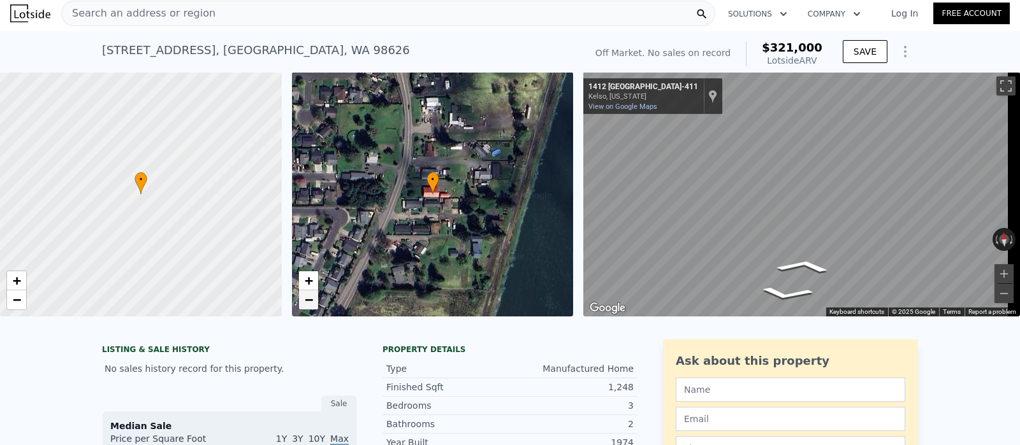
click at [305, 298] on span "−" at bounding box center [308, 300] width 8 height 16
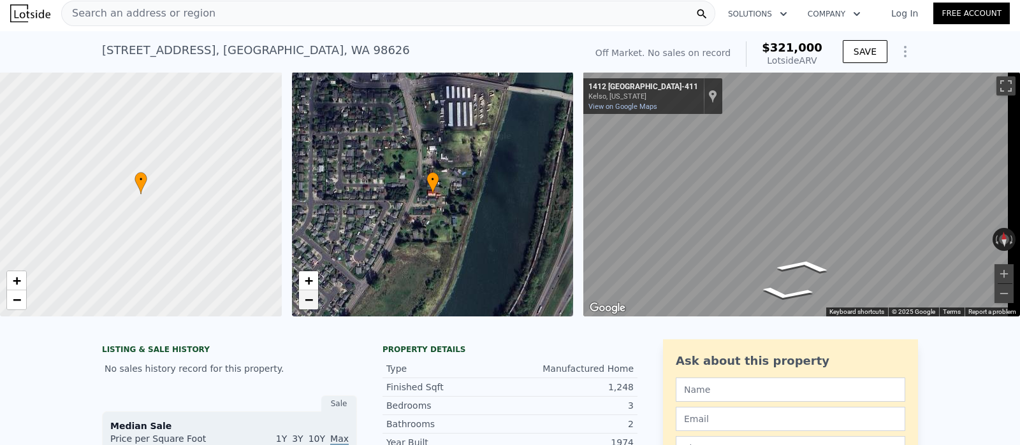
click at [305, 298] on span "−" at bounding box center [308, 300] width 8 height 16
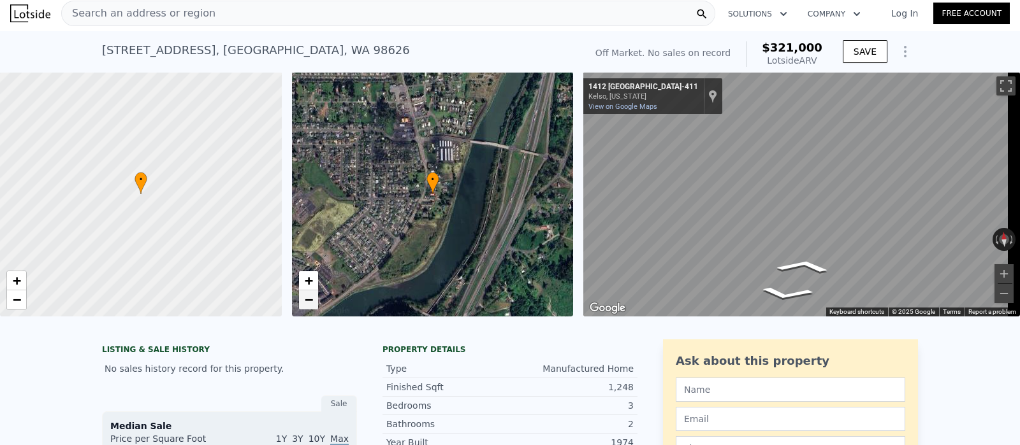
click at [305, 298] on span "−" at bounding box center [308, 300] width 8 height 16
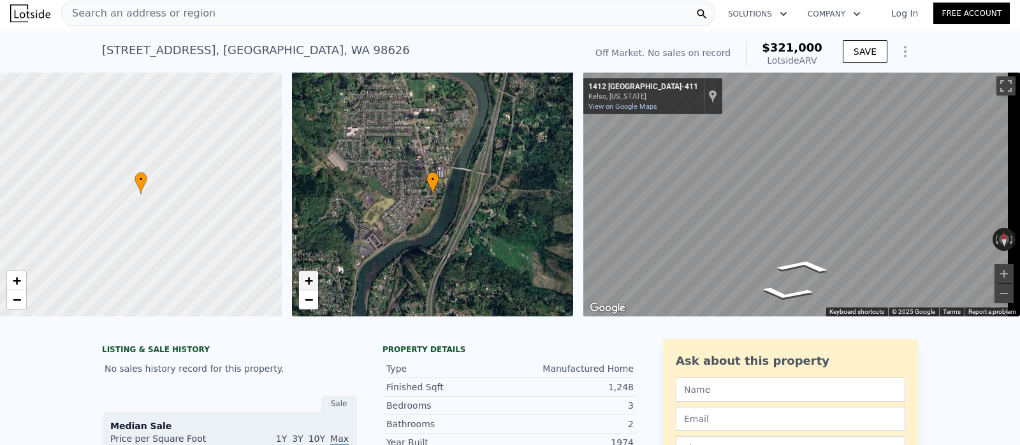
click at [306, 278] on span "+" at bounding box center [308, 281] width 8 height 16
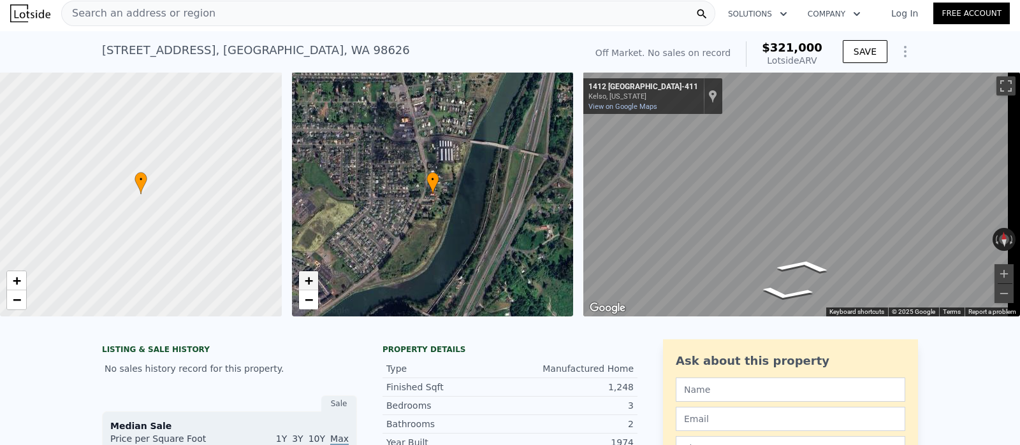
click at [306, 278] on span "+" at bounding box center [308, 281] width 8 height 16
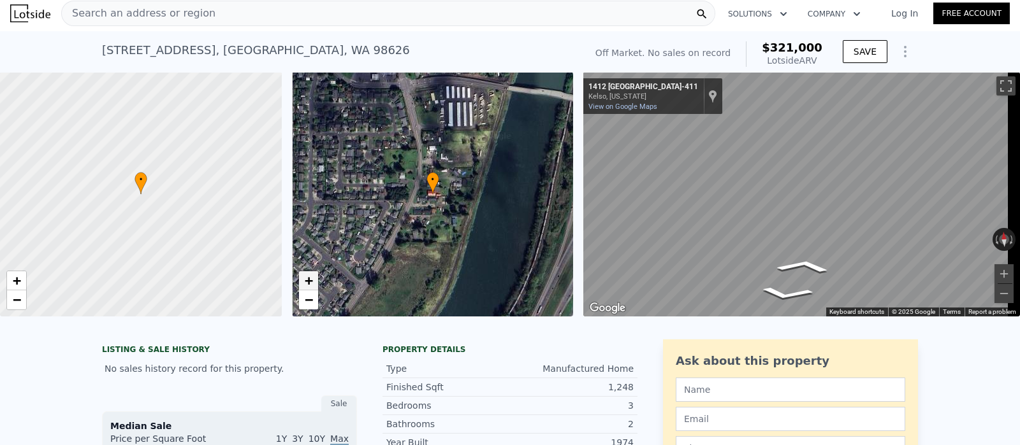
click at [306, 278] on span "+" at bounding box center [308, 281] width 8 height 16
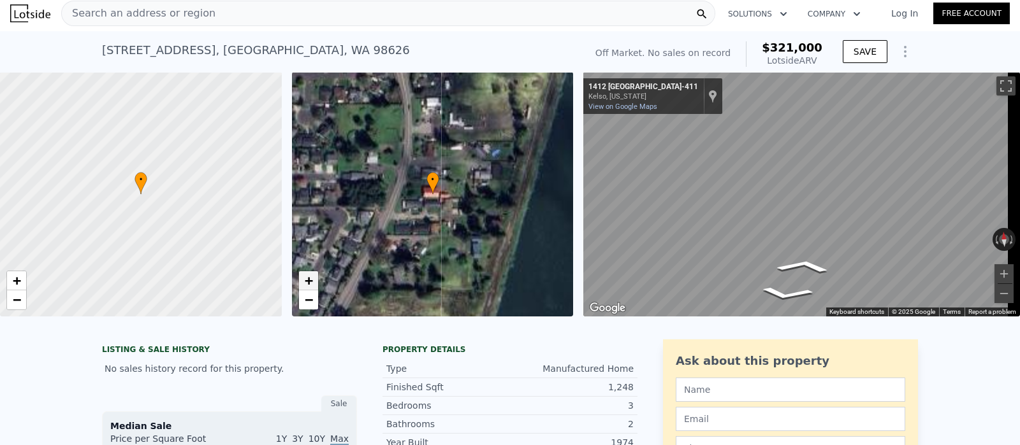
click at [306, 278] on span "+" at bounding box center [308, 281] width 8 height 16
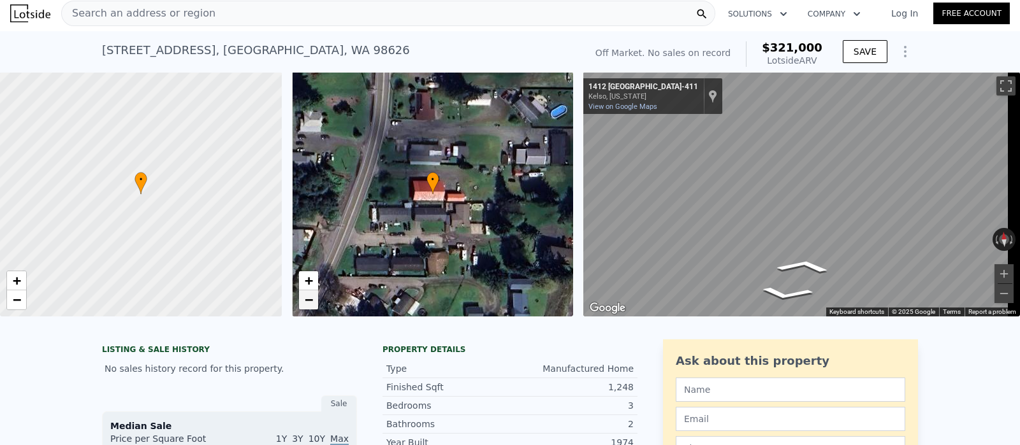
click at [308, 301] on span "−" at bounding box center [308, 300] width 8 height 16
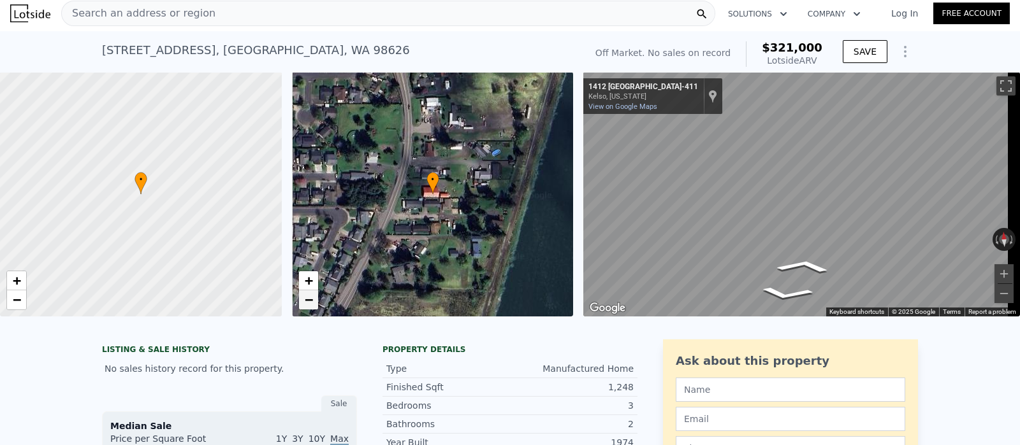
click at [308, 301] on span "−" at bounding box center [308, 300] width 8 height 16
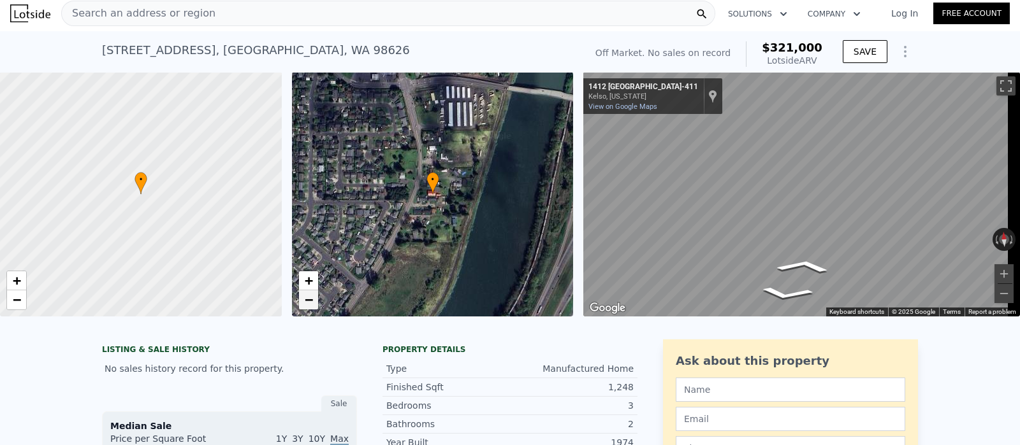
click at [308, 301] on span "−" at bounding box center [308, 300] width 8 height 16
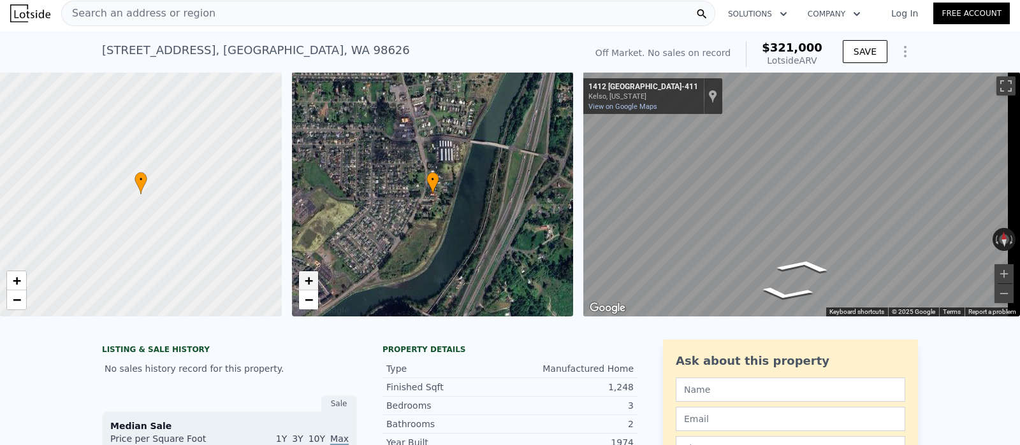
click at [308, 280] on span "+" at bounding box center [308, 281] width 8 height 16
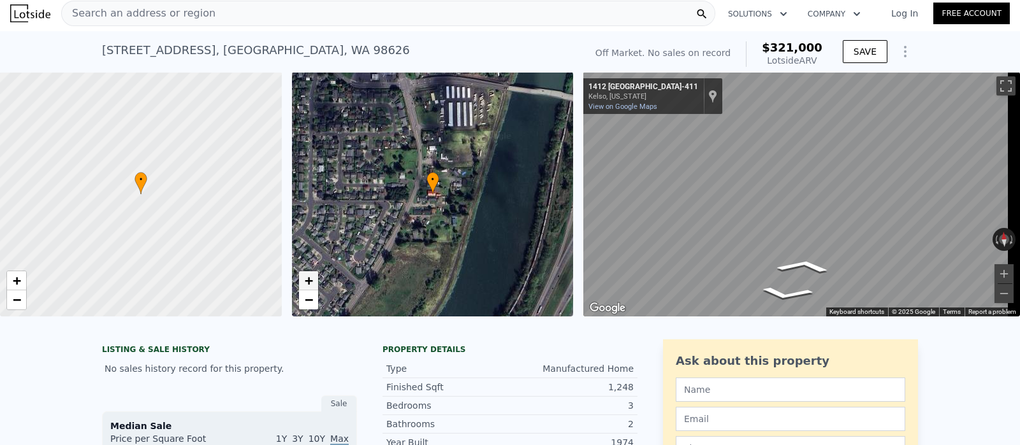
click at [308, 280] on span "+" at bounding box center [308, 281] width 8 height 16
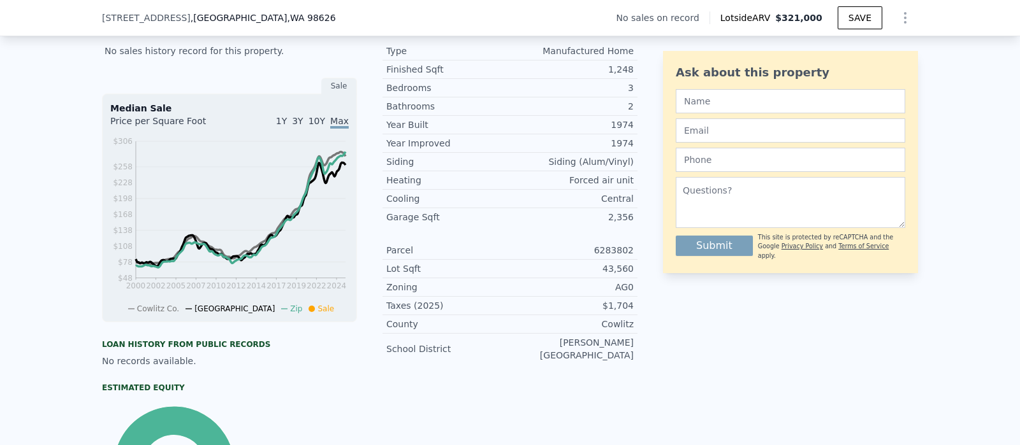
scroll to position [302, 0]
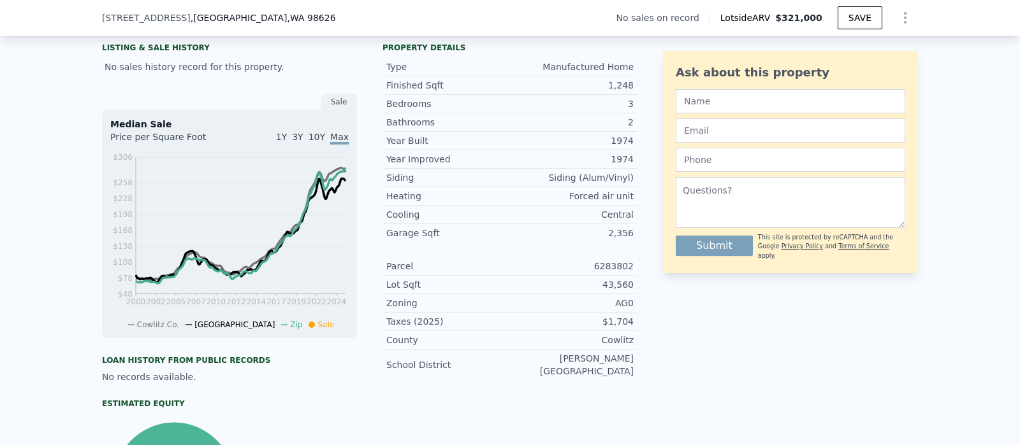
drag, startPoint x: 1004, startPoint y: 79, endPoint x: 1002, endPoint y: 87, distance: 8.4
click at [1001, 78] on div "LISTING & SALE HISTORY No sales history record for this property. Sale Median S…" at bounding box center [510, 314] width 1020 height 575
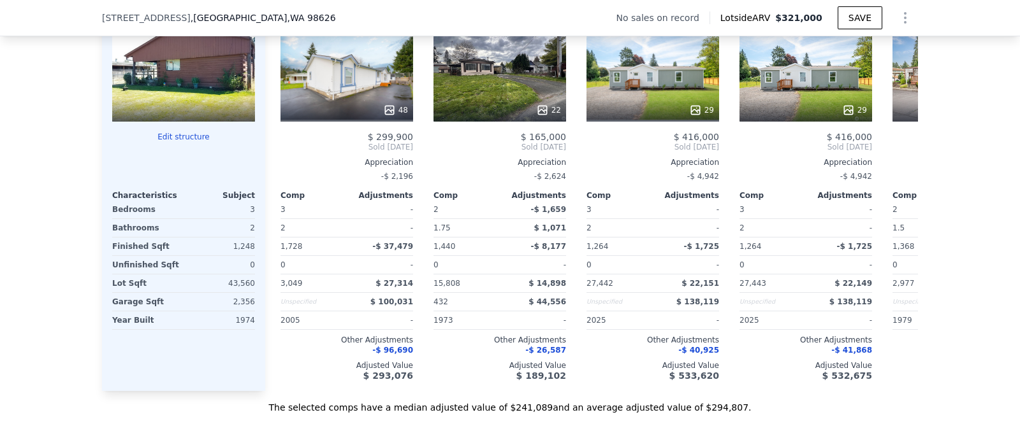
scroll to position [1243, 0]
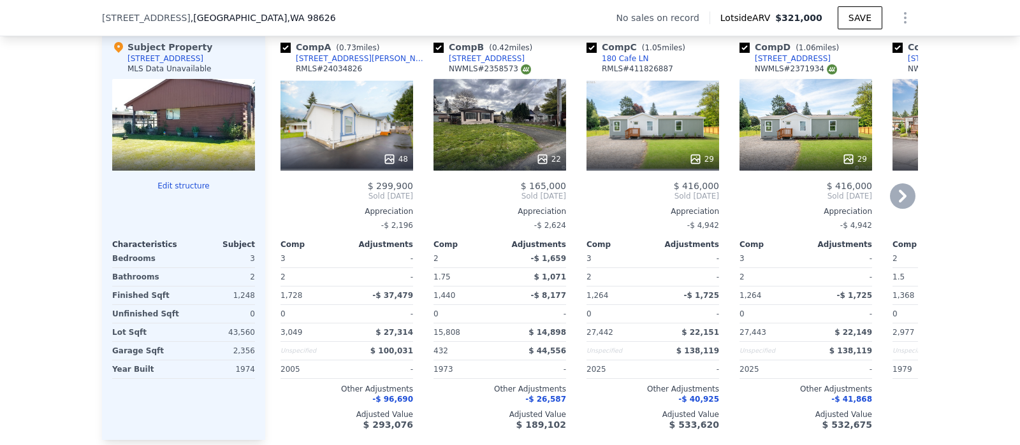
click at [895, 208] on icon at bounding box center [902, 196] width 25 height 25
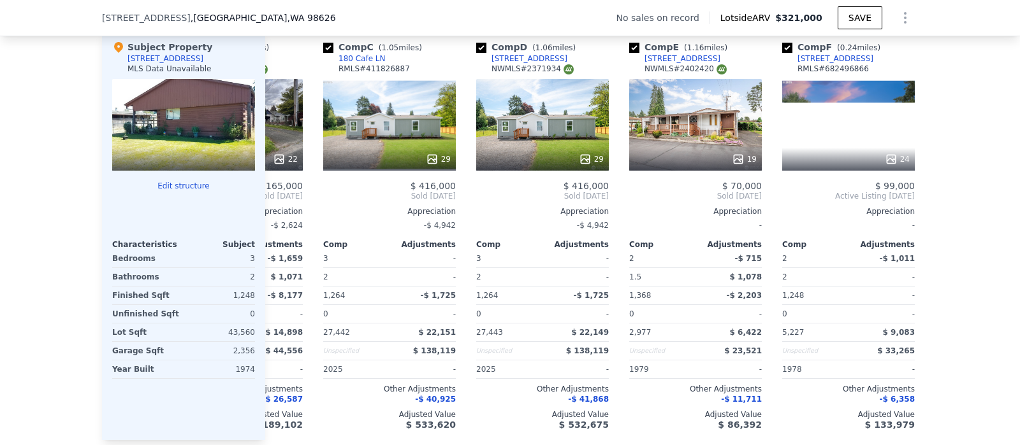
scroll to position [0, 305]
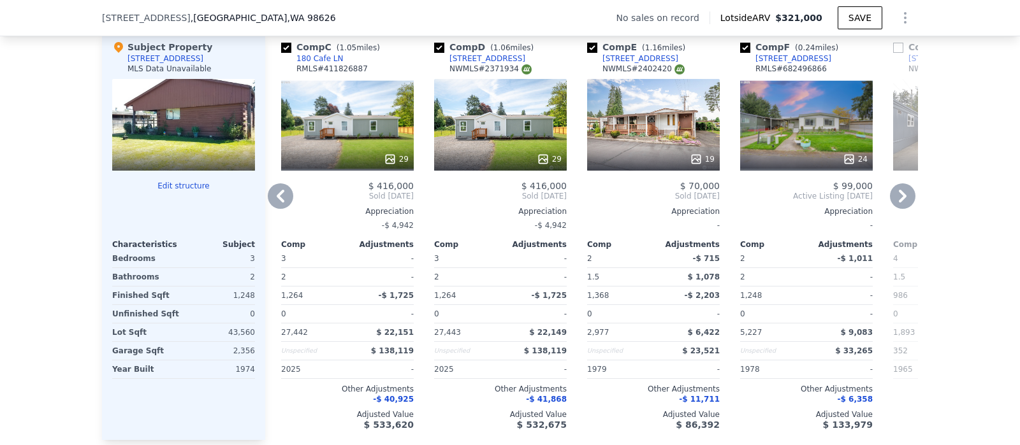
click at [276, 208] on icon at bounding box center [280, 196] width 25 height 25
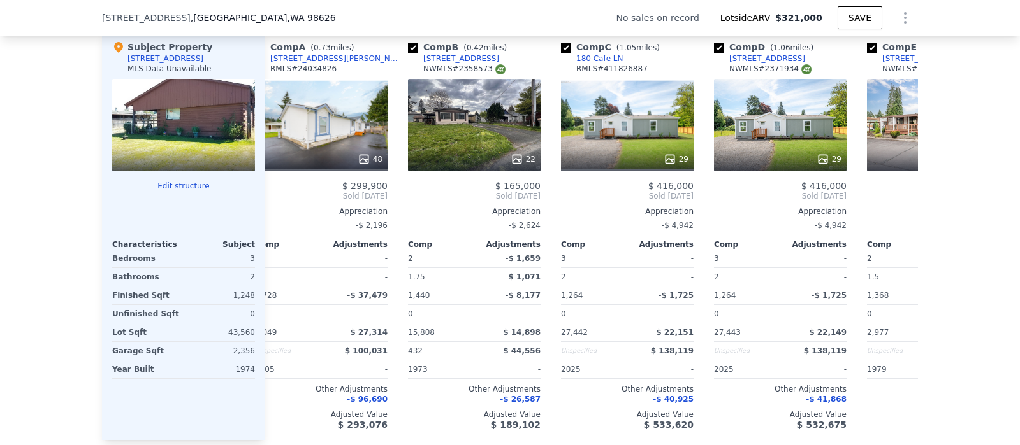
scroll to position [0, 0]
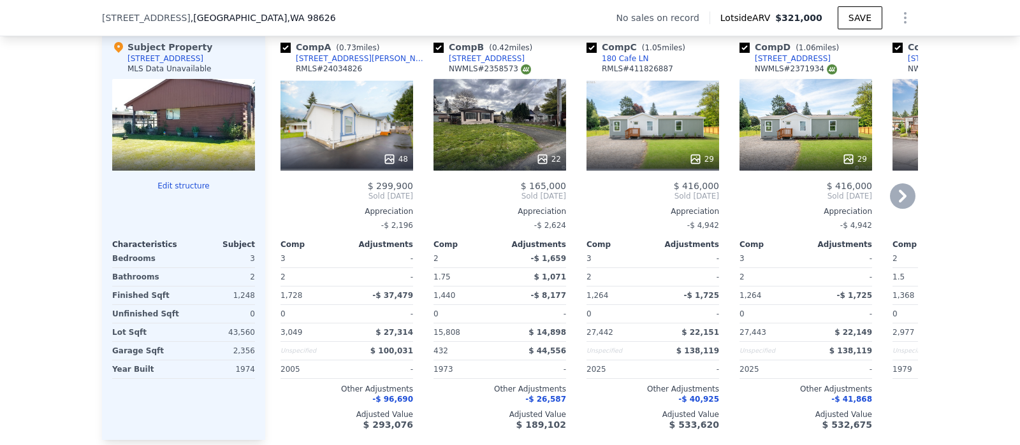
click at [890, 209] on icon at bounding box center [902, 196] width 25 height 25
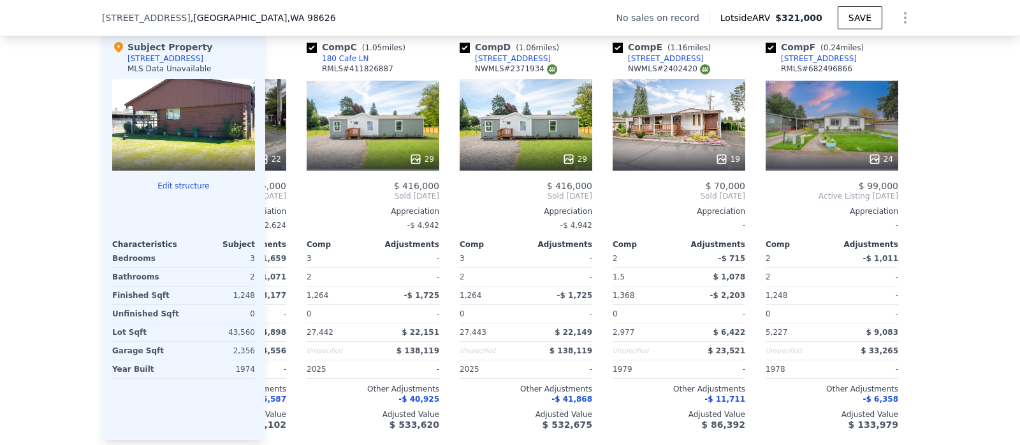
scroll to position [0, 305]
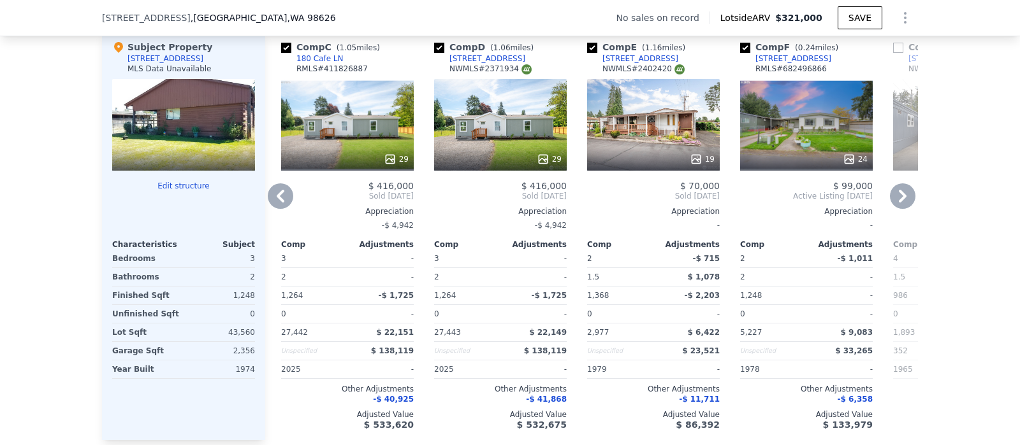
click at [896, 207] on icon at bounding box center [902, 196] width 25 height 25
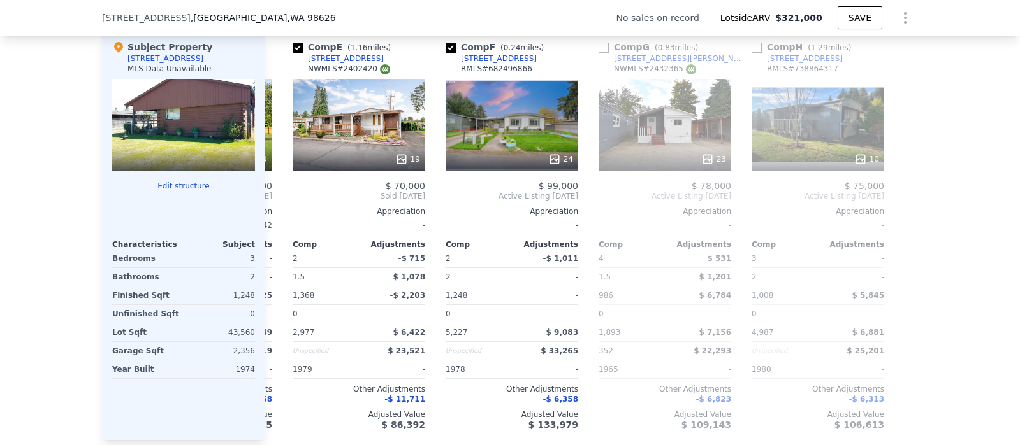
scroll to position [0, 601]
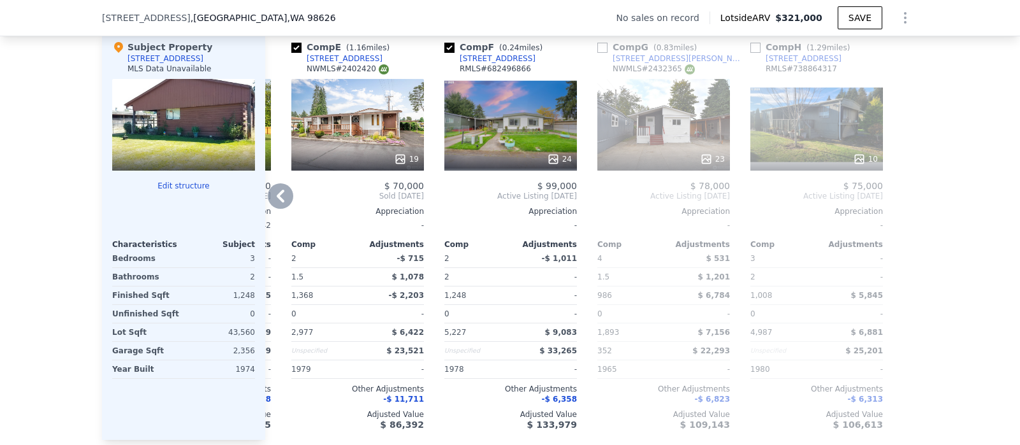
click at [278, 203] on icon at bounding box center [280, 196] width 25 height 25
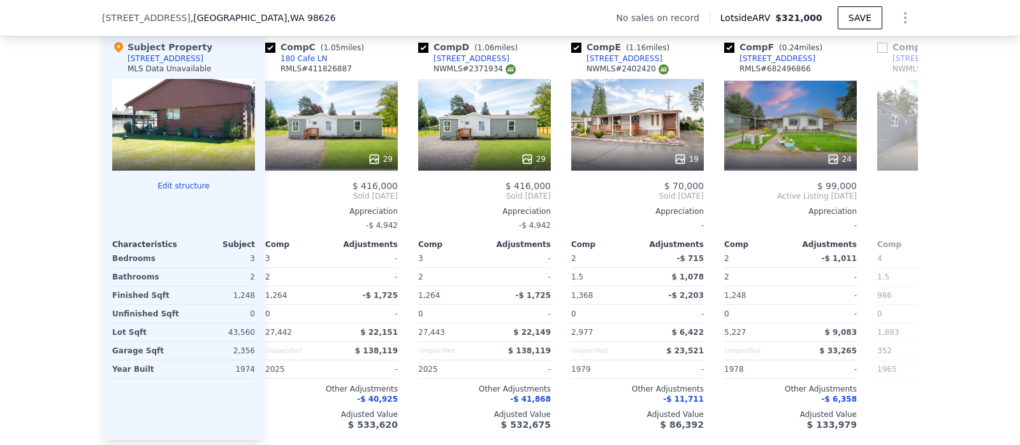
scroll to position [0, 295]
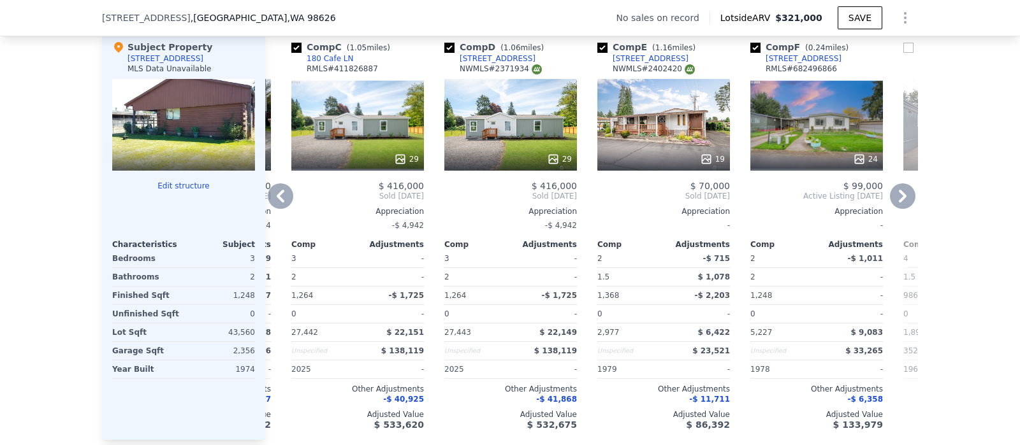
click at [895, 207] on icon at bounding box center [902, 196] width 25 height 25
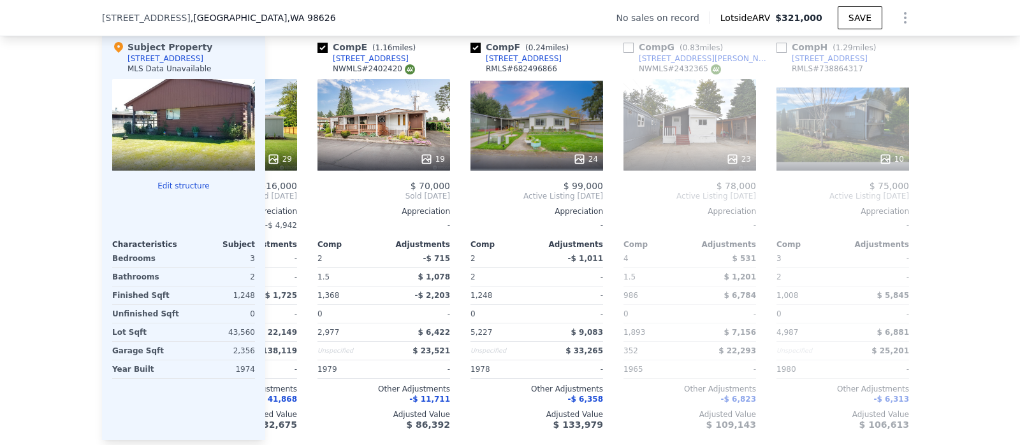
scroll to position [0, 601]
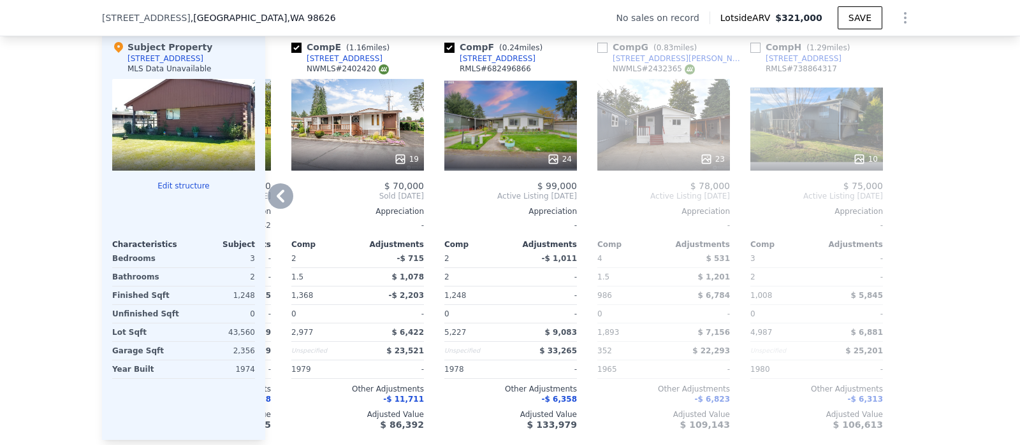
click at [280, 204] on icon at bounding box center [280, 196] width 25 height 25
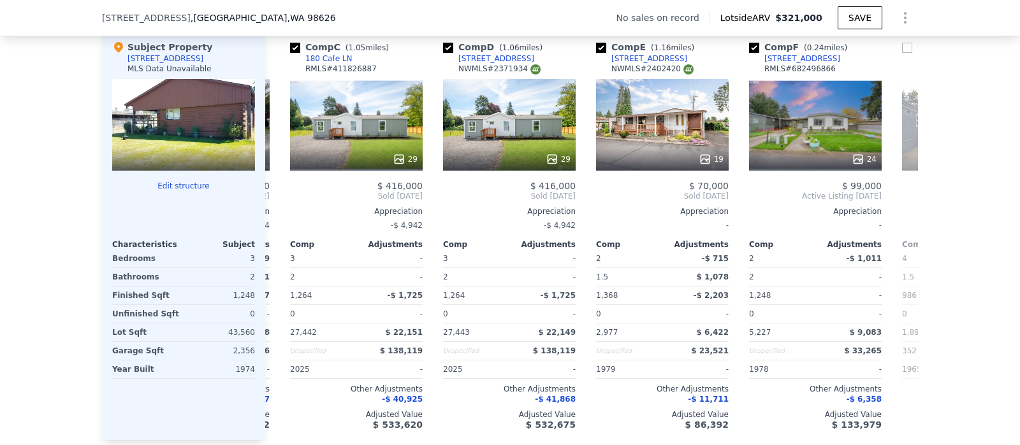
scroll to position [0, 295]
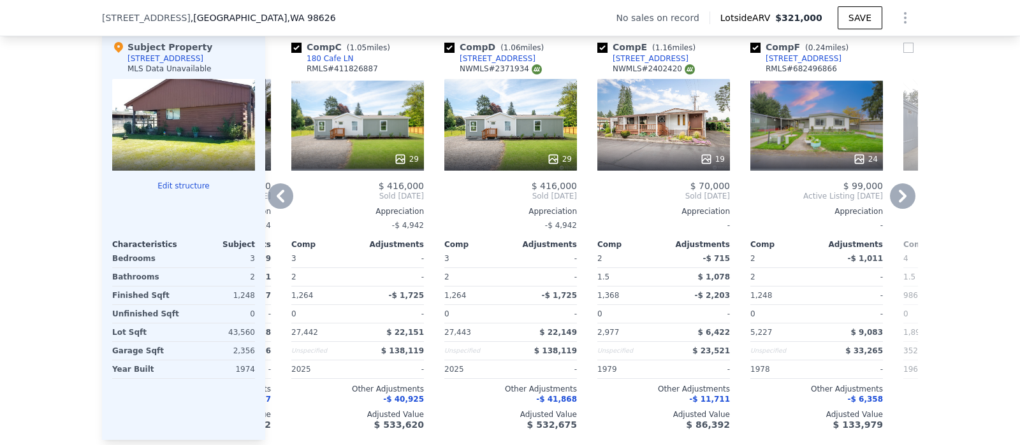
click at [277, 205] on icon at bounding box center [280, 196] width 25 height 25
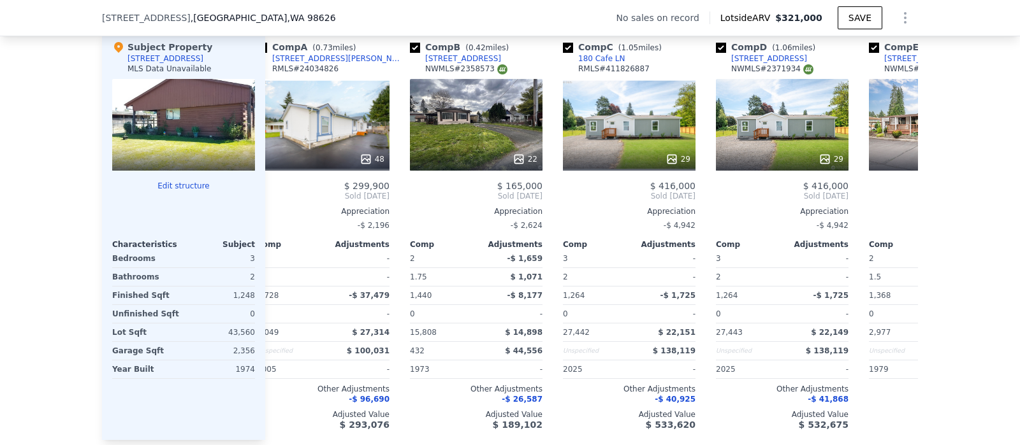
scroll to position [0, 0]
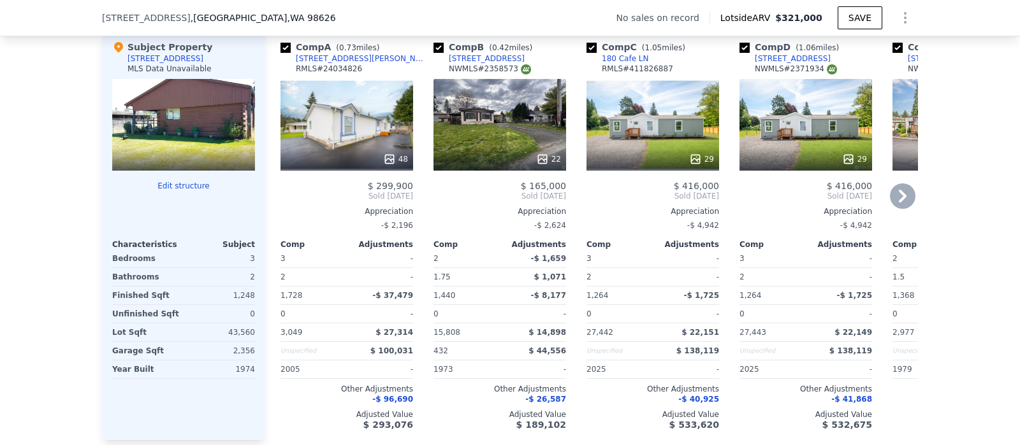
click at [899, 203] on icon at bounding box center [902, 196] width 25 height 25
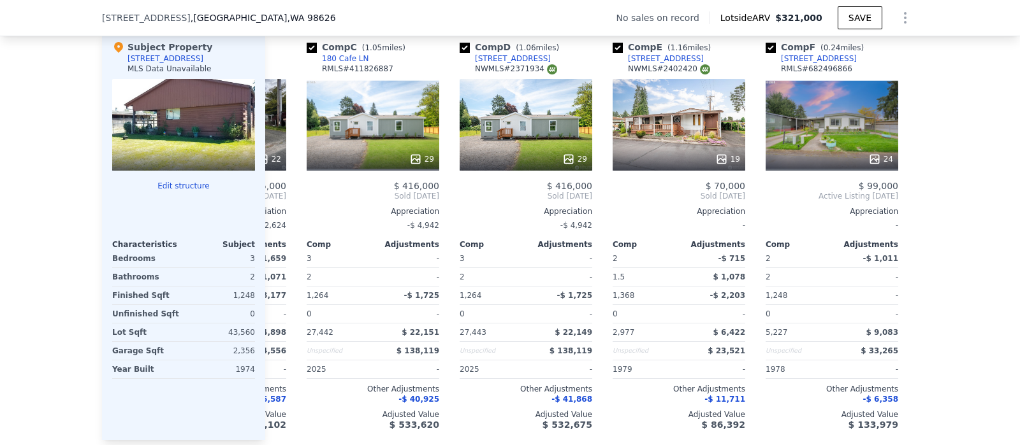
scroll to position [0, 305]
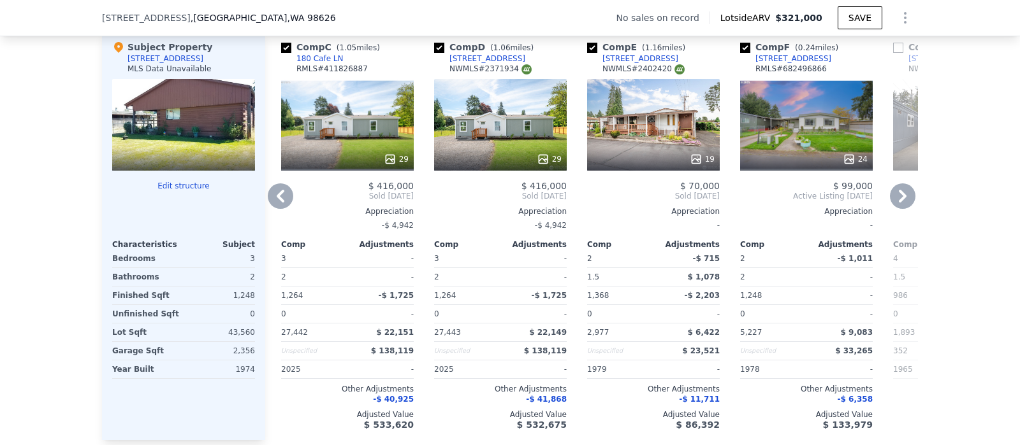
click at [900, 205] on icon at bounding box center [902, 196] width 25 height 25
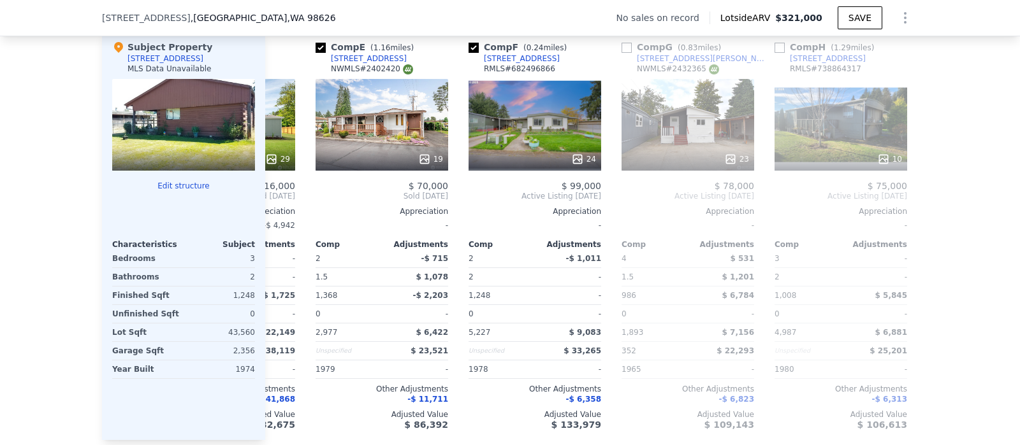
scroll to position [0, 601]
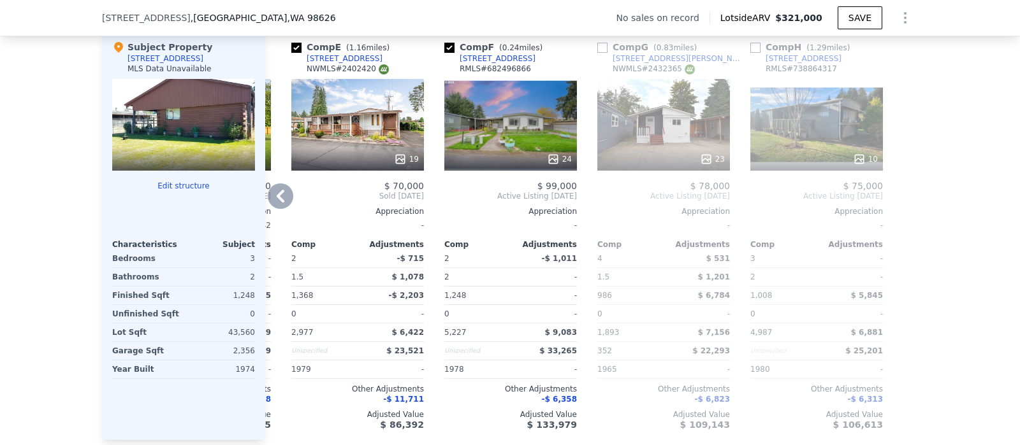
click at [271, 205] on icon at bounding box center [280, 196] width 25 height 25
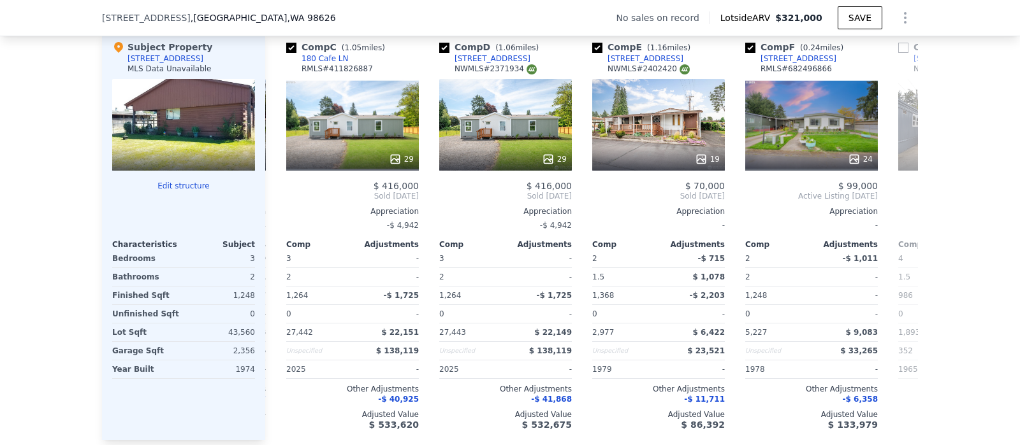
scroll to position [0, 295]
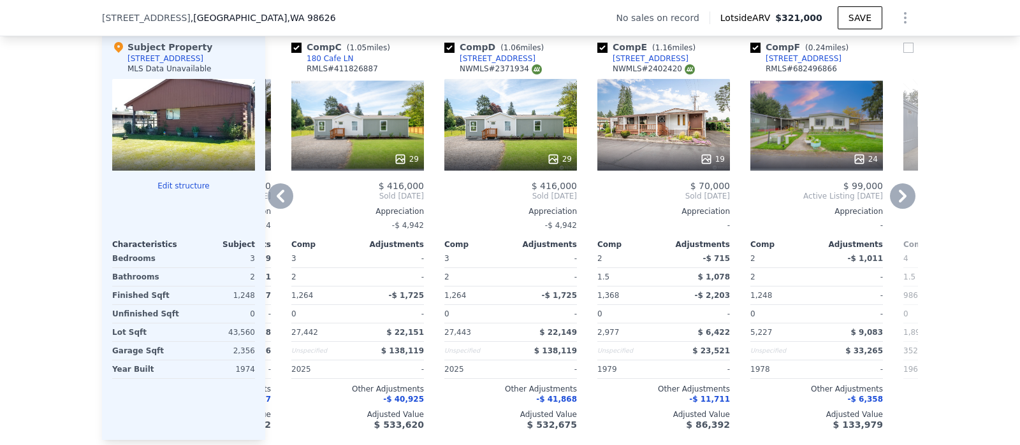
click at [271, 205] on icon at bounding box center [280, 196] width 25 height 25
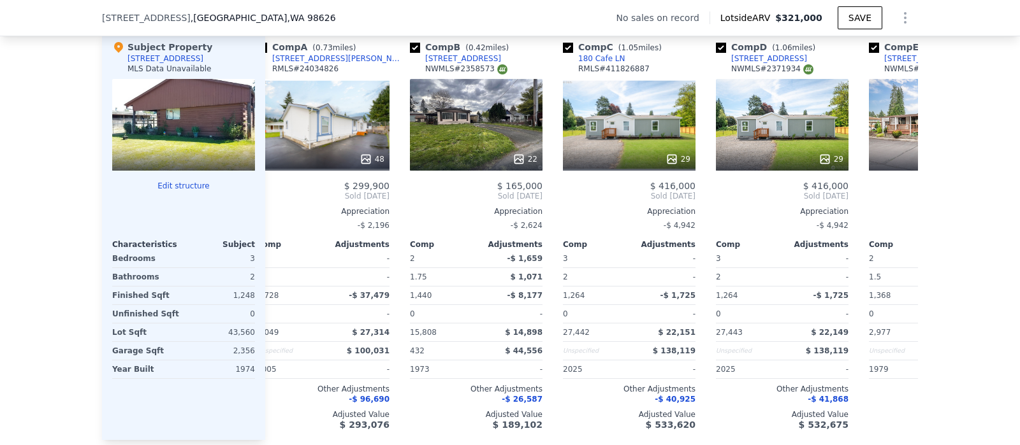
scroll to position [0, 0]
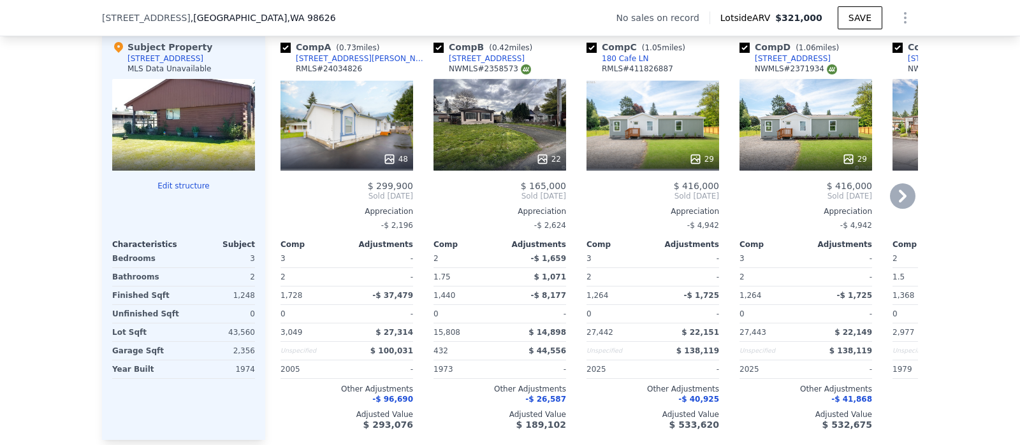
click at [892, 201] on icon at bounding box center [902, 196] width 25 height 25
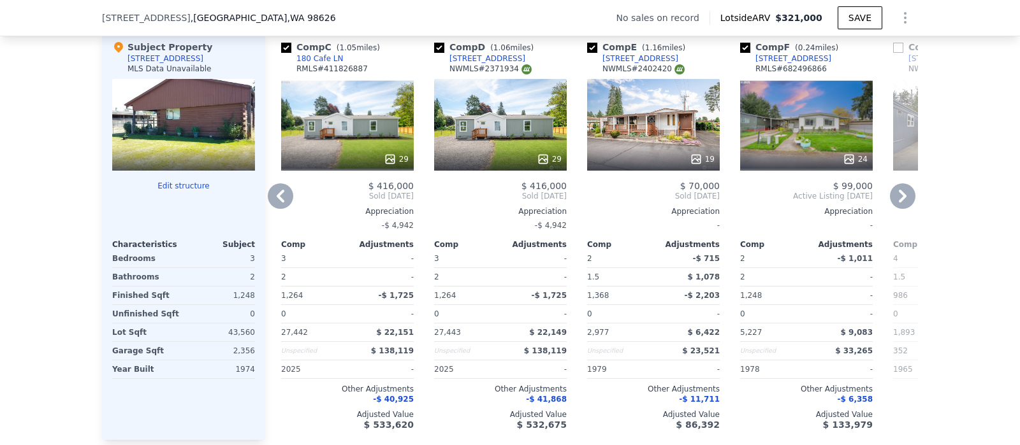
click at [892, 201] on icon at bounding box center [902, 196] width 25 height 25
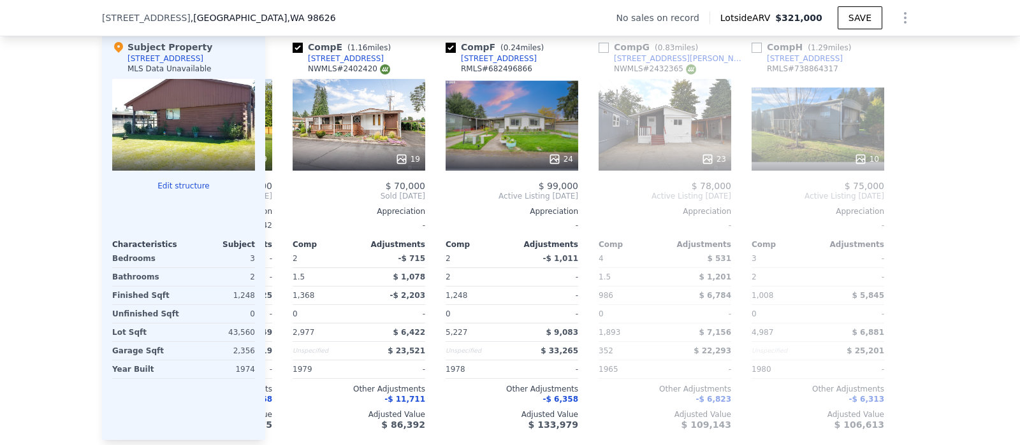
scroll to position [0, 601]
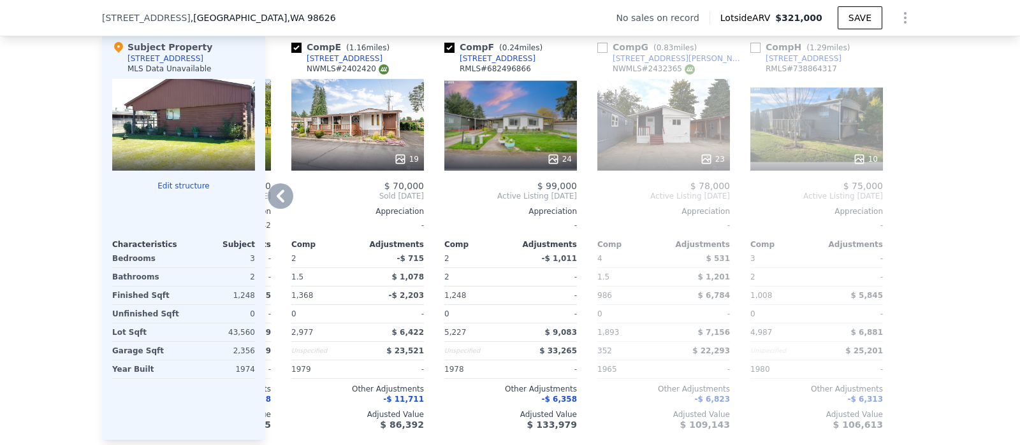
click at [898, 201] on div at bounding box center [908, 236] width 20 height 410
click at [275, 206] on icon at bounding box center [280, 196] width 25 height 25
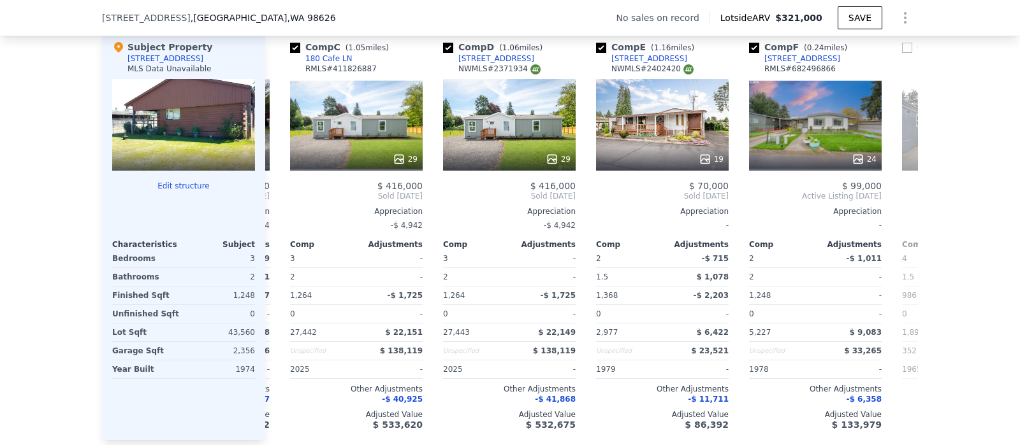
scroll to position [0, 295]
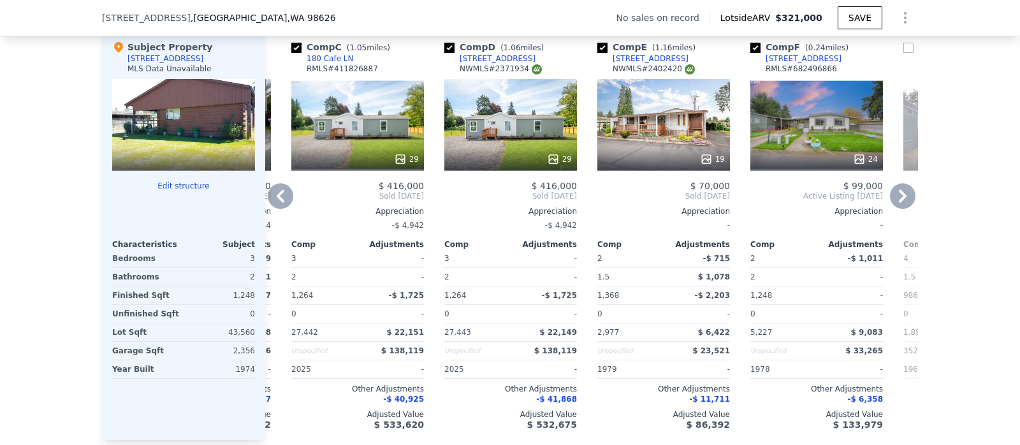
click at [275, 206] on icon at bounding box center [280, 196] width 25 height 25
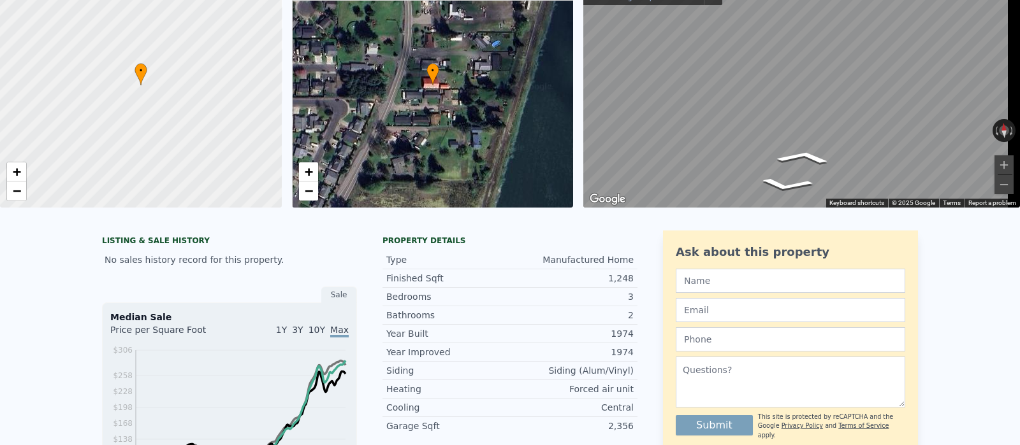
scroll to position [4, 0]
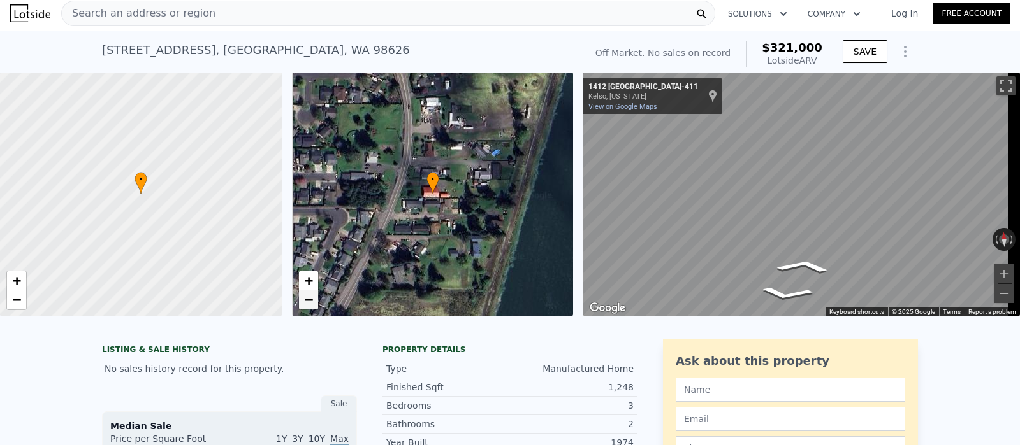
click at [312, 298] on link "−" at bounding box center [308, 300] width 19 height 19
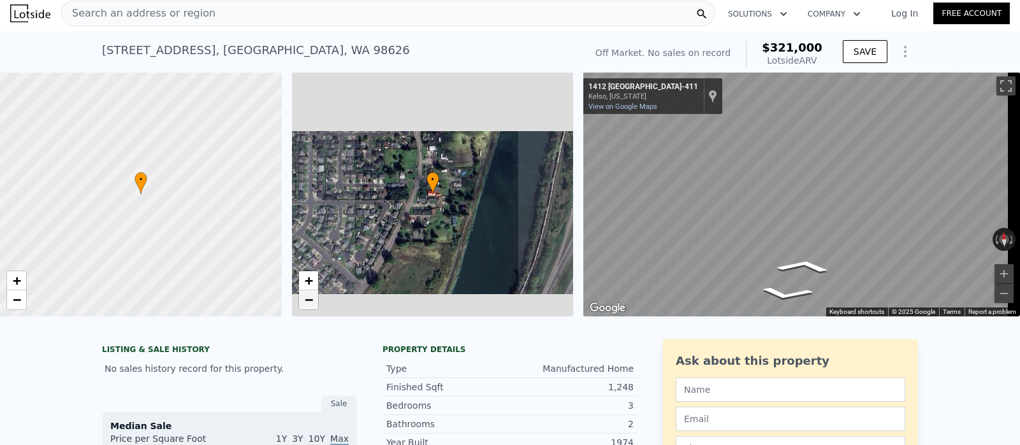
click at [312, 298] on link "−" at bounding box center [308, 300] width 19 height 19
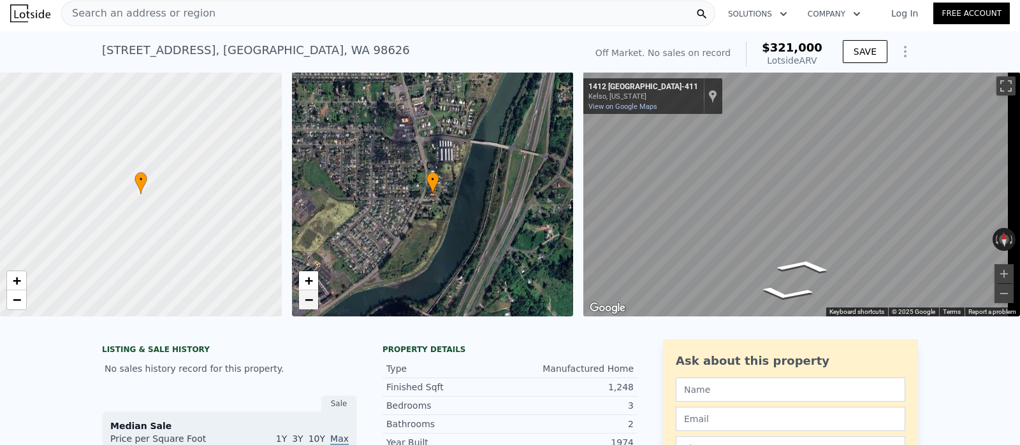
click at [312, 298] on link "−" at bounding box center [308, 300] width 19 height 19
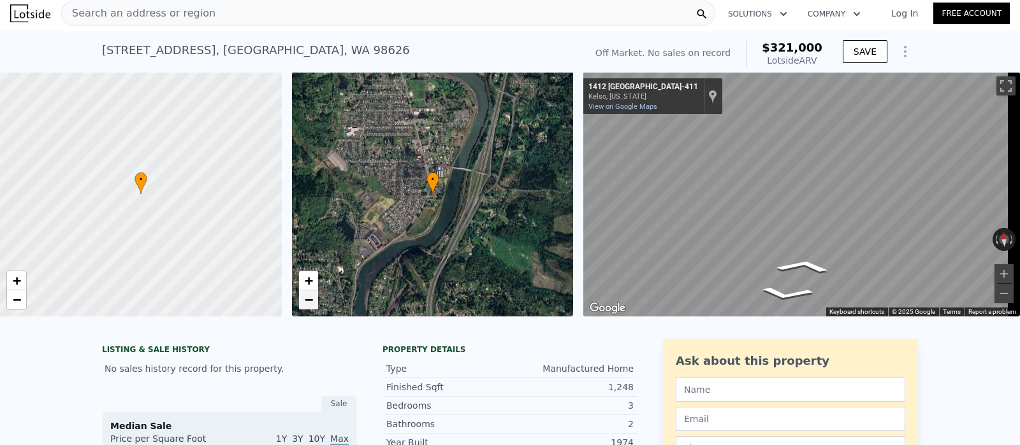
click at [312, 298] on link "−" at bounding box center [308, 300] width 19 height 19
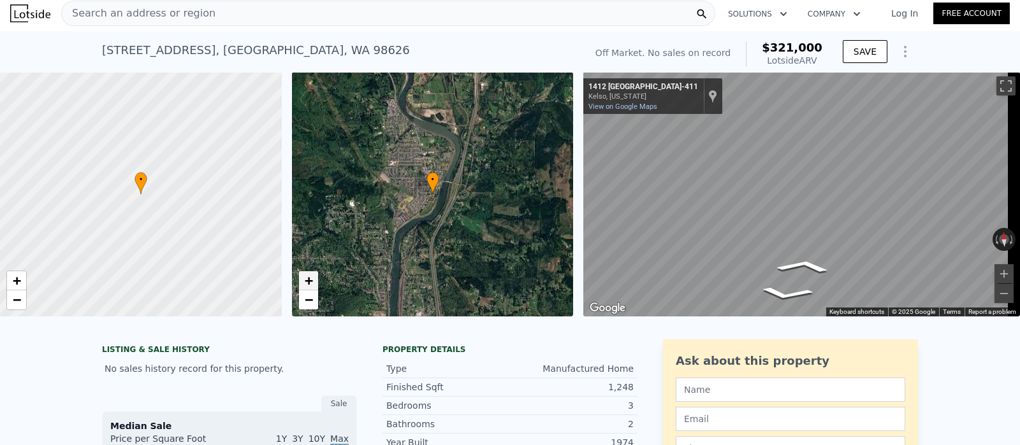
click at [302, 274] on link "+" at bounding box center [308, 280] width 19 height 19
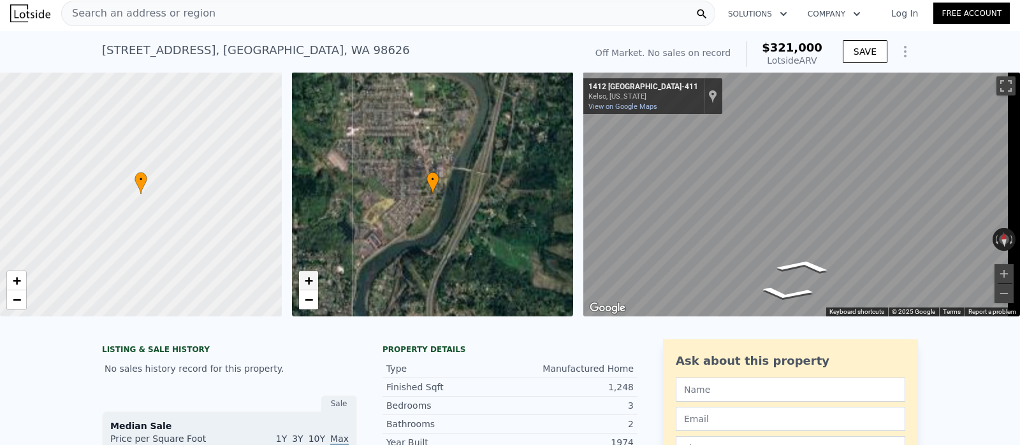
click at [302, 274] on link "+" at bounding box center [308, 280] width 19 height 19
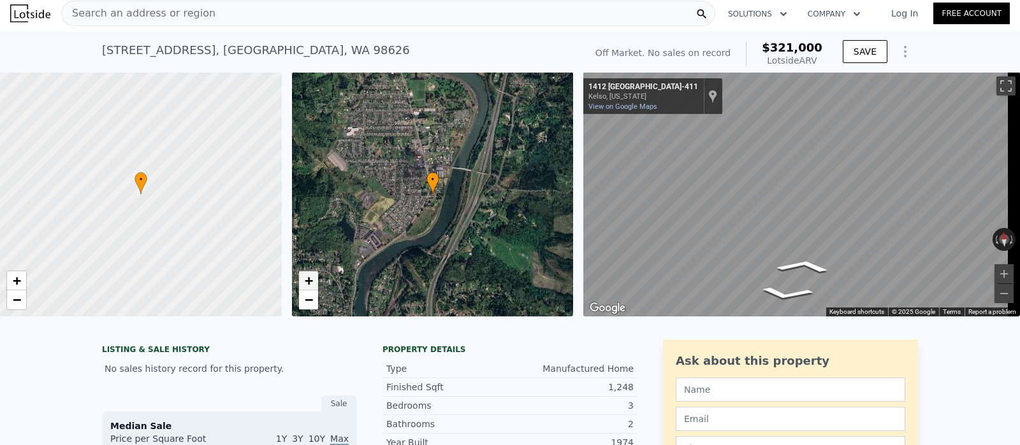
click at [302, 274] on link "+" at bounding box center [308, 280] width 19 height 19
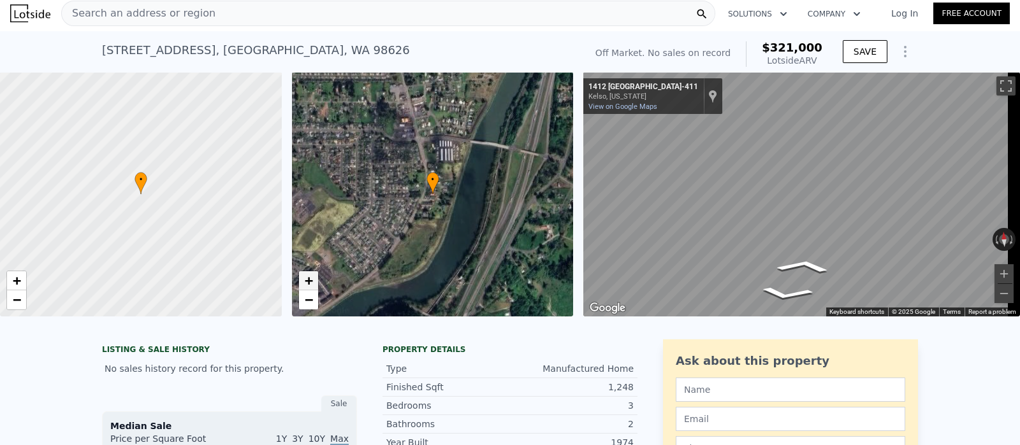
click at [302, 274] on link "+" at bounding box center [308, 280] width 19 height 19
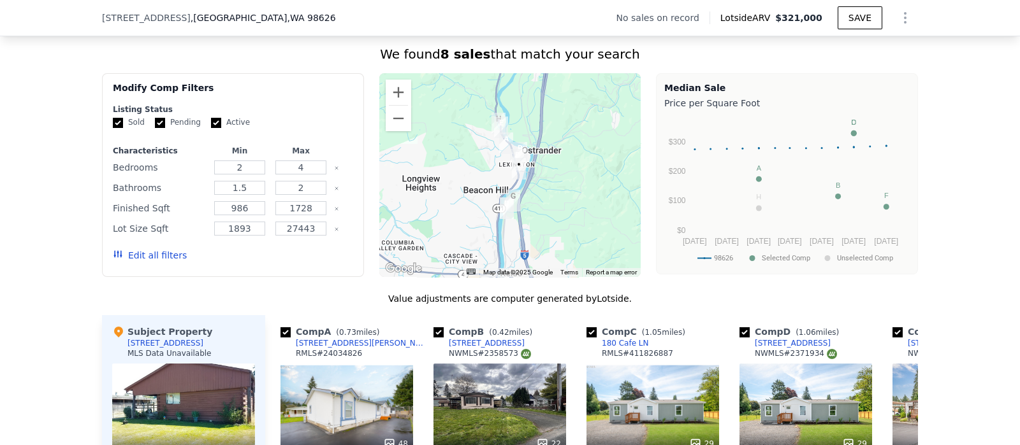
scroll to position [953, 0]
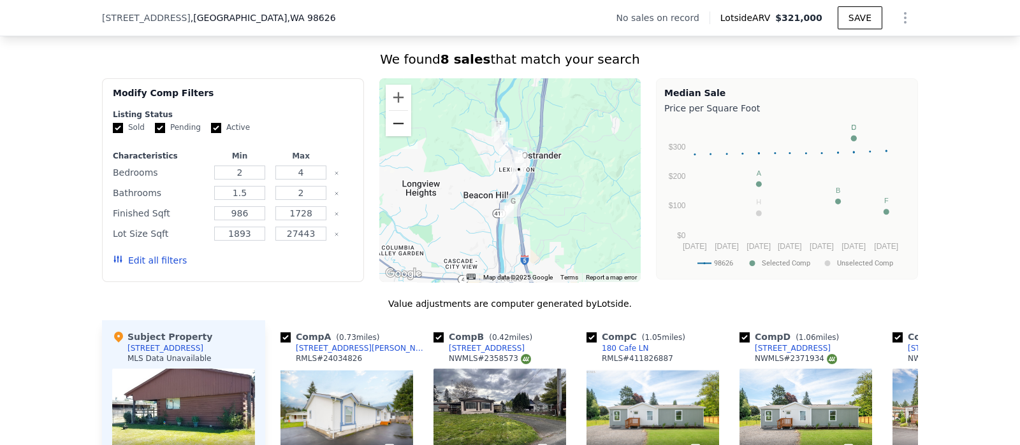
click at [389, 135] on button "Zoom out" at bounding box center [398, 123] width 25 height 25
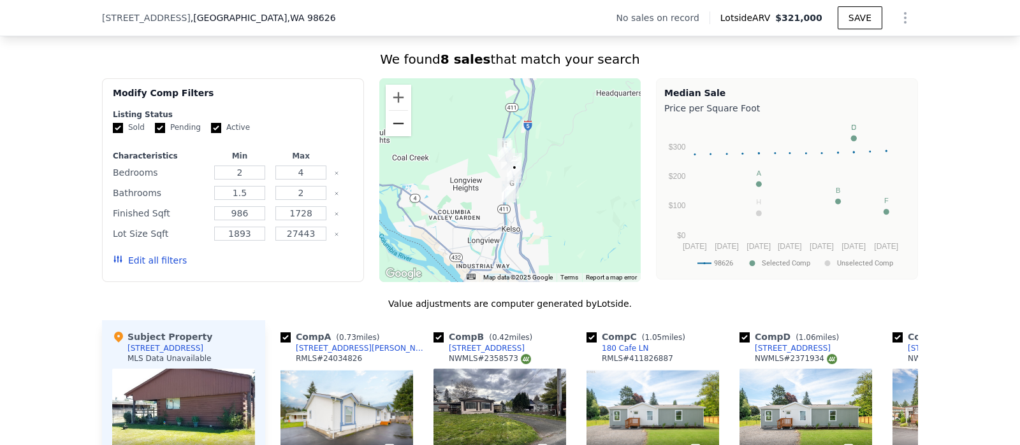
click at [389, 135] on button "Zoom out" at bounding box center [398, 123] width 25 height 25
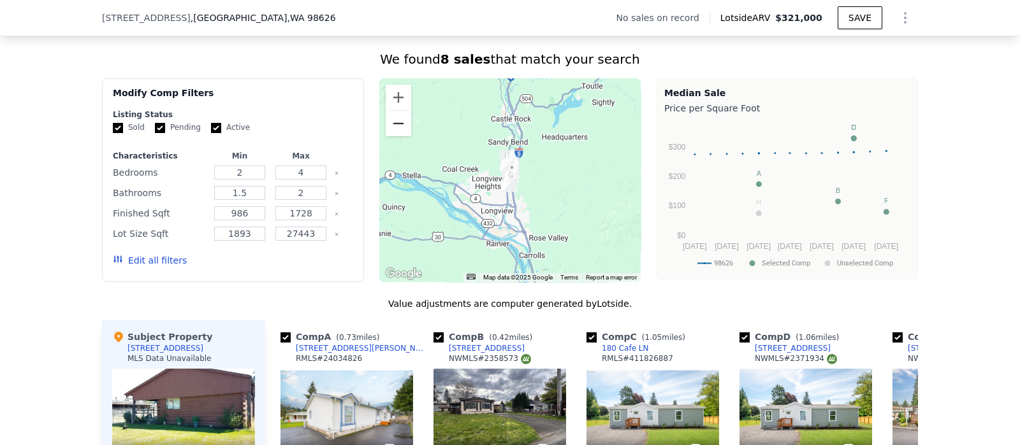
click at [392, 130] on button "Zoom out" at bounding box center [398, 123] width 25 height 25
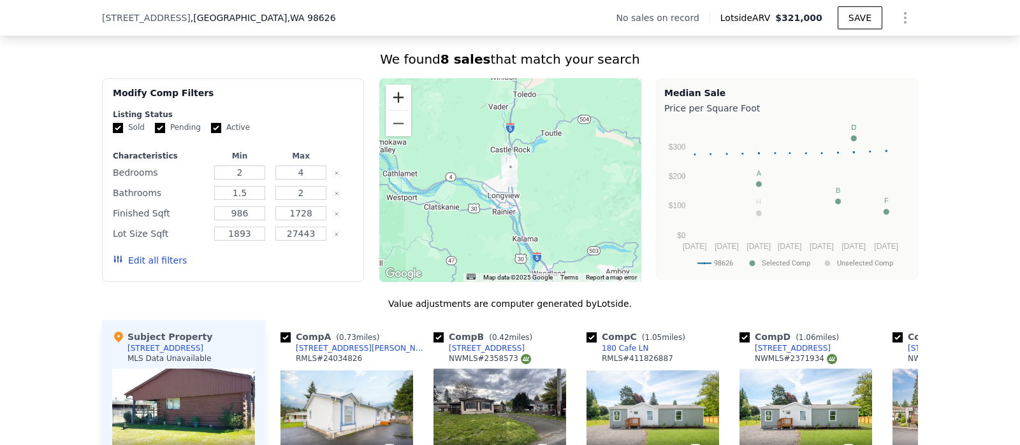
click at [391, 110] on button "Zoom in" at bounding box center [398, 97] width 25 height 25
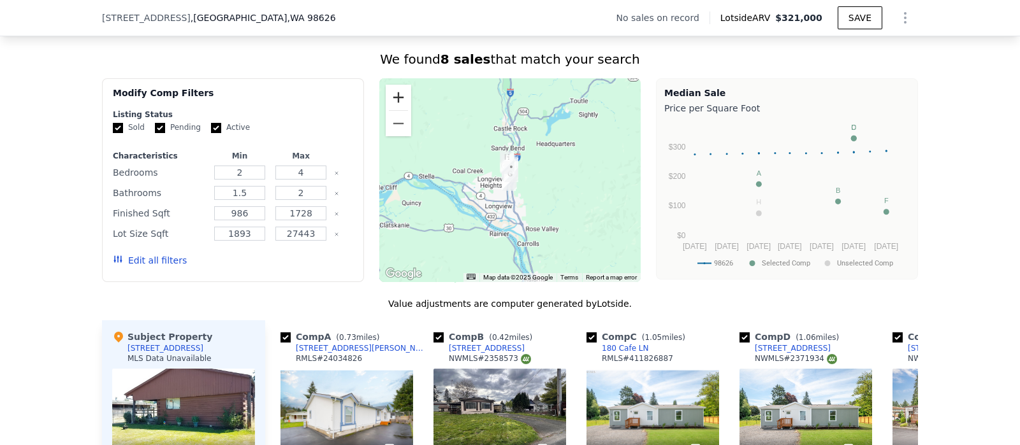
click at [391, 110] on button "Zoom in" at bounding box center [398, 97] width 25 height 25
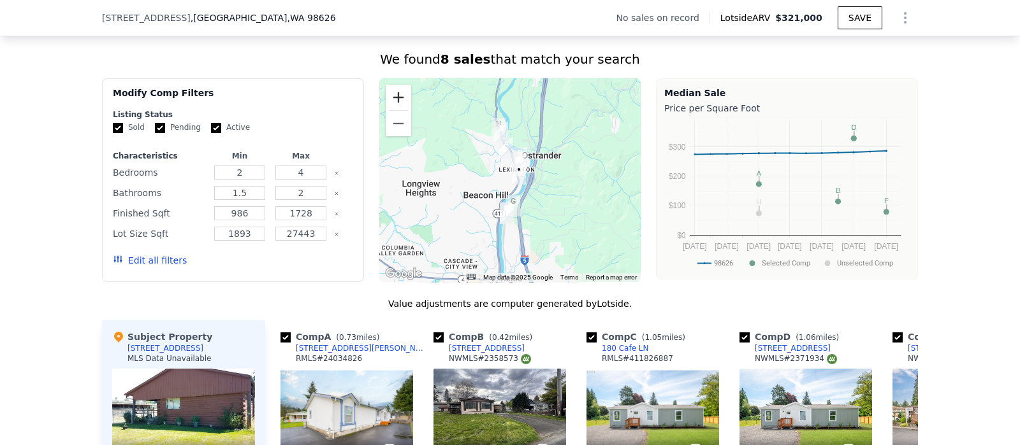
click at [391, 110] on button "Zoom in" at bounding box center [398, 97] width 25 height 25
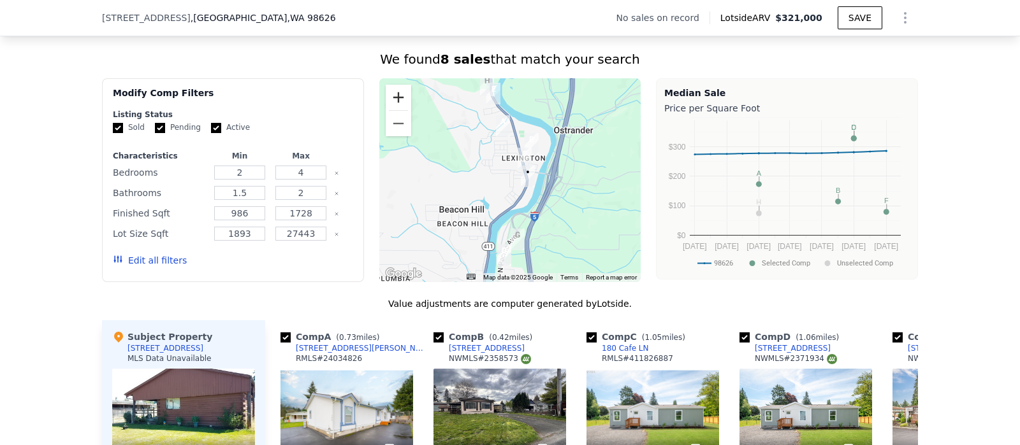
click at [391, 110] on button "Zoom in" at bounding box center [398, 97] width 25 height 25
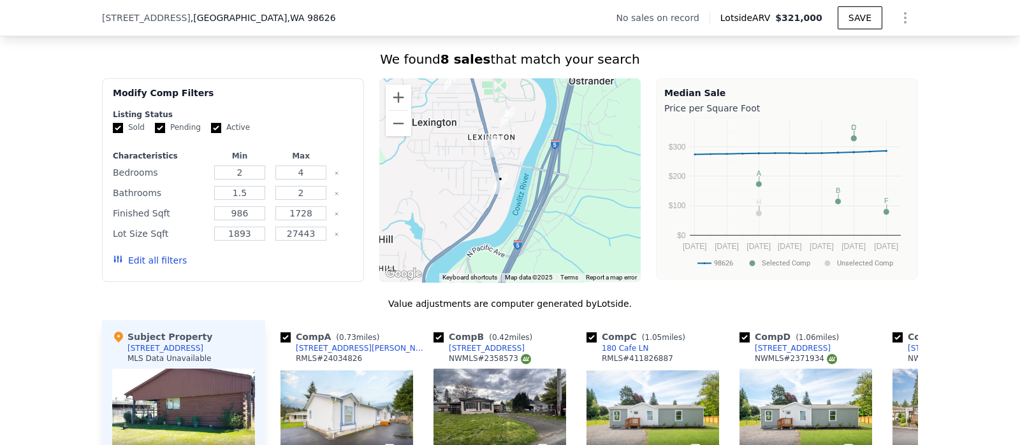
drag, startPoint x: 586, startPoint y: 165, endPoint x: 538, endPoint y: 165, distance: 48.4
click at [538, 165] on div at bounding box center [510, 180] width 262 height 204
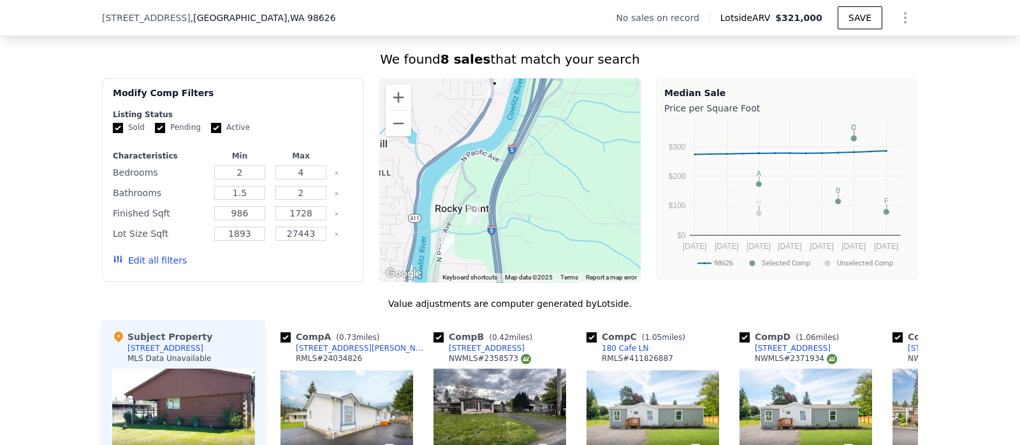
drag, startPoint x: 538, startPoint y: 207, endPoint x: 533, endPoint y: 110, distance: 97.7
click at [533, 110] on div at bounding box center [510, 180] width 262 height 204
click at [391, 136] on button "Zoom out" at bounding box center [398, 123] width 25 height 25
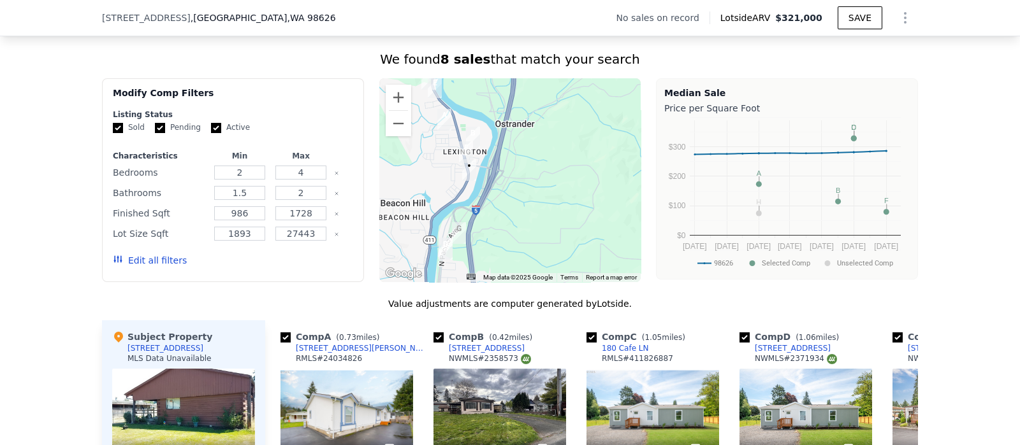
drag, startPoint x: 569, startPoint y: 154, endPoint x: 535, endPoint y: 203, distance: 59.0
click at [535, 203] on div at bounding box center [510, 180] width 262 height 204
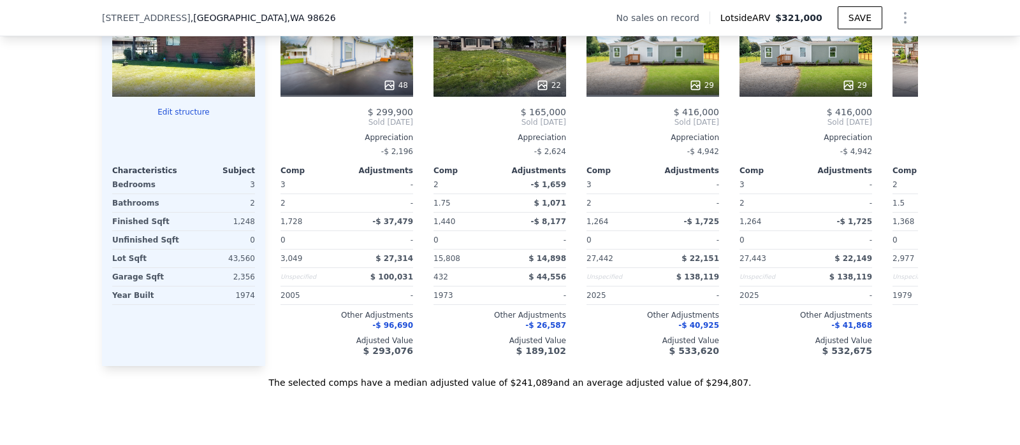
scroll to position [1306, 0]
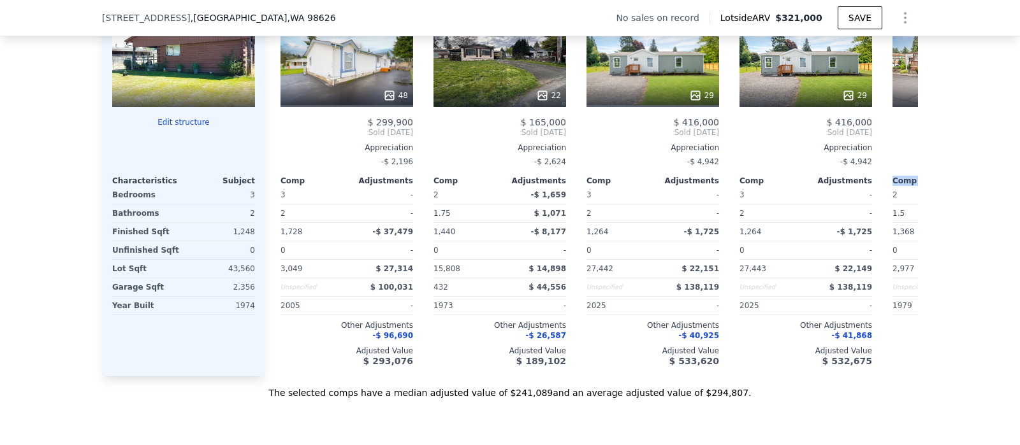
drag, startPoint x: 1007, startPoint y: 186, endPoint x: 1009, endPoint y: 174, distance: 12.3
click at [1009, 174] on div "Search an address or region Solutions Company Open main menu Log In Free Accoun…" at bounding box center [510, 222] width 1020 height 445
click at [965, 182] on div "We found 8 sales that match your search Filters Map Prices Modify Comp Filters …" at bounding box center [510, 40] width 1020 height 718
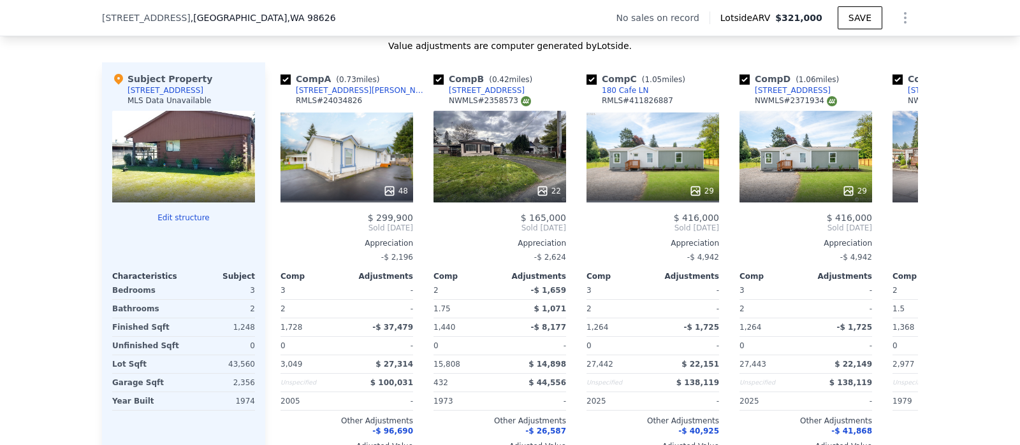
scroll to position [1221, 0]
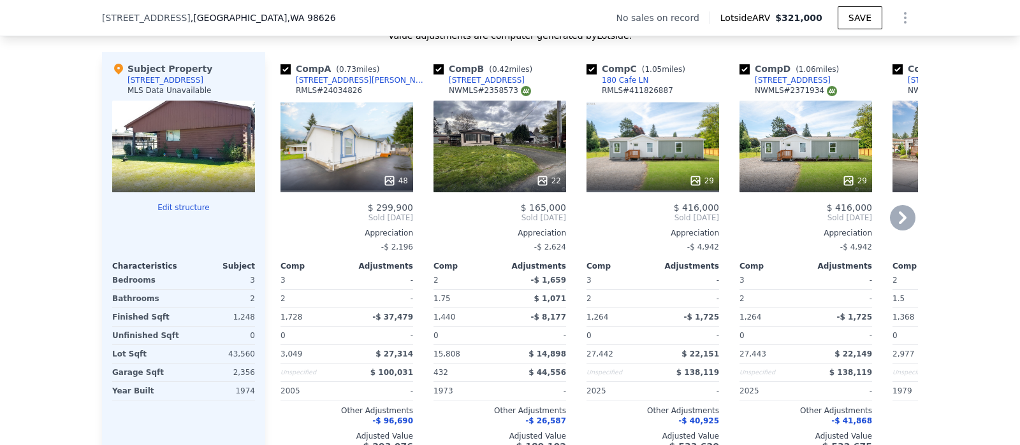
click at [900, 231] on icon at bounding box center [902, 217] width 25 height 25
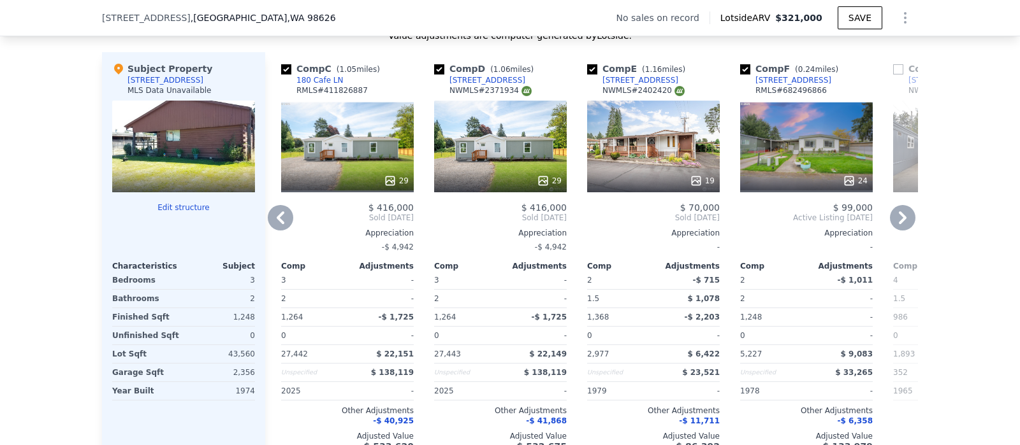
click at [900, 231] on icon at bounding box center [902, 217] width 25 height 25
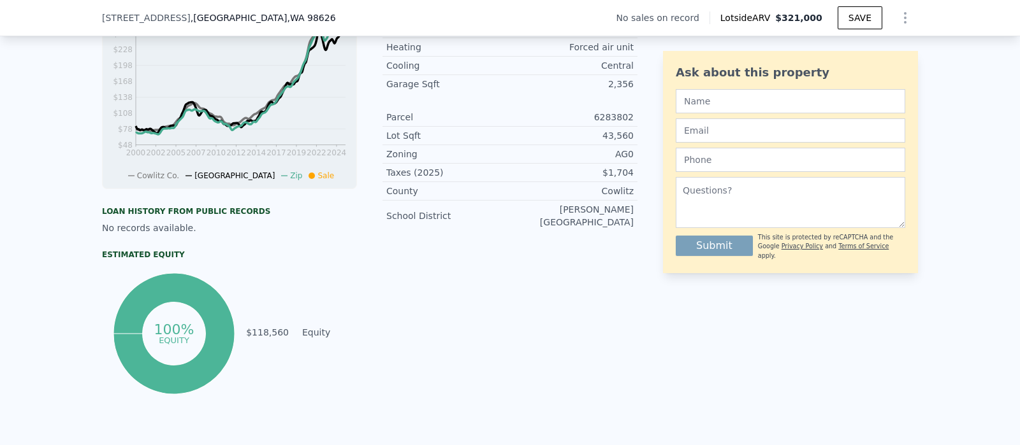
scroll to position [0, 0]
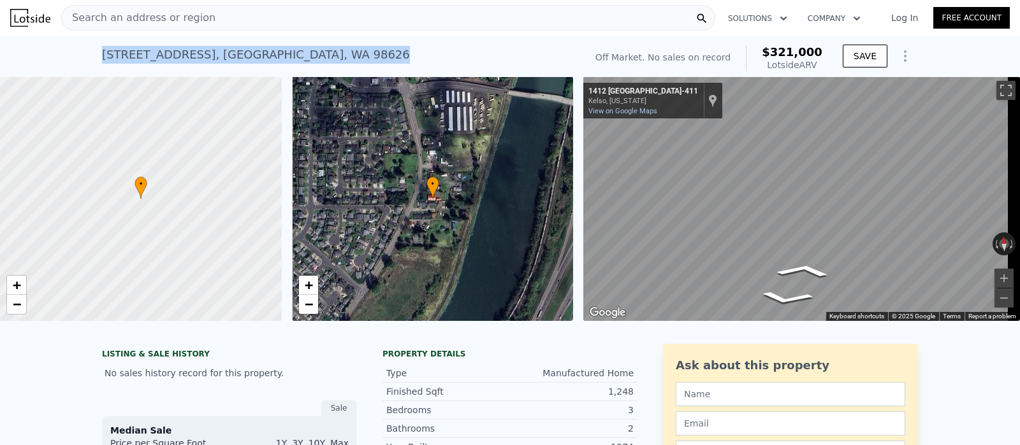
drag, startPoint x: 370, startPoint y: 52, endPoint x: 94, endPoint y: 59, distance: 276.7
click at [94, 59] on div "1408 Westside Hwy , West Side Highway , WA 98626 No sales on record (~ARV $321k…" at bounding box center [510, 56] width 1020 height 41
copy div "1408 Westside Hwy , West Side Highway , WA 98626"
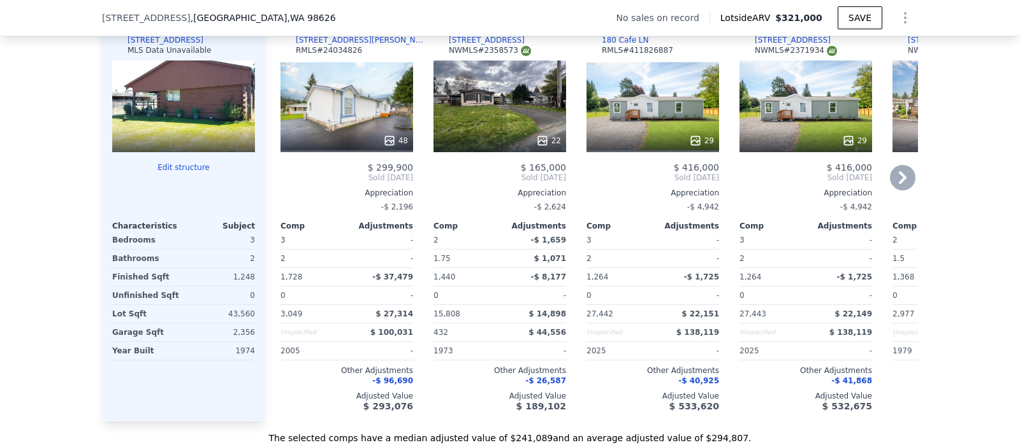
click at [891, 184] on icon at bounding box center [902, 177] width 25 height 25
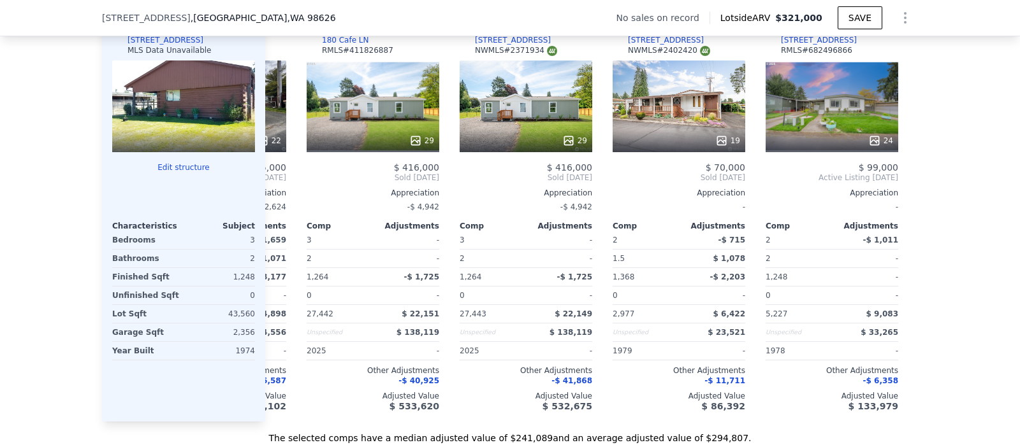
scroll to position [0, 305]
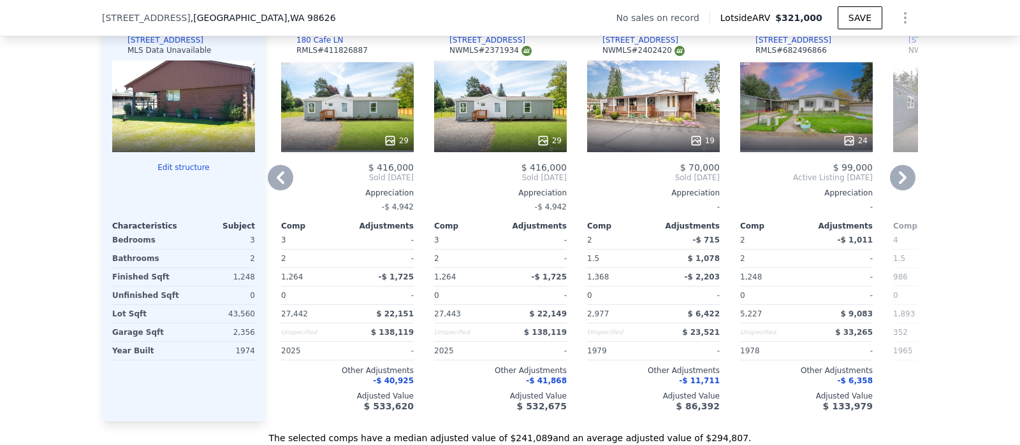
click at [277, 184] on icon at bounding box center [281, 177] width 8 height 13
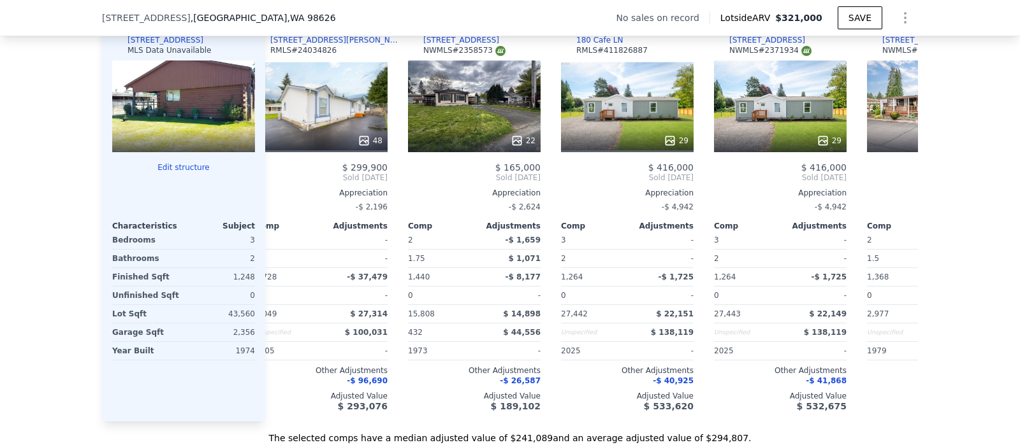
scroll to position [0, 0]
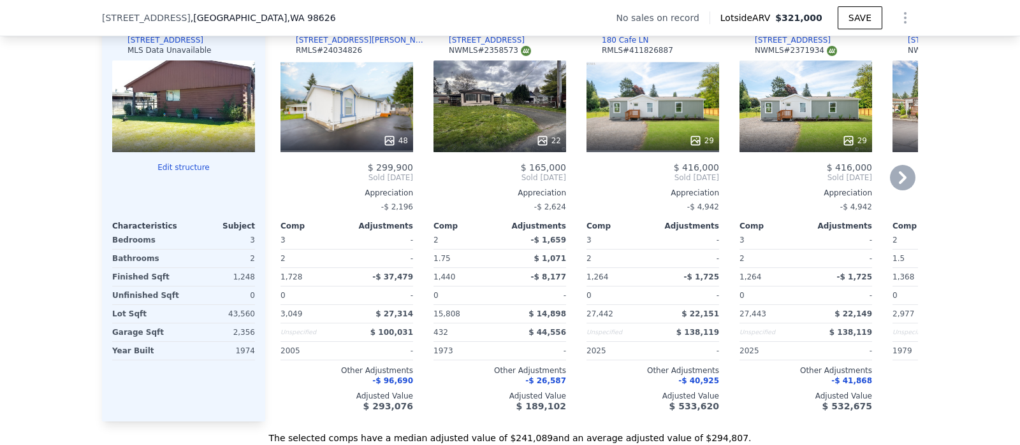
click at [899, 184] on icon at bounding box center [903, 177] width 8 height 13
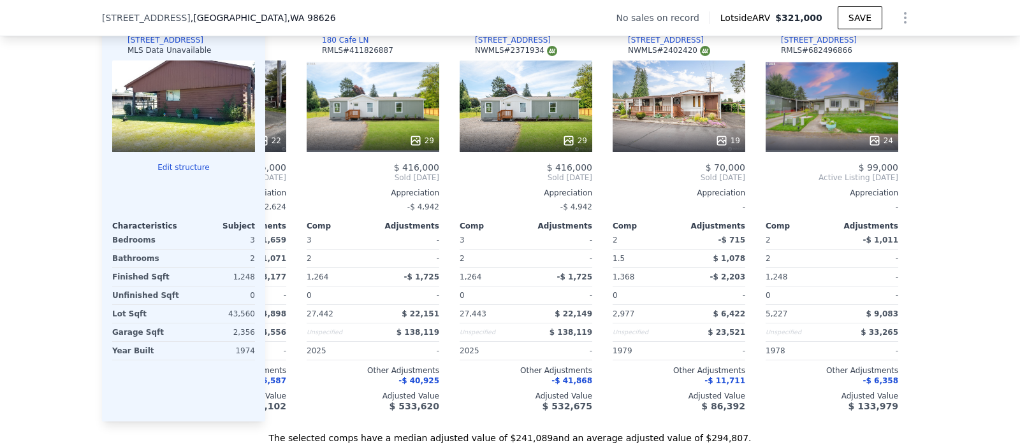
scroll to position [0, 305]
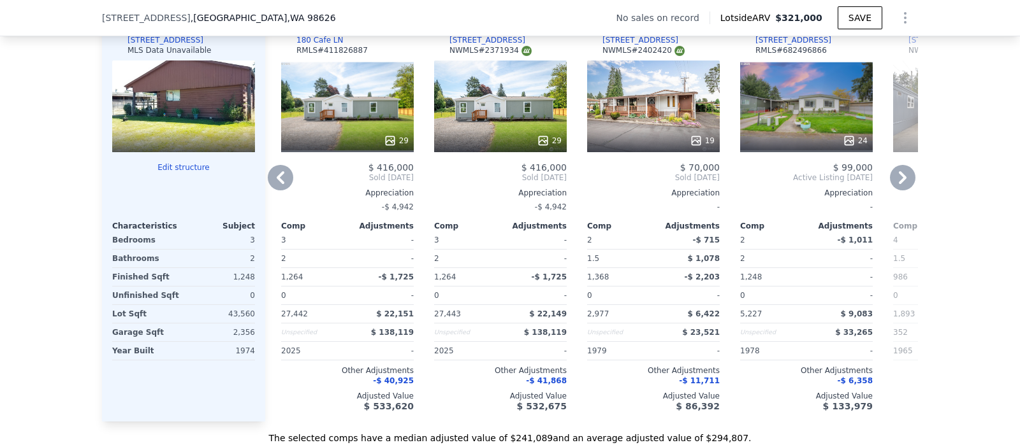
click at [277, 184] on icon at bounding box center [281, 177] width 8 height 13
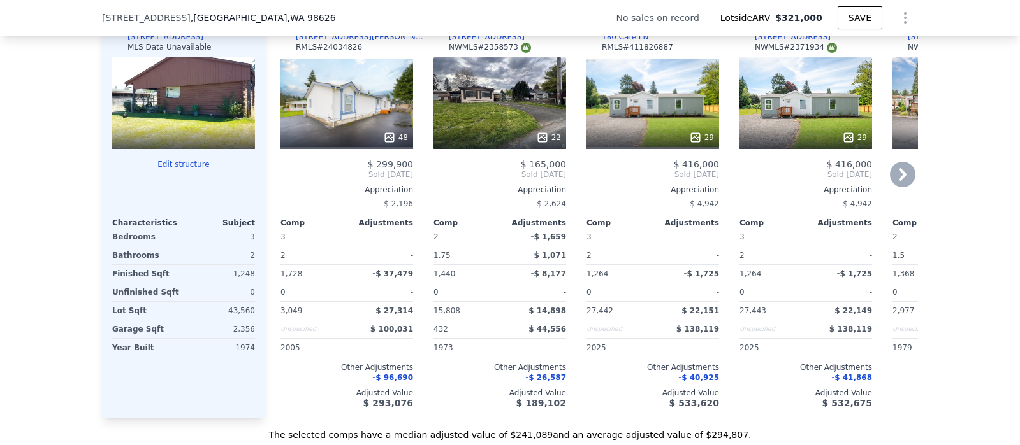
scroll to position [1254, 0]
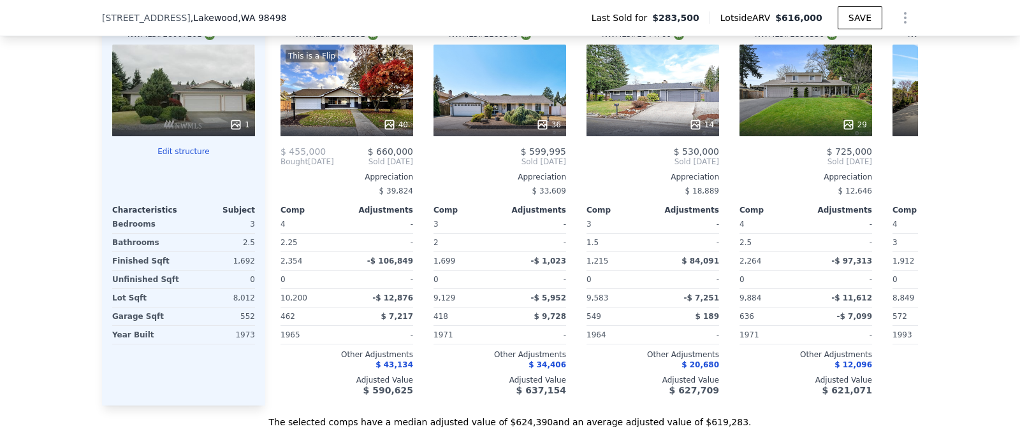
scroll to position [1450, 0]
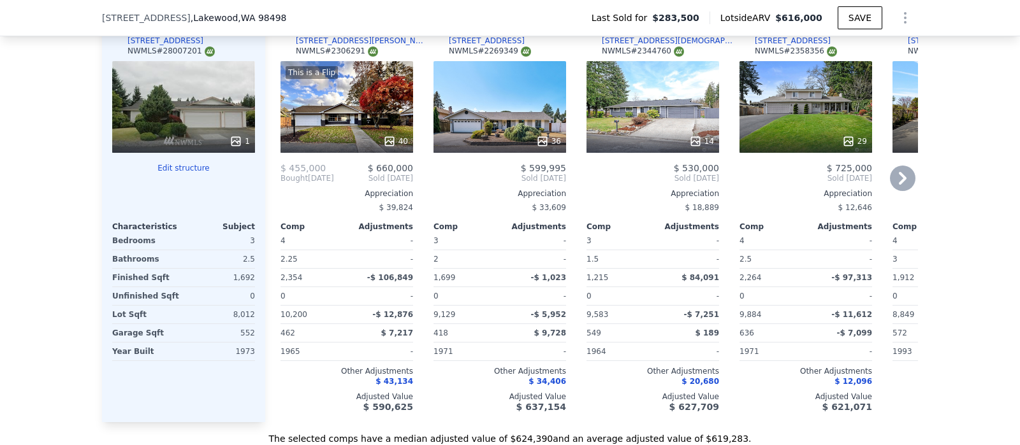
click at [890, 190] on icon at bounding box center [902, 178] width 25 height 25
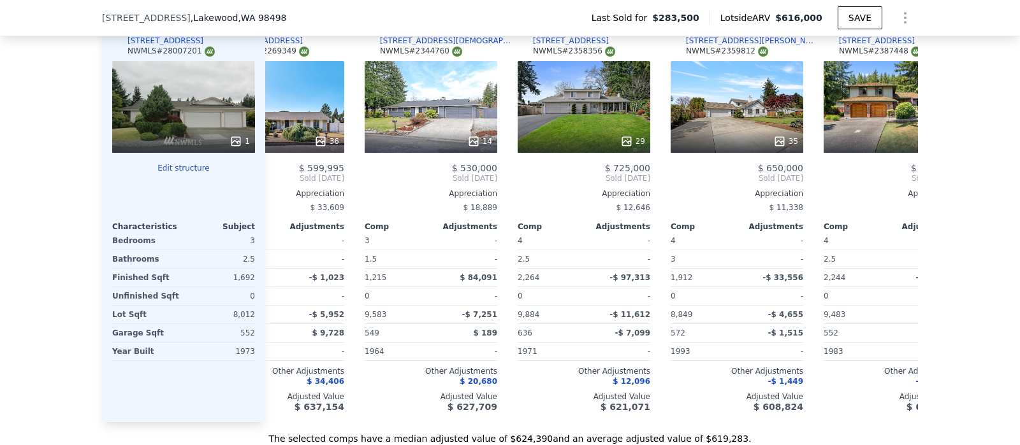
scroll to position [0, 305]
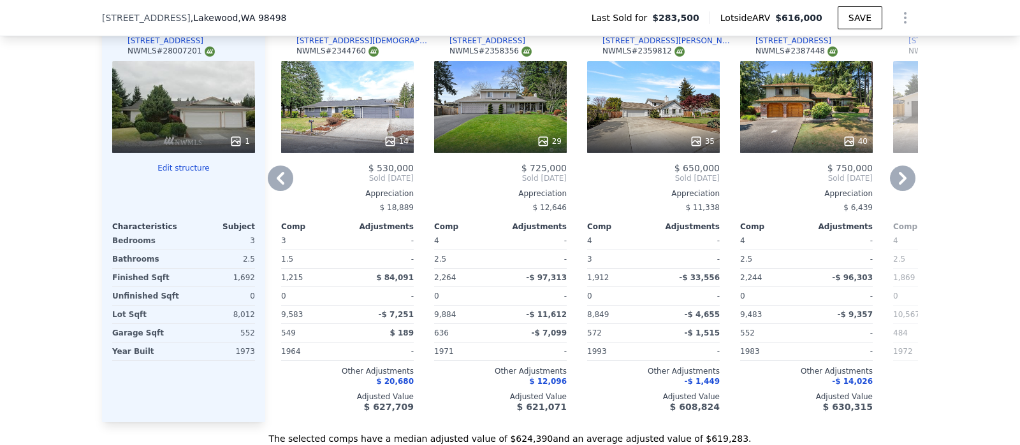
click at [277, 187] on icon at bounding box center [280, 178] width 25 height 25
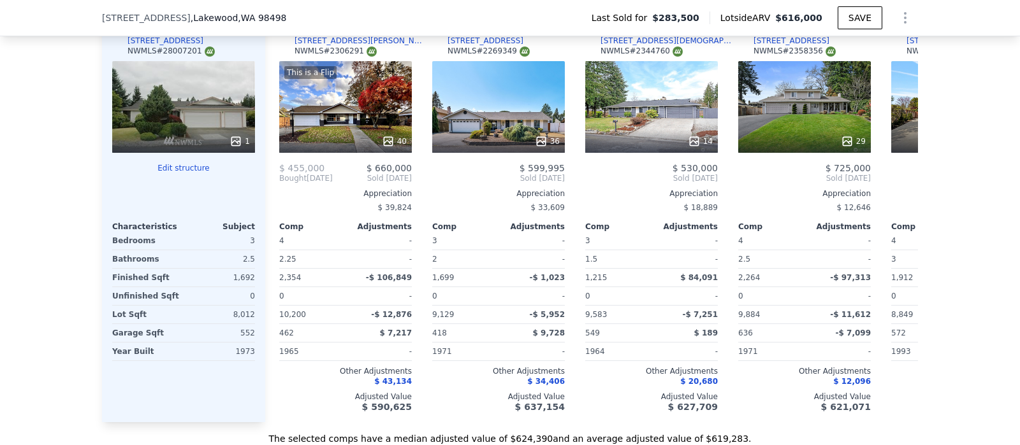
scroll to position [0, 0]
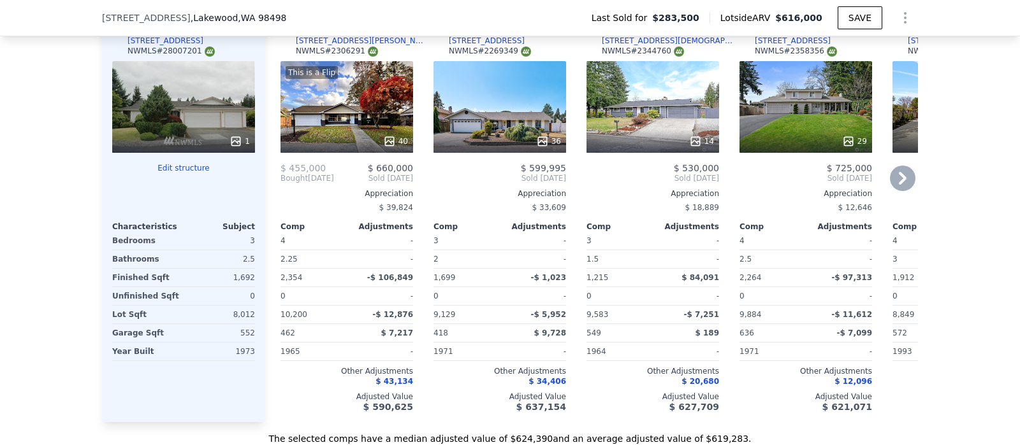
click at [890, 189] on icon at bounding box center [902, 178] width 25 height 25
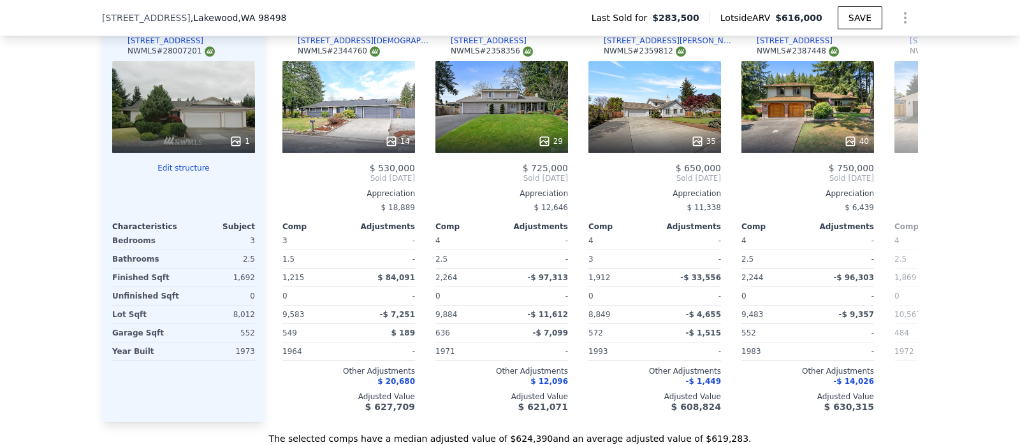
scroll to position [0, 305]
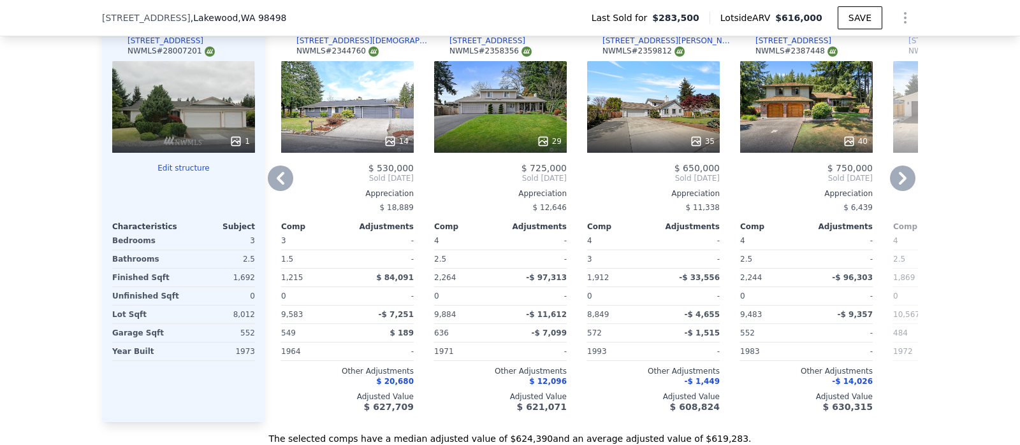
click at [890, 189] on icon at bounding box center [902, 178] width 25 height 25
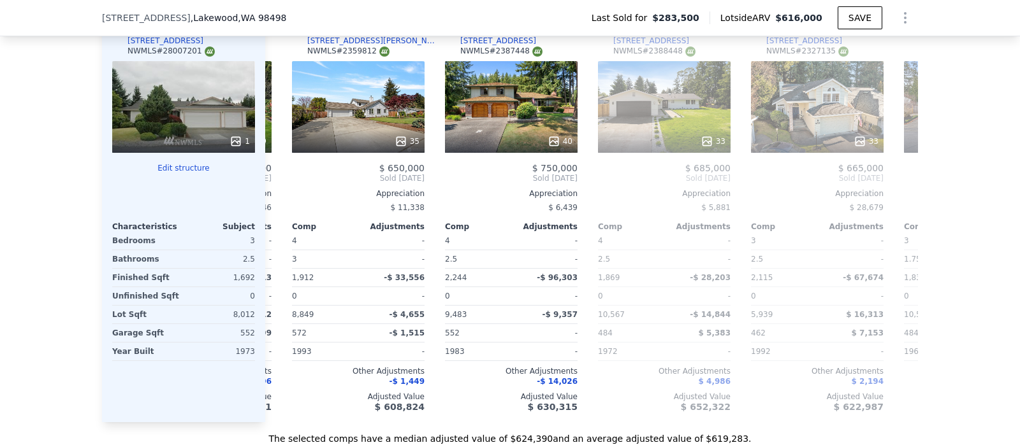
scroll to position [0, 611]
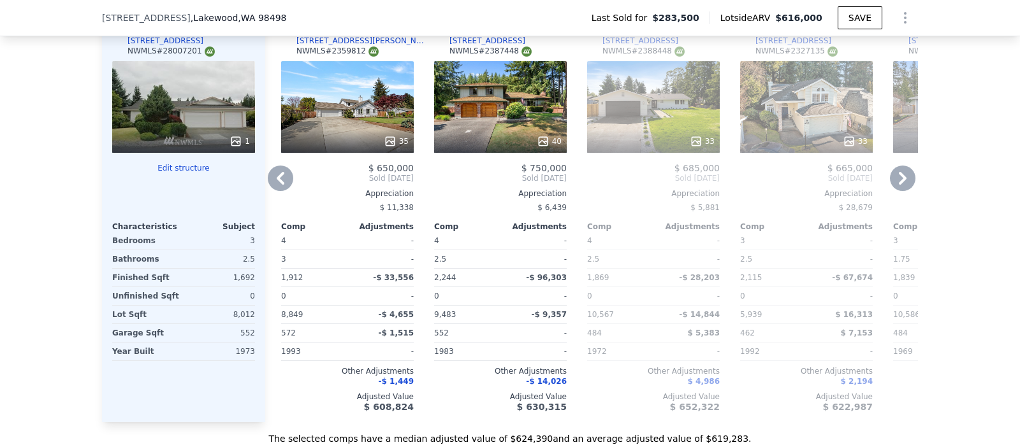
click at [899, 185] on icon at bounding box center [903, 178] width 8 height 13
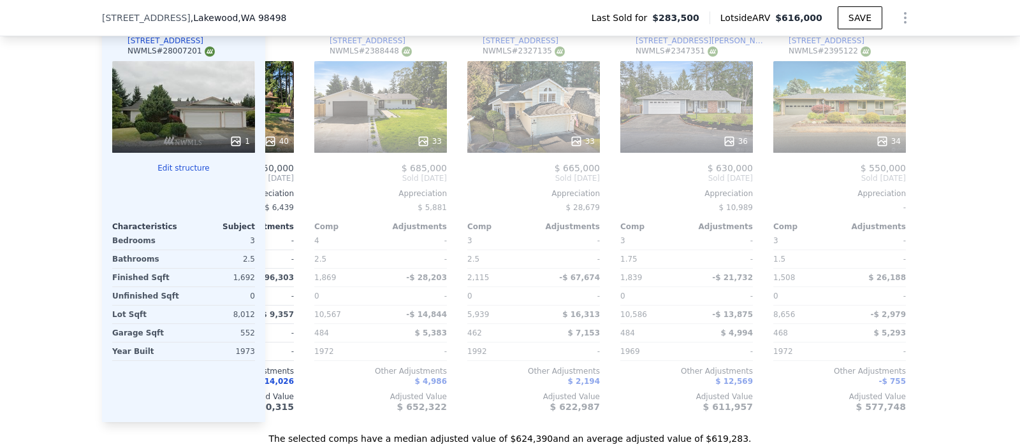
scroll to position [0, 918]
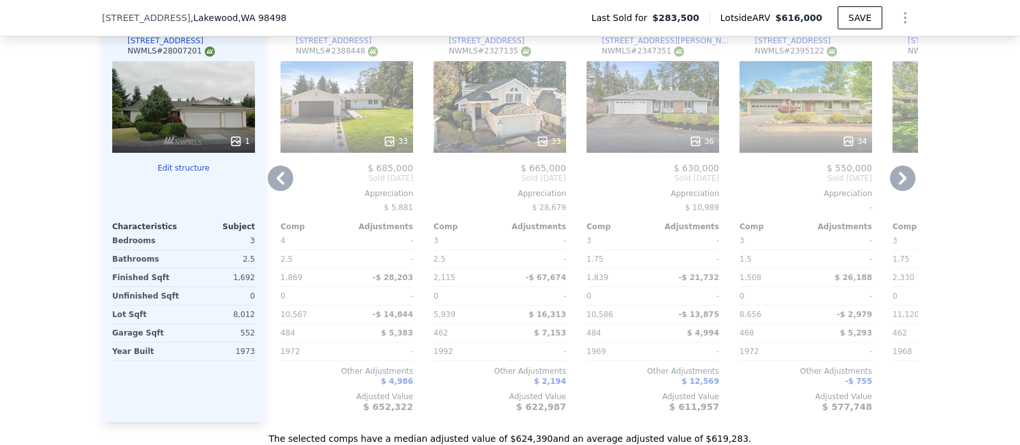
click at [899, 185] on icon at bounding box center [903, 178] width 8 height 13
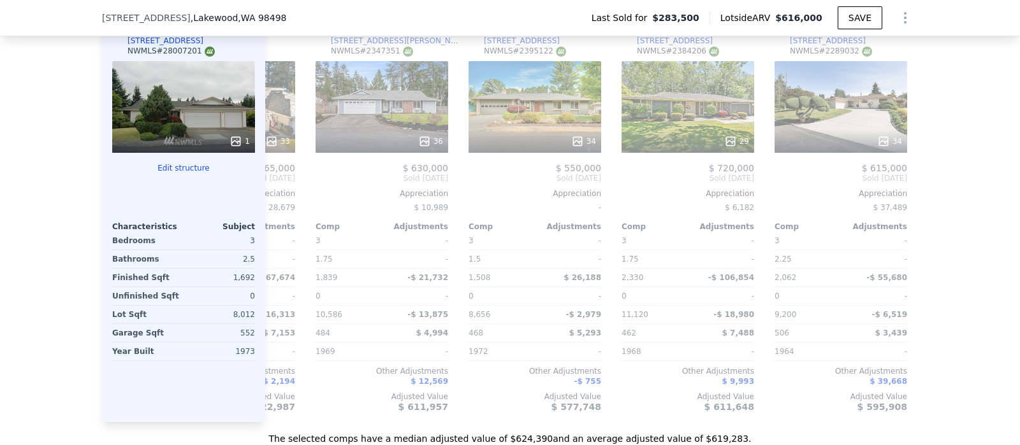
scroll to position [0, 1213]
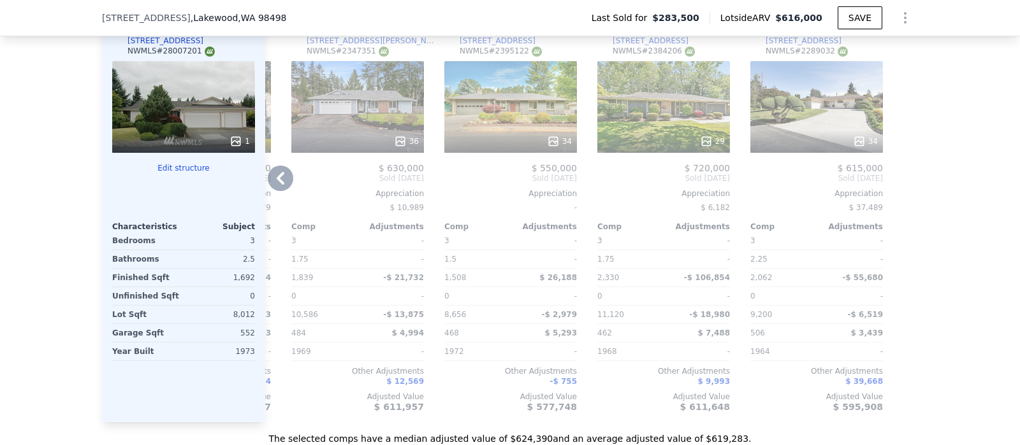
click at [277, 185] on icon at bounding box center [281, 178] width 8 height 13
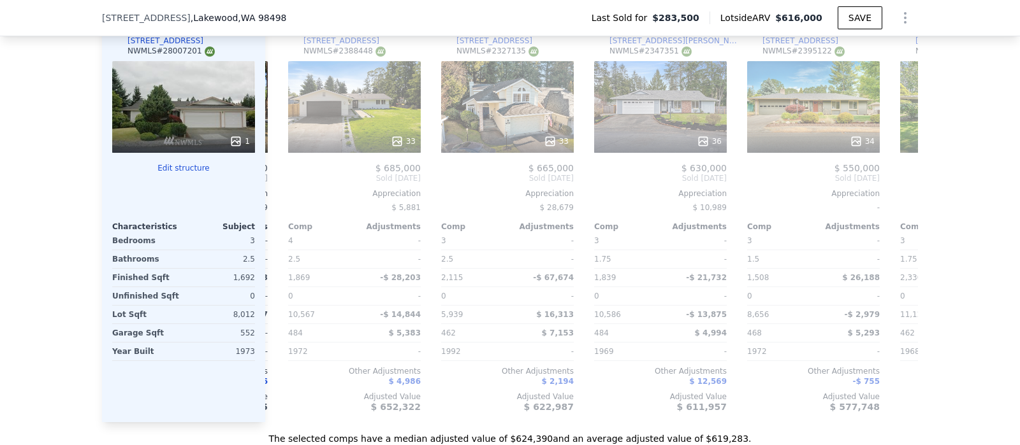
scroll to position [0, 907]
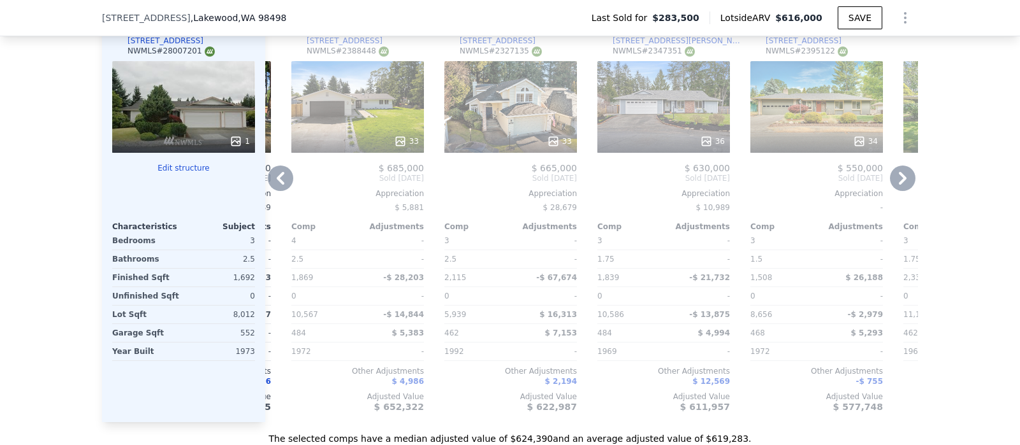
click at [277, 185] on icon at bounding box center [281, 178] width 8 height 13
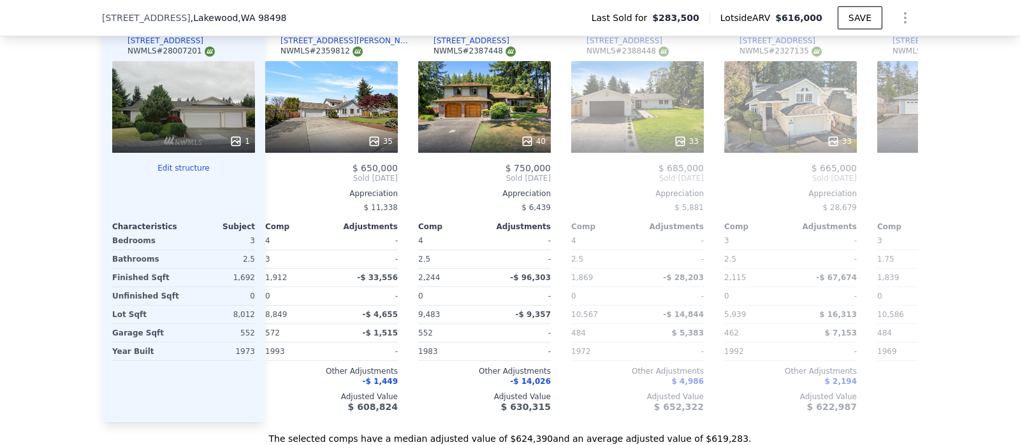
scroll to position [0, 601]
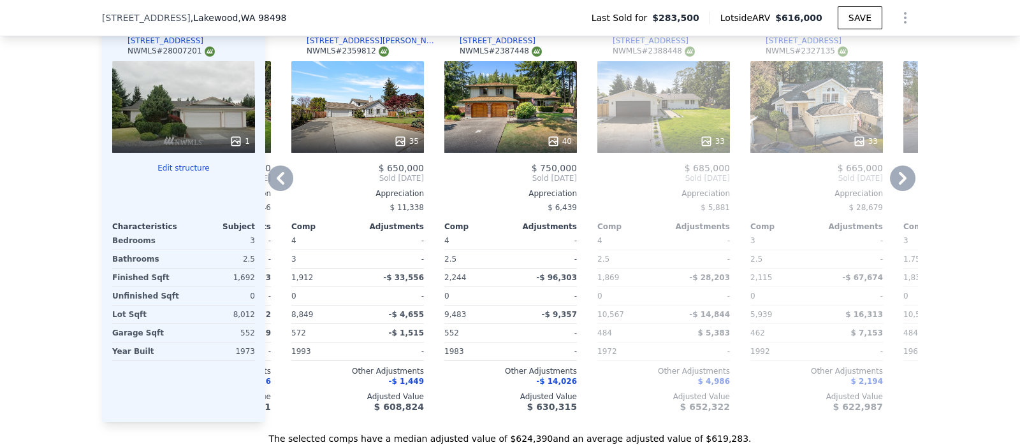
click at [274, 191] on div "Comp A ( 0.38 miles) [STREET_ADDRESS] This is a Flip 40 $ 455,000 $ 660,000 Bou…" at bounding box center [591, 218] width 653 height 410
click at [271, 184] on icon at bounding box center [280, 178] width 25 height 25
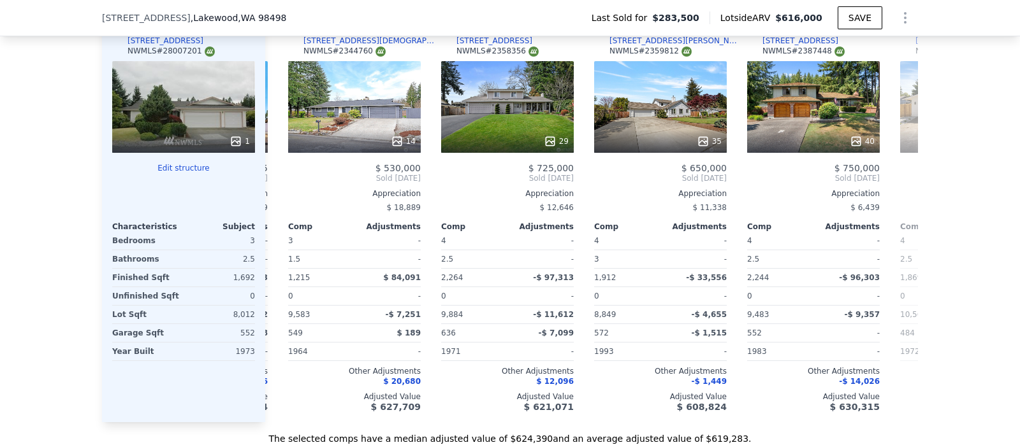
scroll to position [0, 295]
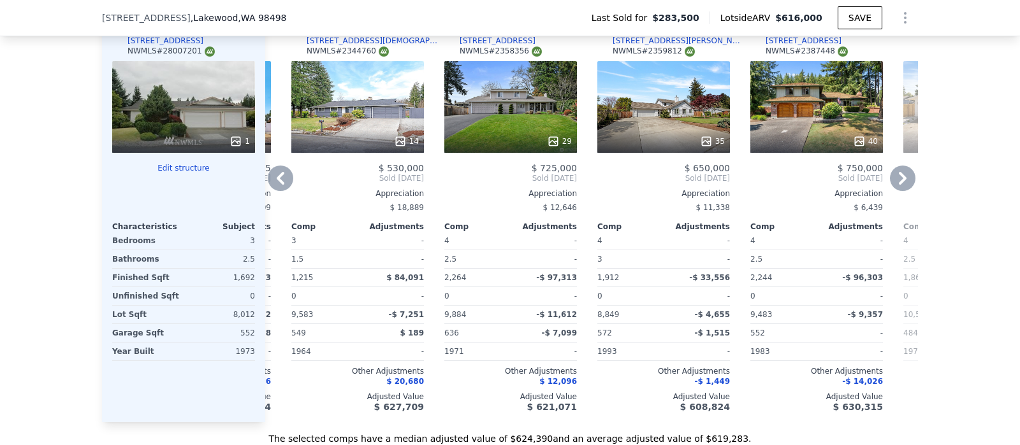
click at [890, 183] on icon at bounding box center [902, 178] width 25 height 25
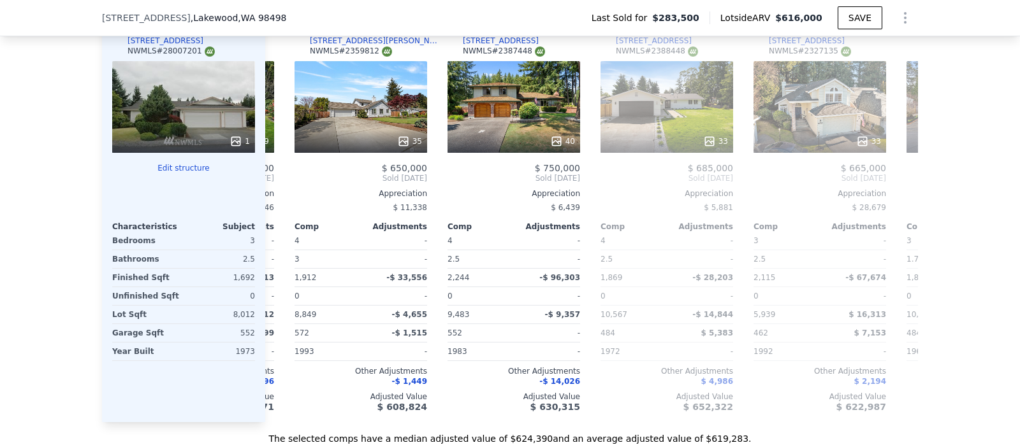
scroll to position [0, 601]
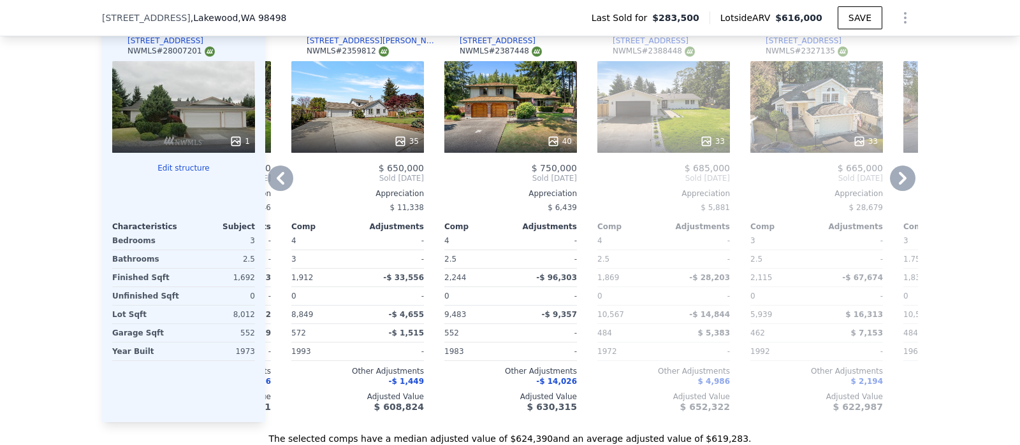
click at [901, 184] on icon at bounding box center [902, 178] width 25 height 25
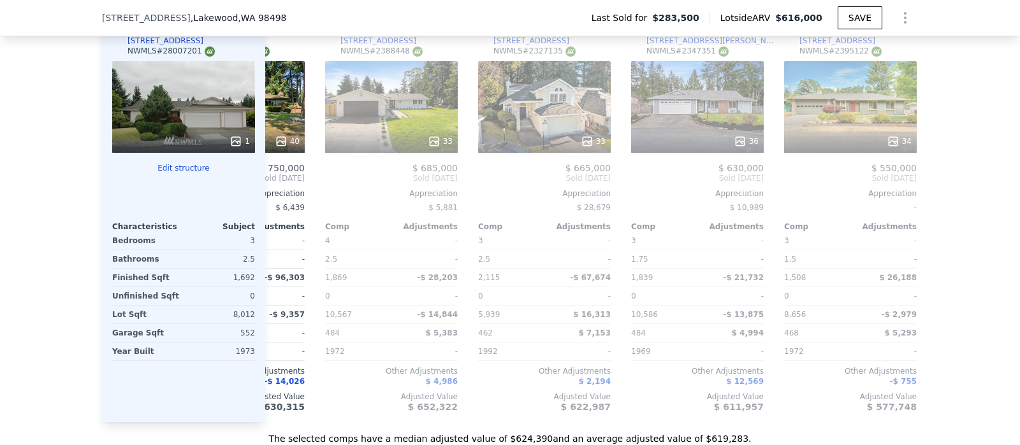
scroll to position [0, 907]
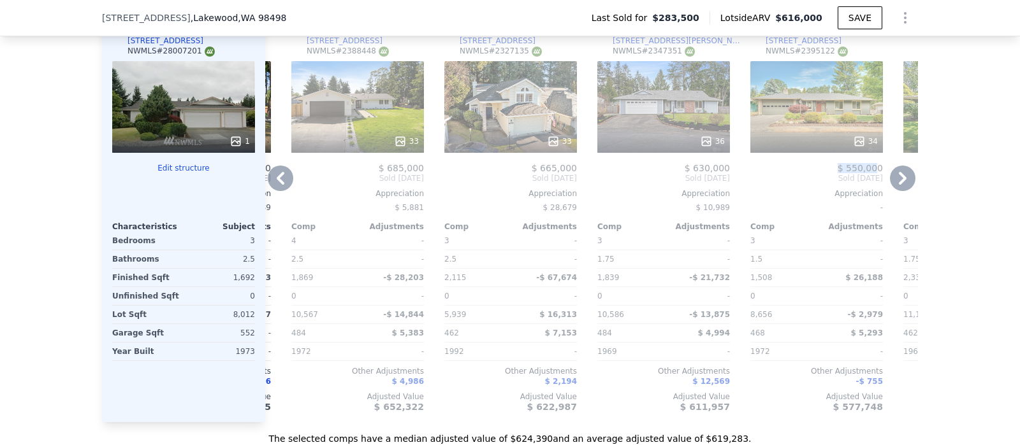
drag, startPoint x: 873, startPoint y: 177, endPoint x: 837, endPoint y: 178, distance: 35.7
click at [837, 173] on span "$ 550,000" at bounding box center [859, 168] width 45 height 10
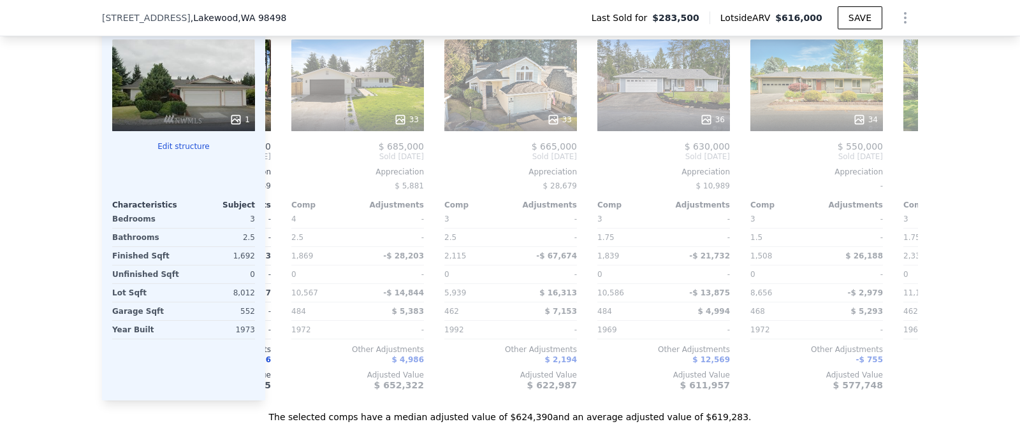
scroll to position [1467, 0]
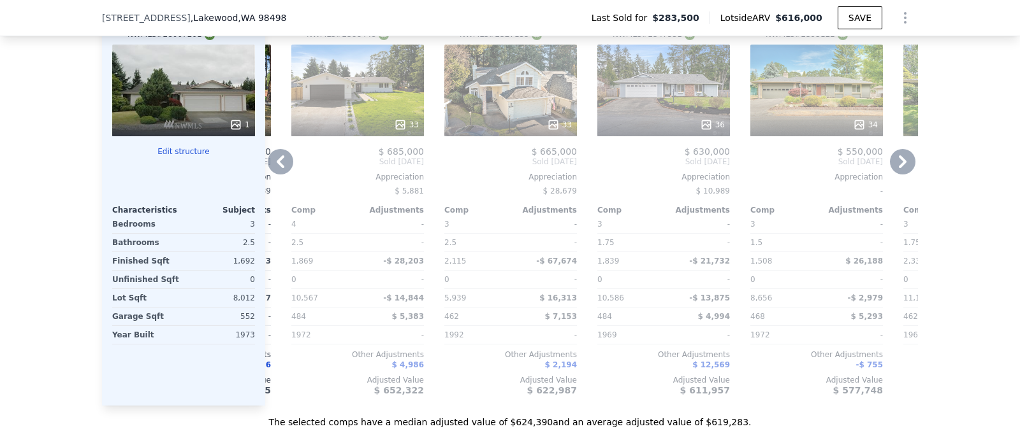
click at [277, 168] on icon at bounding box center [281, 161] width 8 height 13
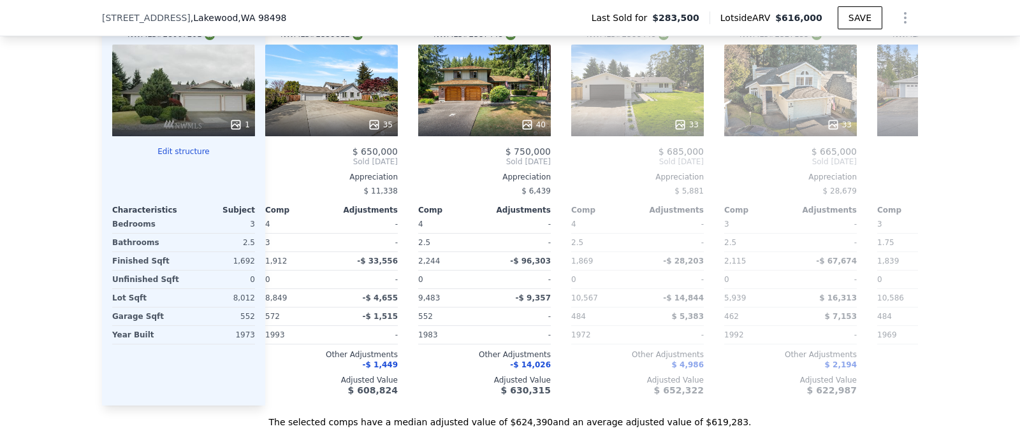
scroll to position [0, 601]
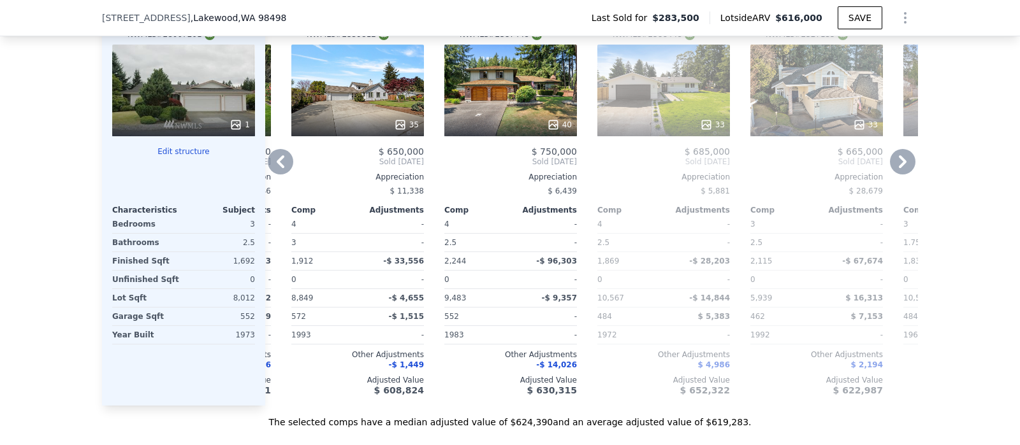
click at [890, 175] on icon at bounding box center [902, 161] width 25 height 25
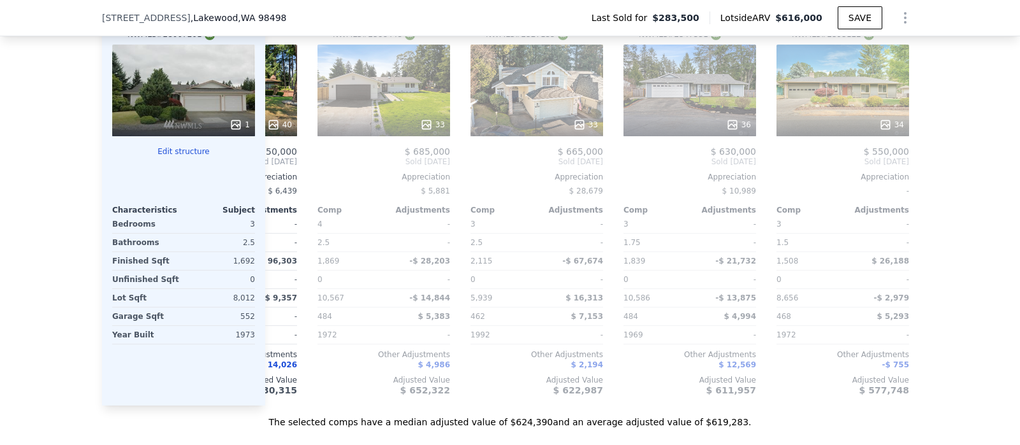
scroll to position [0, 907]
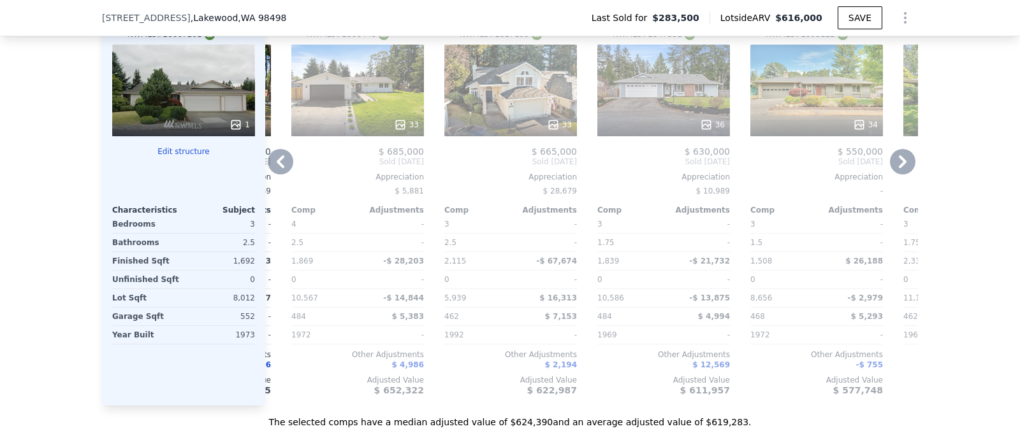
click at [898, 174] on icon at bounding box center [902, 161] width 25 height 25
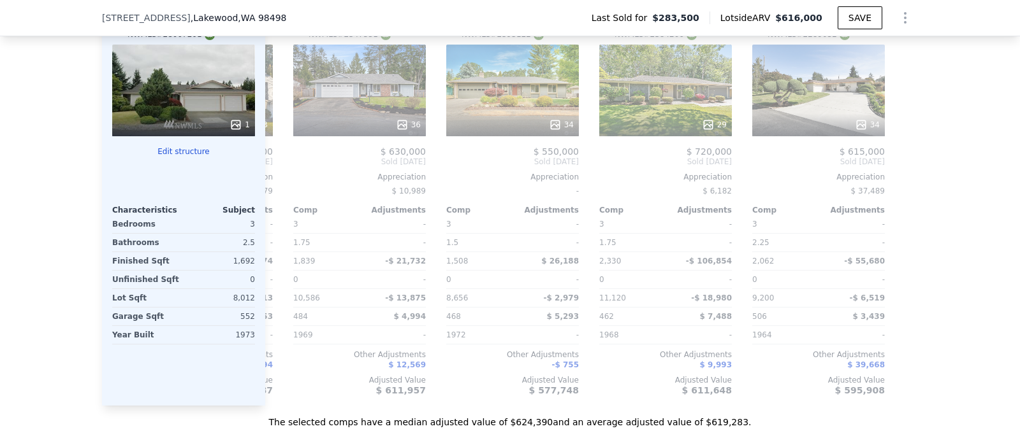
scroll to position [0, 1213]
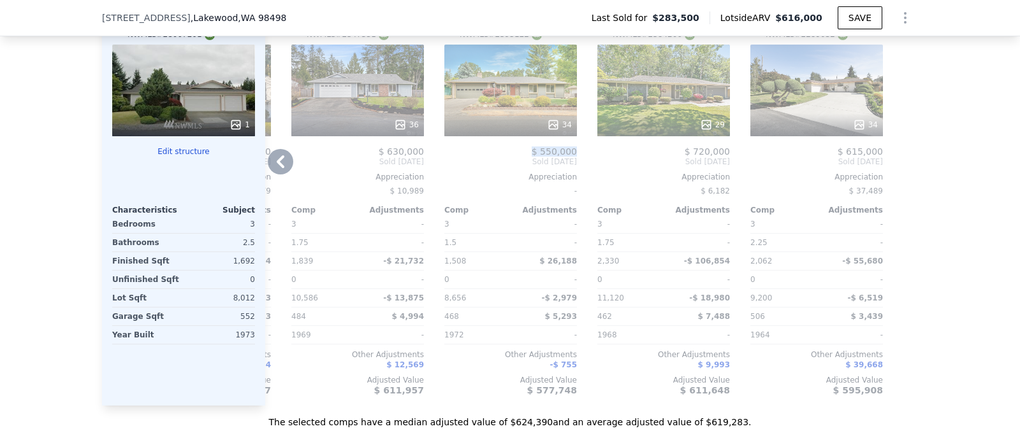
drag, startPoint x: 572, startPoint y: 159, endPoint x: 531, endPoint y: 156, distance: 40.3
click at [531, 156] on div "Comp J ( 0.4 miles) [STREET_ADDRESS] # 2395122 34 $ 550,000 Sold [DATE] Appreci…" at bounding box center [510, 201] width 143 height 410
click at [484, 157] on div "$ 550,000" at bounding box center [510, 152] width 133 height 10
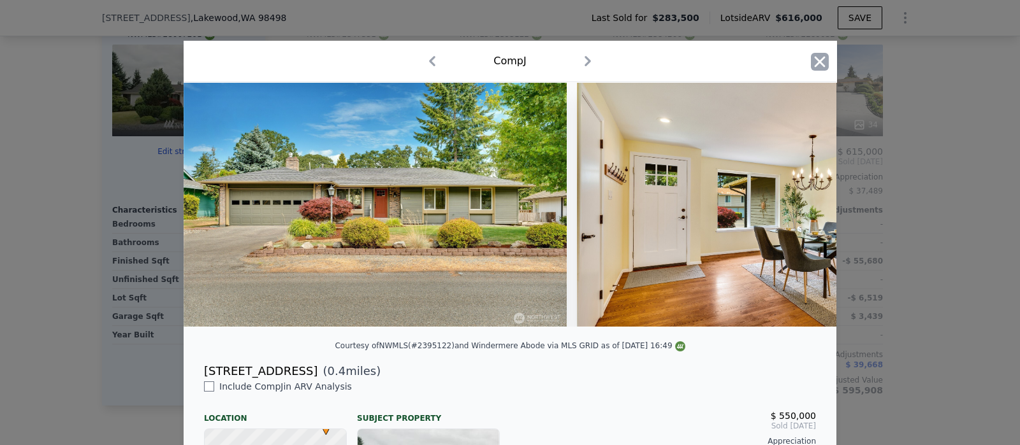
click at [811, 61] on icon "button" at bounding box center [820, 62] width 18 height 18
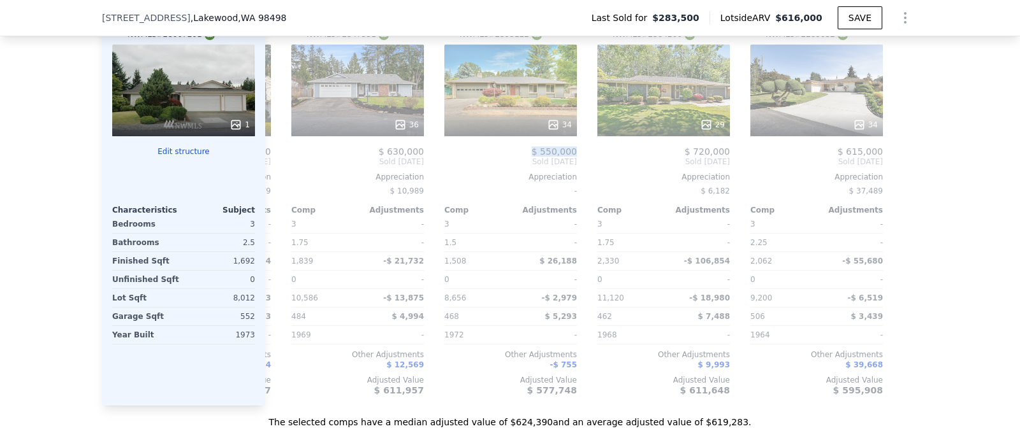
click at [969, 90] on div "We found 12 sales that match your search Listings provided by NWMLS Filters Map…" at bounding box center [510, 63] width 1020 height 731
drag, startPoint x: 251, startPoint y: 272, endPoint x: 227, endPoint y: 271, distance: 24.2
click at [227, 271] on div "Subject Property [STREET_ADDRESS] 1 Edit structure Characteristics Subject Bedr…" at bounding box center [183, 201] width 163 height 410
copy div "1,692"
